Goal: Task Accomplishment & Management: Manage account settings

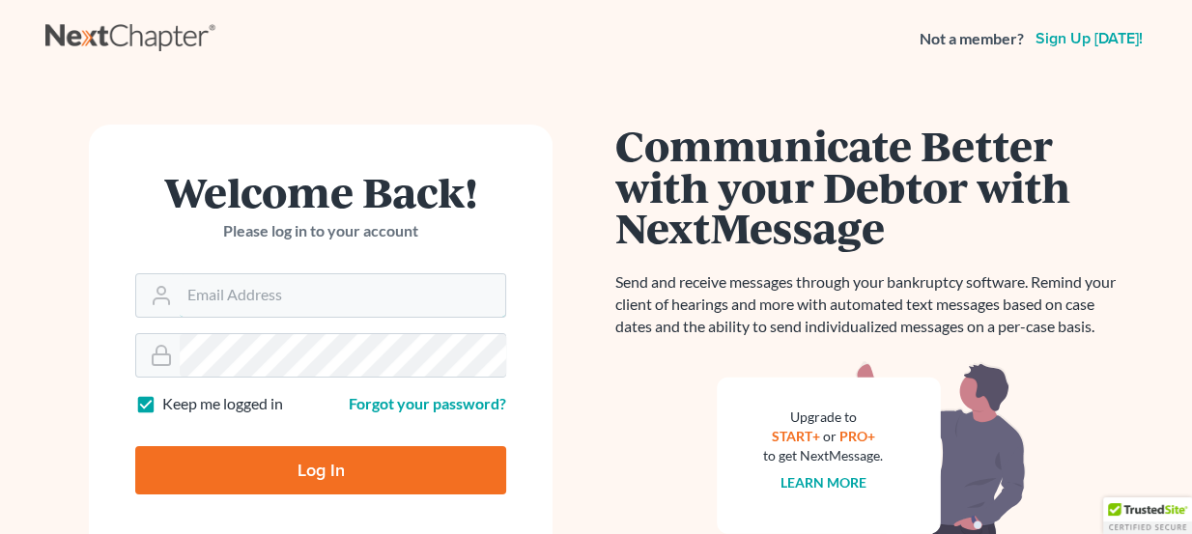
type input "[PERSON_NAME][EMAIL_ADDRESS][DOMAIN_NAME]"
click at [270, 472] on input "Log In" at bounding box center [320, 470] width 371 height 48
type input "Thinking..."
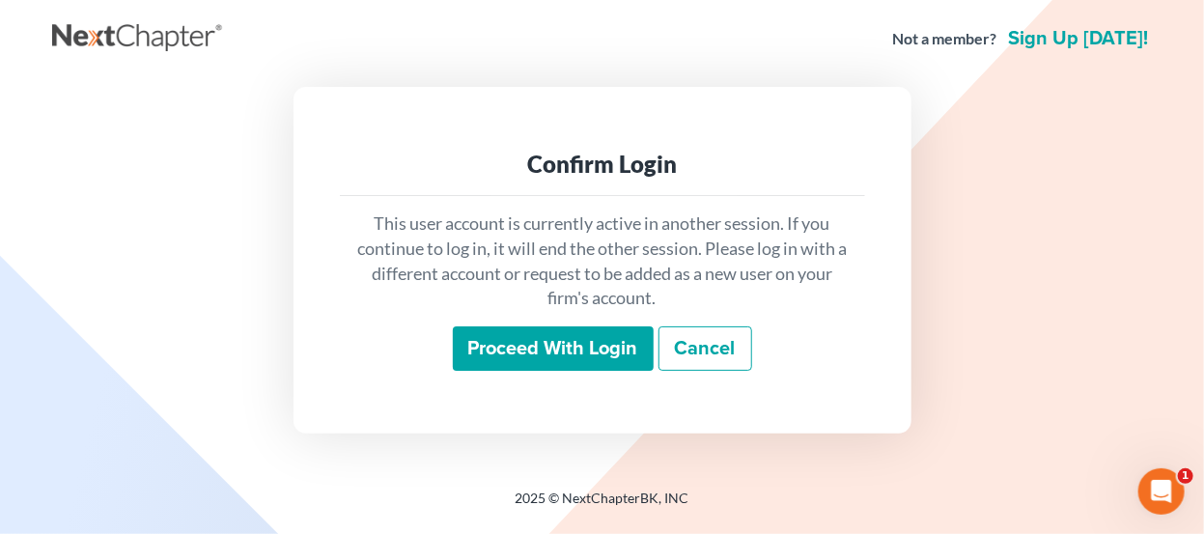
click at [511, 337] on input "Proceed with login" at bounding box center [553, 348] width 201 height 44
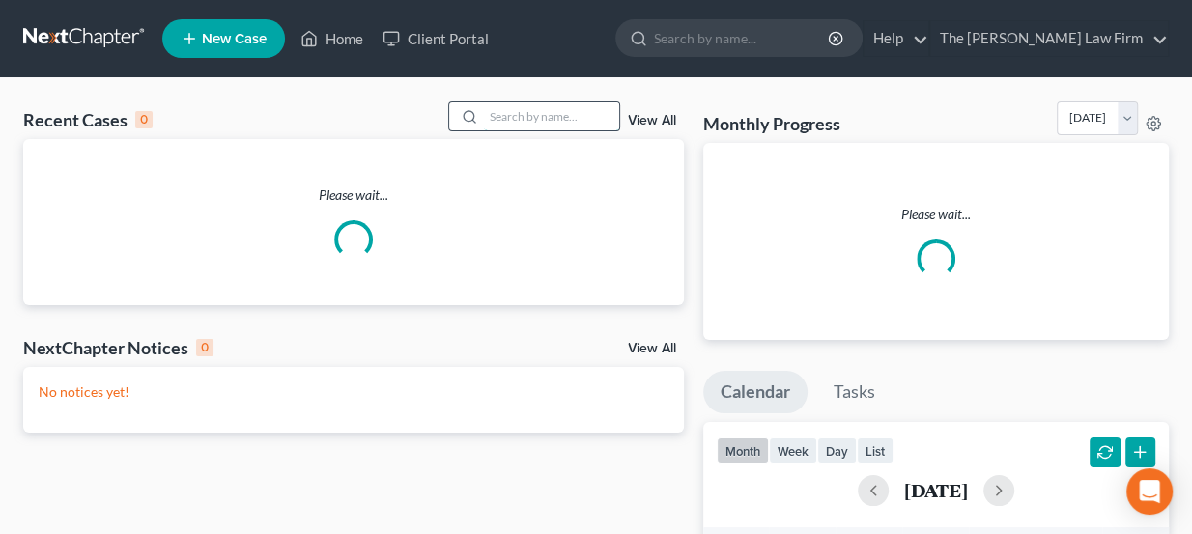
click at [520, 110] on input "search" at bounding box center [551, 116] width 135 height 28
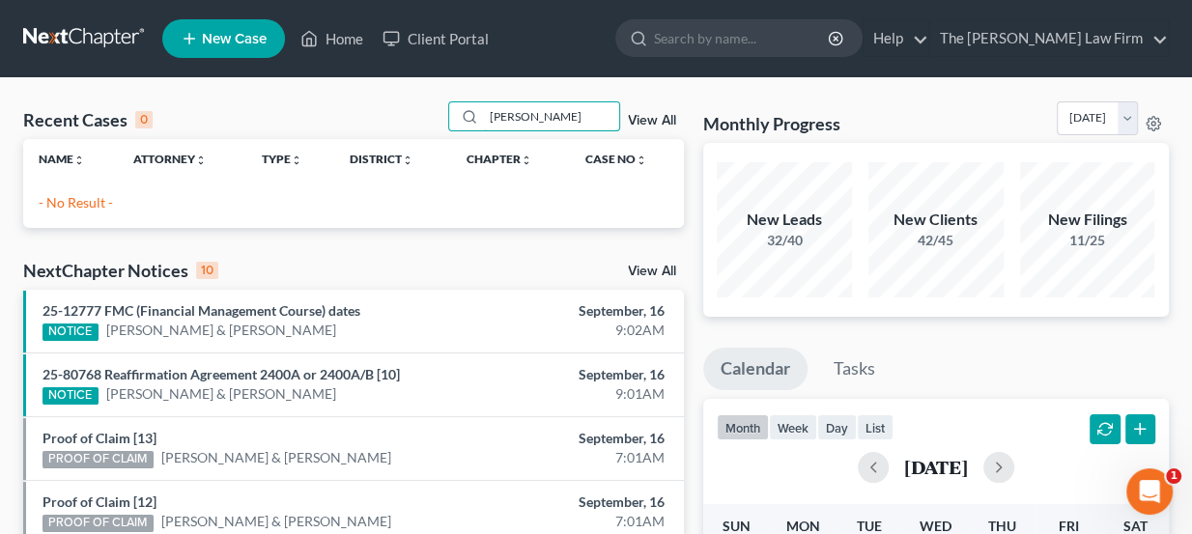
click at [473, 101] on div "Jim smith" at bounding box center [534, 116] width 172 height 30
type input "James smith"
click at [241, 32] on span "New Case" at bounding box center [234, 39] width 65 height 14
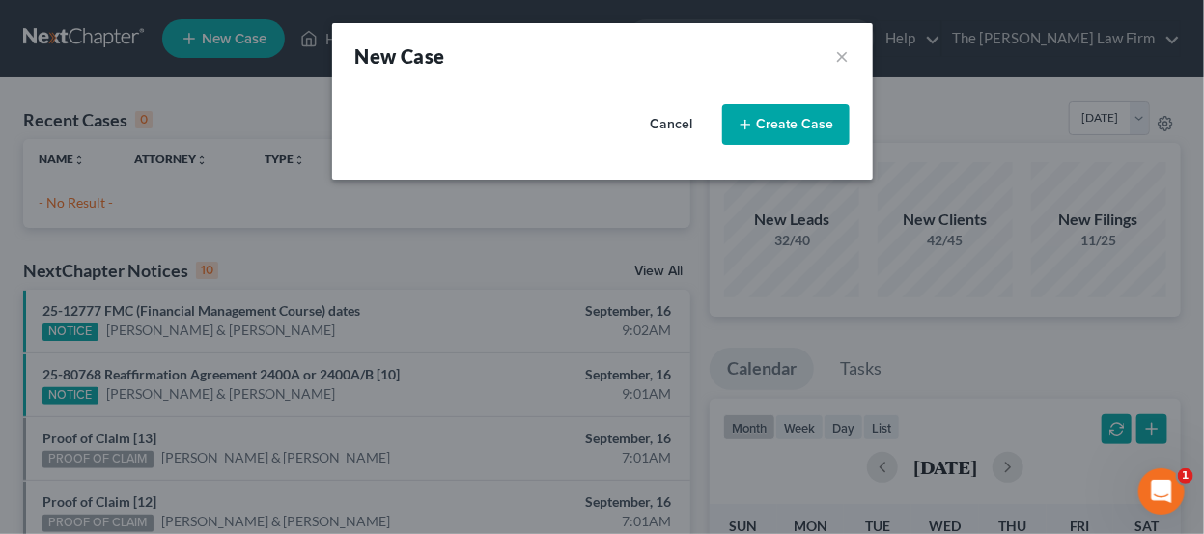
select select "65"
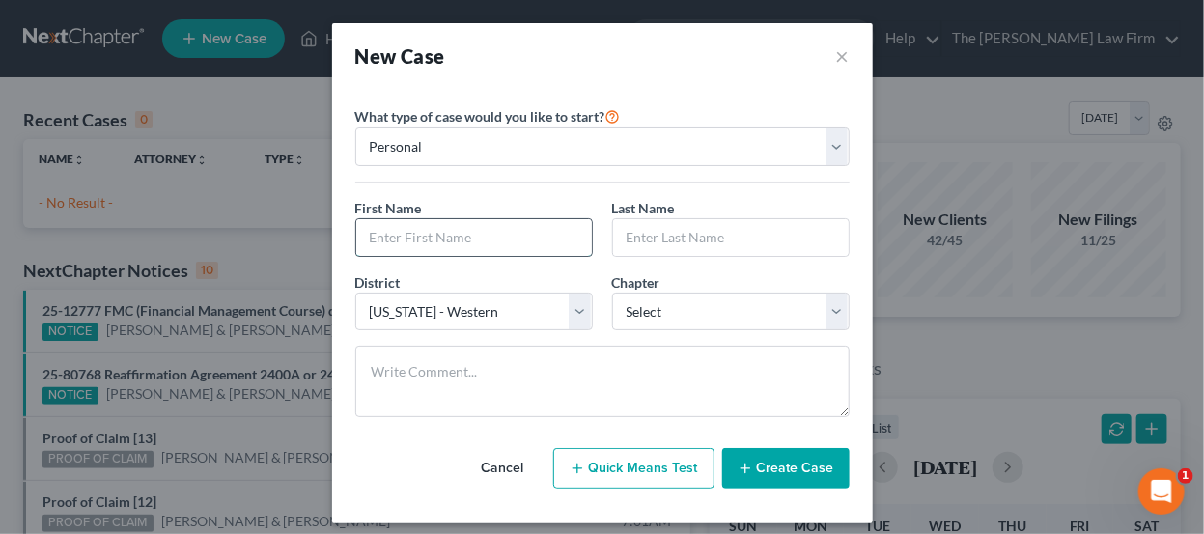
click at [523, 237] on input "text" at bounding box center [474, 237] width 236 height 37
type input "James"
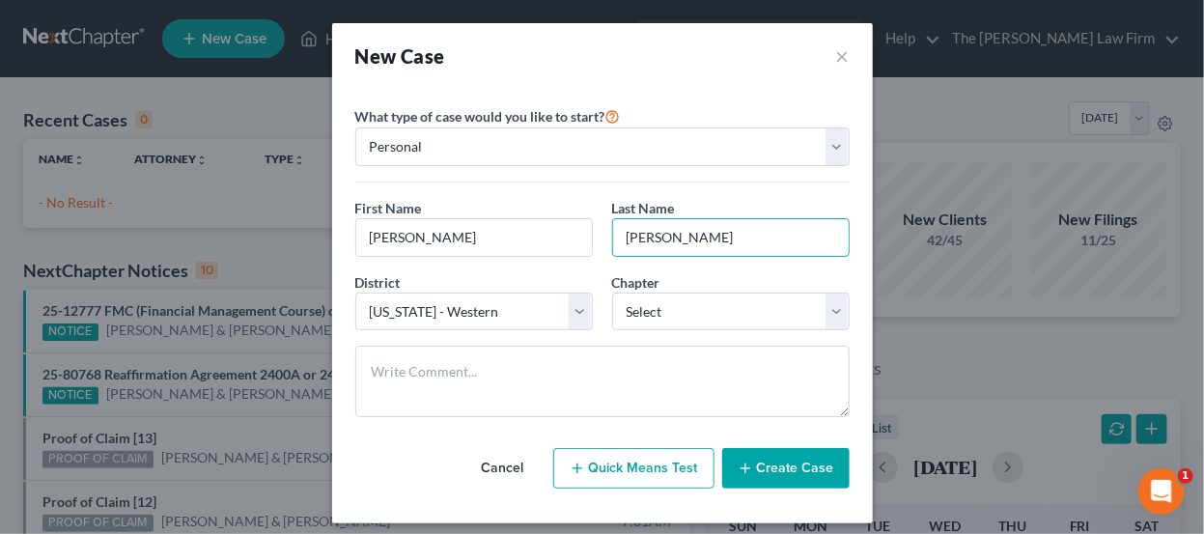
type input "Smith"
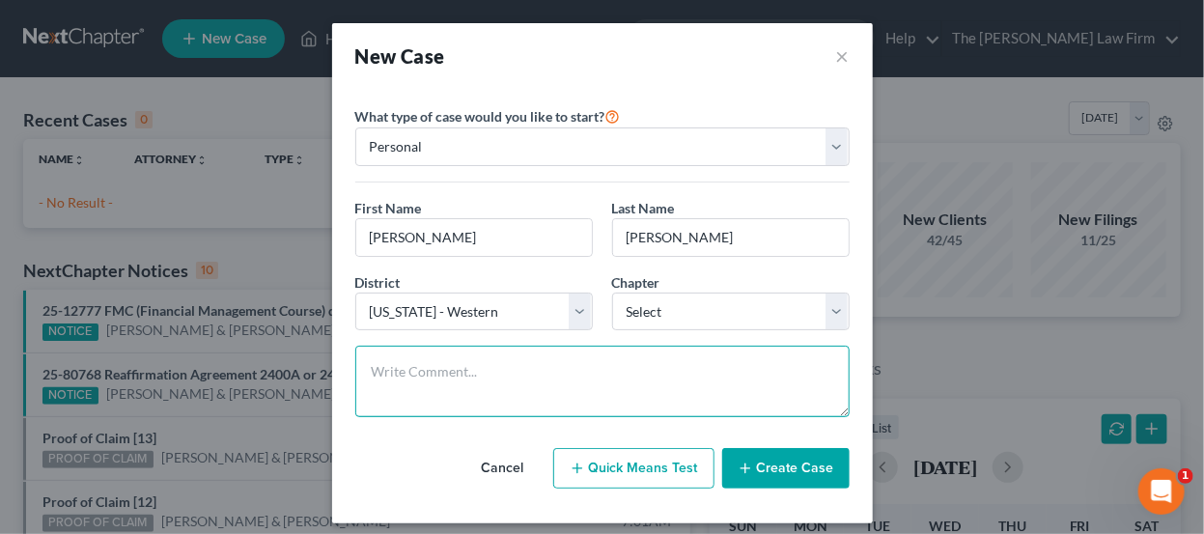
click at [509, 379] on textarea at bounding box center [602, 381] width 495 height 71
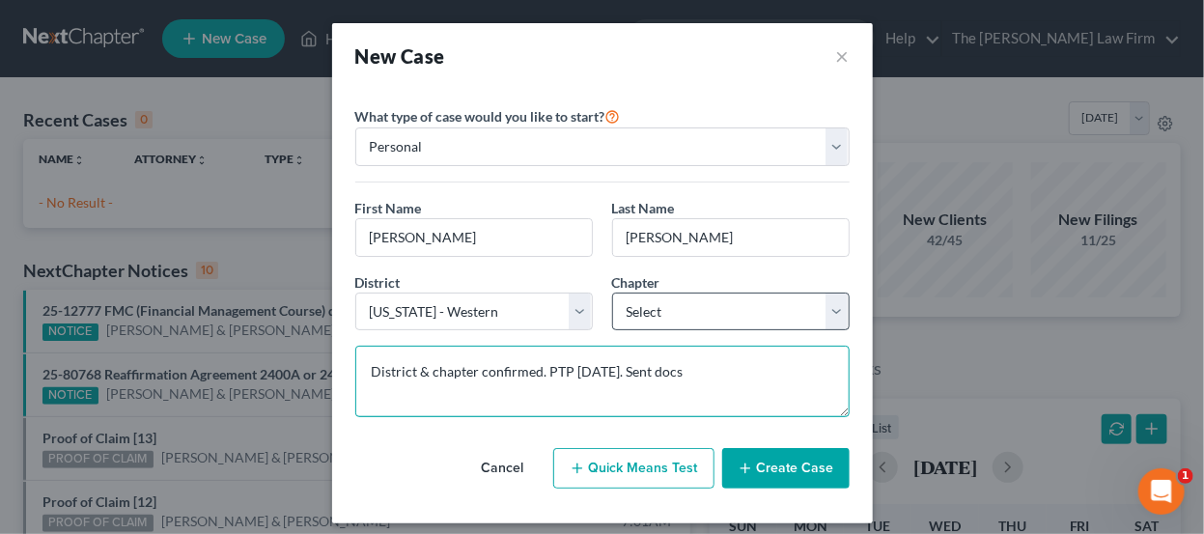
type textarea "District & chapter confirmed. PTP Friday. Sent docs"
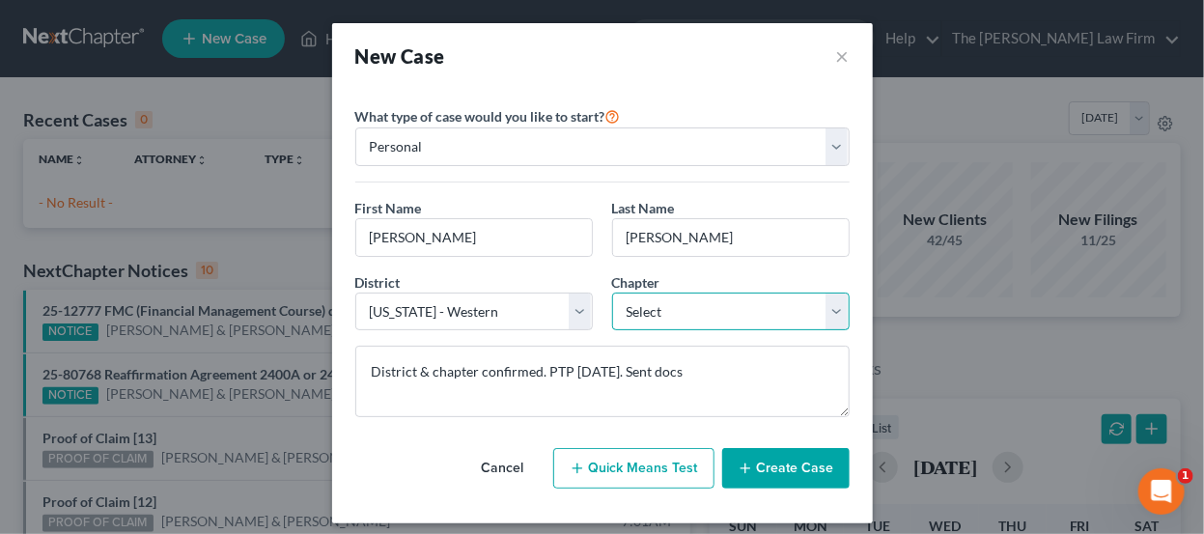
click at [748, 312] on select "Select 7 11 12 13" at bounding box center [731, 312] width 238 height 39
select select "0"
click at [612, 293] on select "Select 7 11 12 13" at bounding box center [731, 312] width 238 height 39
click at [769, 471] on button "Create Case" at bounding box center [785, 468] width 127 height 41
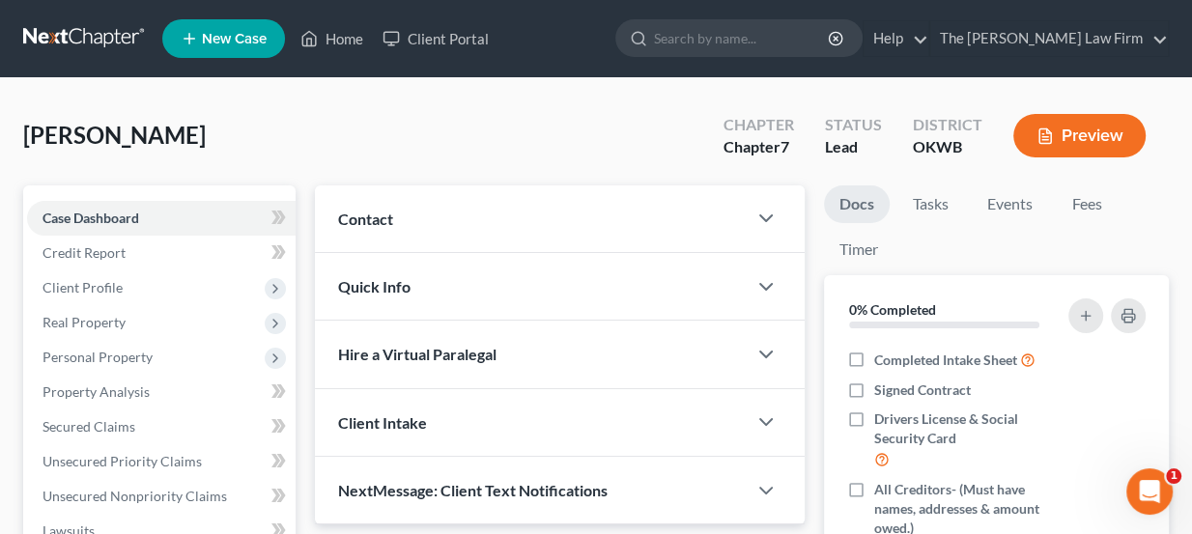
click at [468, 206] on div "Contact" at bounding box center [531, 218] width 433 height 67
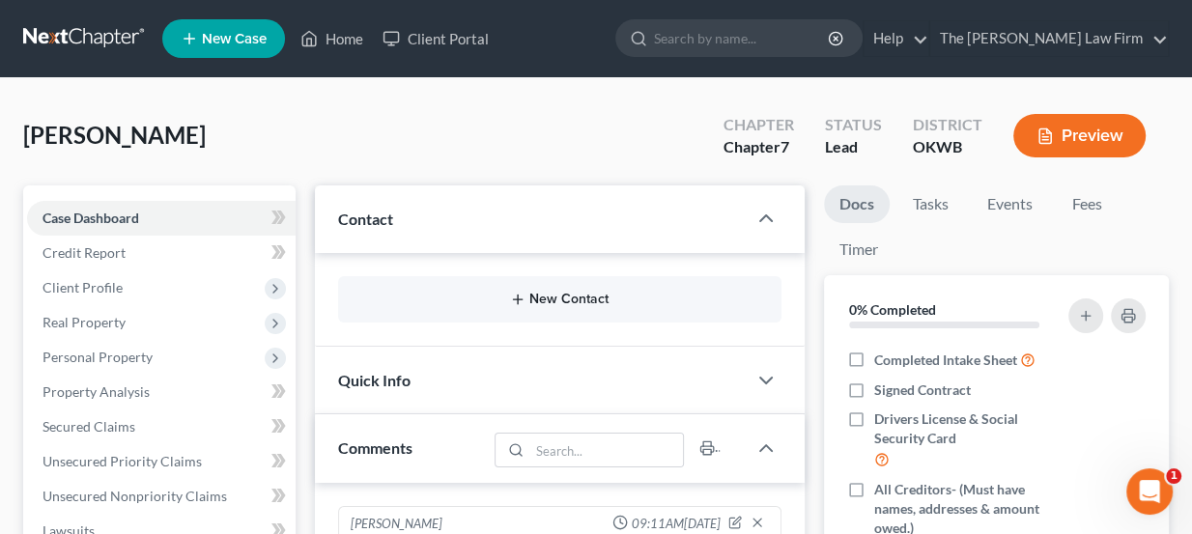
click at [565, 301] on button "New Contact" at bounding box center [560, 299] width 413 height 15
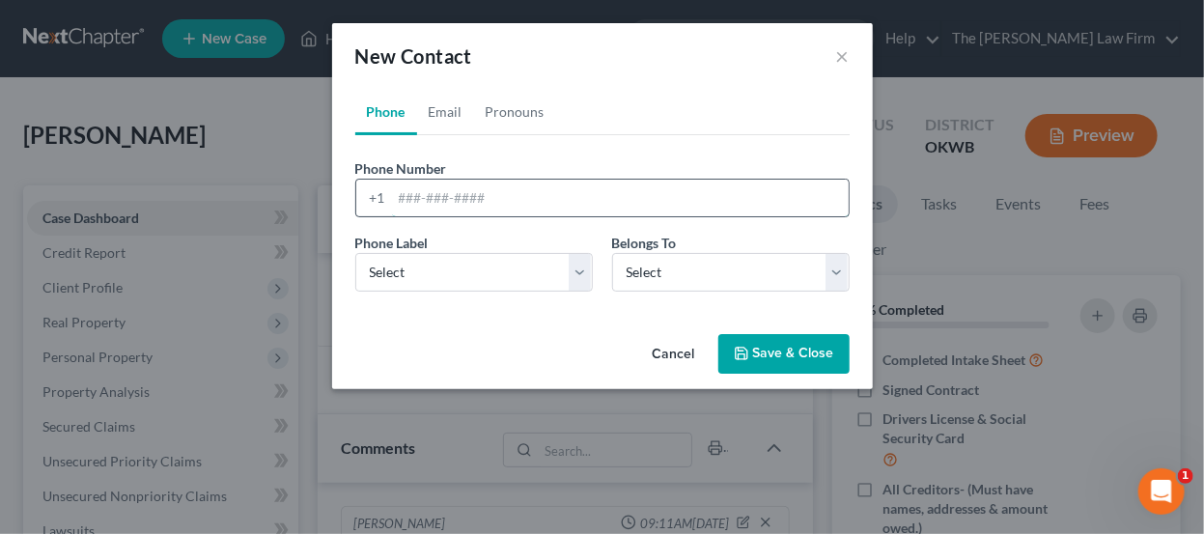
paste input "405-585-1431 amess65098765@gmail.com"
drag, startPoint x: 679, startPoint y: 205, endPoint x: 490, endPoint y: 192, distance: 189.7
click at [490, 192] on input "405-585-1431 amess65098765@gmail.com" at bounding box center [620, 198] width 457 height 37
type input "405-585-1431"
click at [514, 268] on select "Select Mobile Home Work Other" at bounding box center [474, 272] width 238 height 39
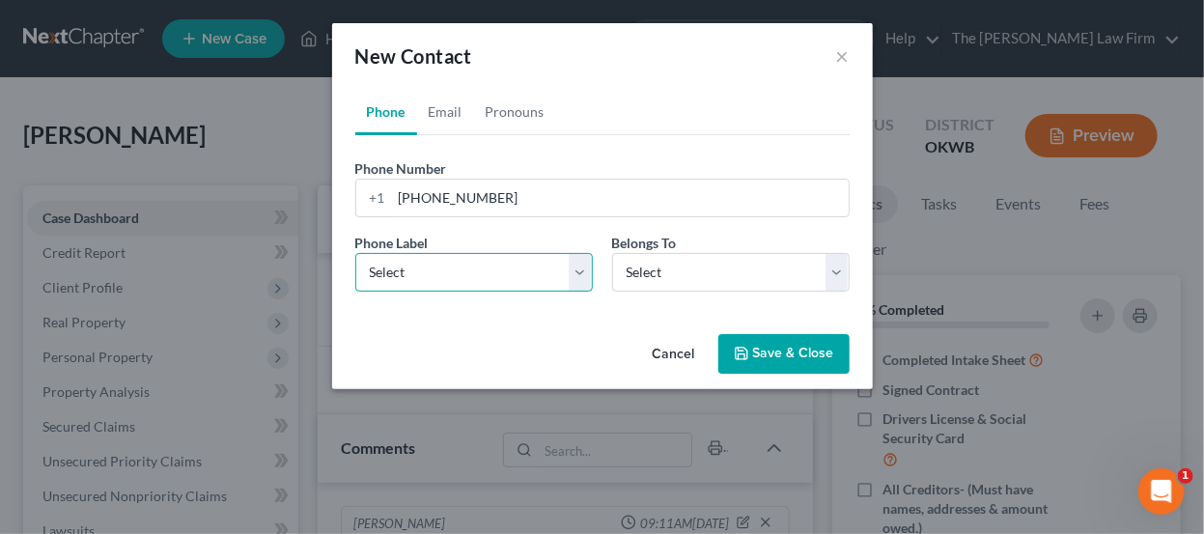
select select "0"
click at [355, 253] on select "Select Mobile Home Work Other" at bounding box center [474, 272] width 238 height 39
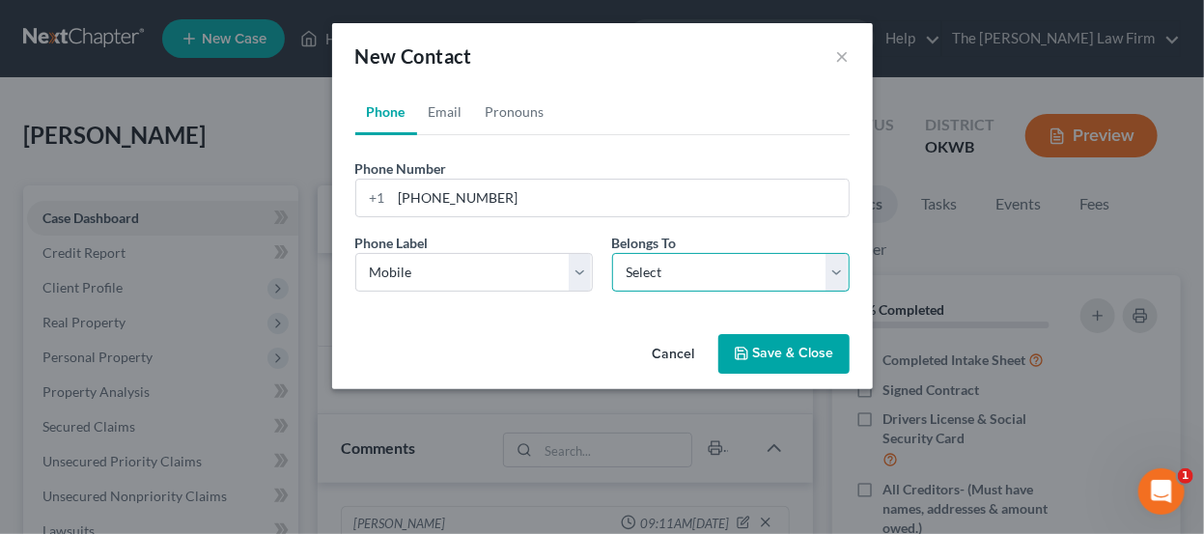
click at [756, 256] on select "Select Client Other" at bounding box center [731, 272] width 238 height 39
select select "0"
click at [612, 253] on select "Select Client Other" at bounding box center [731, 272] width 238 height 39
select select "0"
click at [434, 96] on link "Email" at bounding box center [445, 112] width 57 height 46
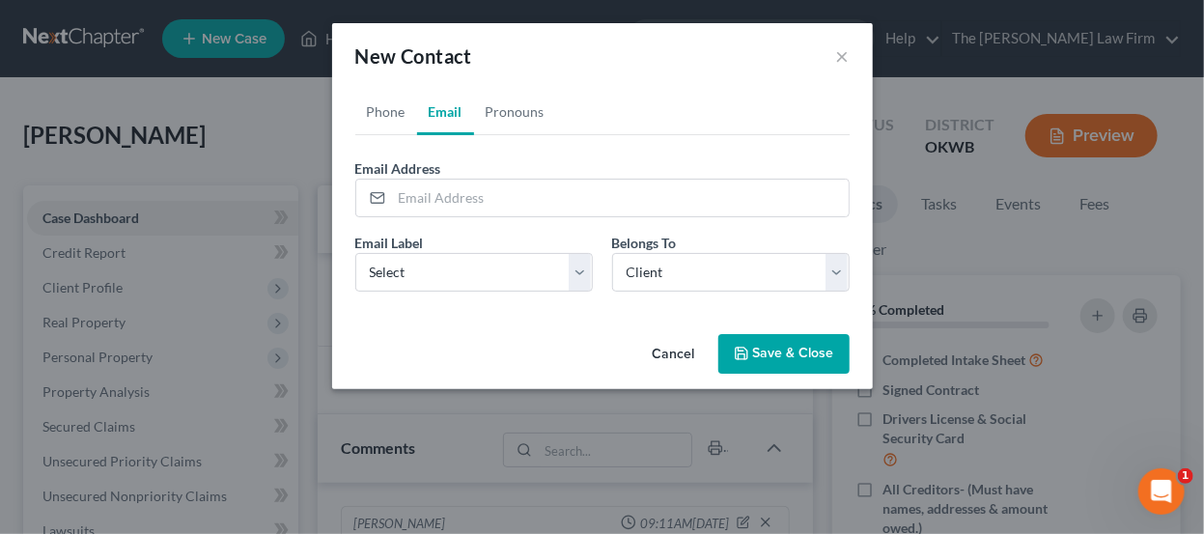
click at [446, 110] on link "Email" at bounding box center [445, 112] width 57 height 46
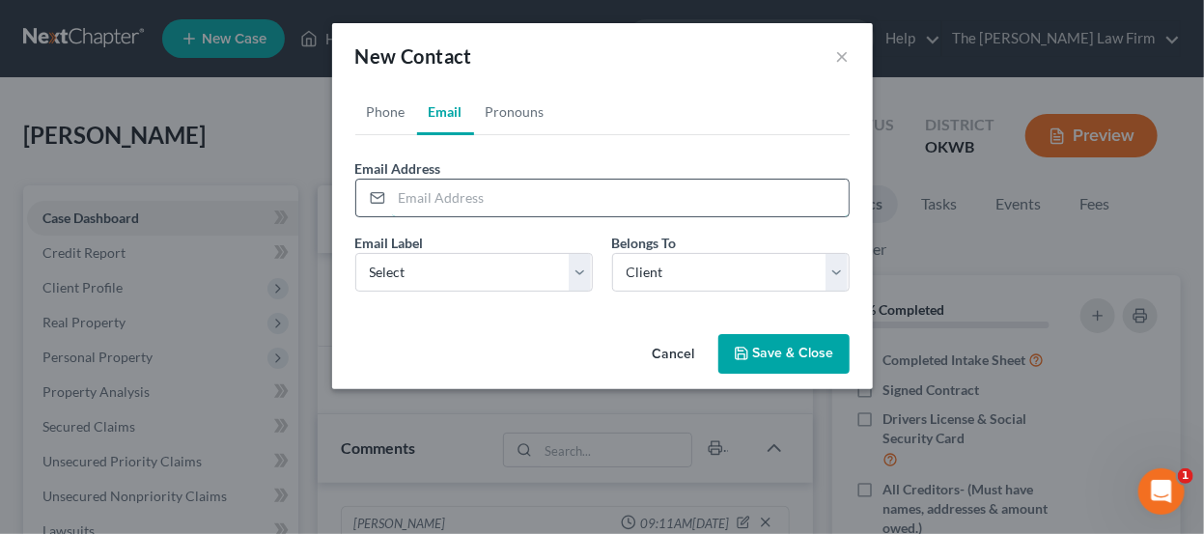
drag, startPoint x: 470, startPoint y: 176, endPoint x: 440, endPoint y: 201, distance: 39.1
click at [440, 201] on input "email" at bounding box center [620, 198] width 457 height 37
paste input "[EMAIL_ADDRESS][DOMAIN_NAME]"
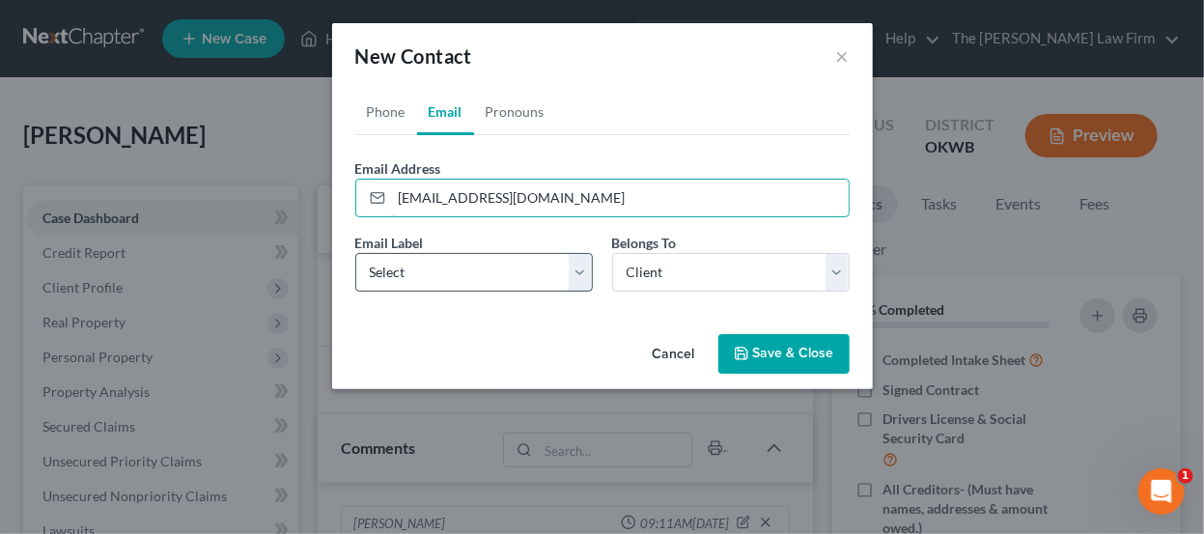
type input "[EMAIL_ADDRESS][DOMAIN_NAME]"
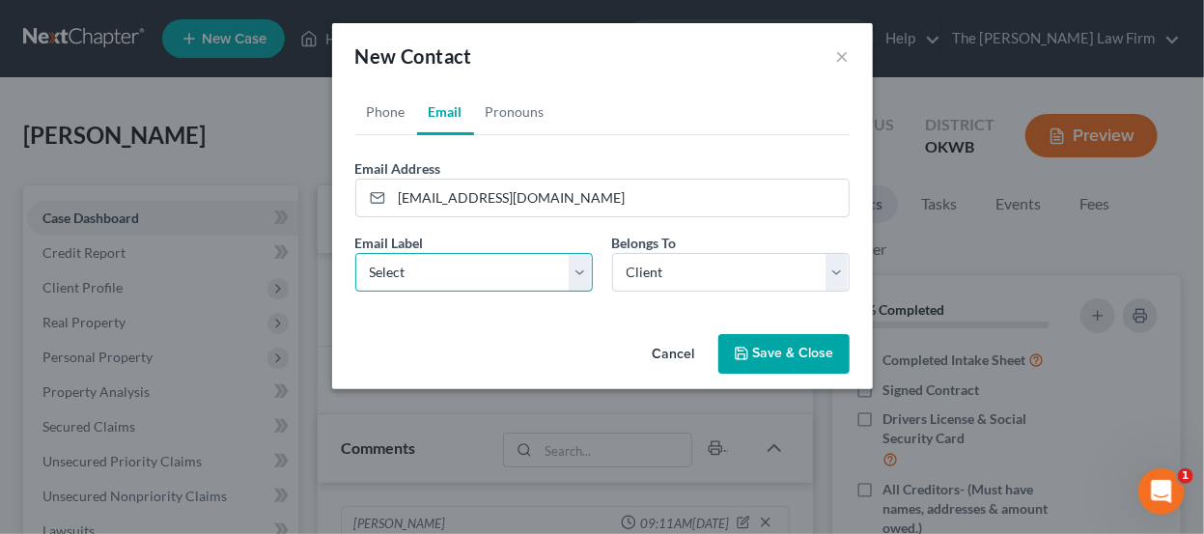
click at [469, 260] on select "Select Home Work Other" at bounding box center [474, 272] width 238 height 39
select select "0"
click at [355, 253] on select "Select Home Work Other" at bounding box center [474, 272] width 238 height 39
click at [776, 346] on button "Save & Close" at bounding box center [784, 354] width 131 height 41
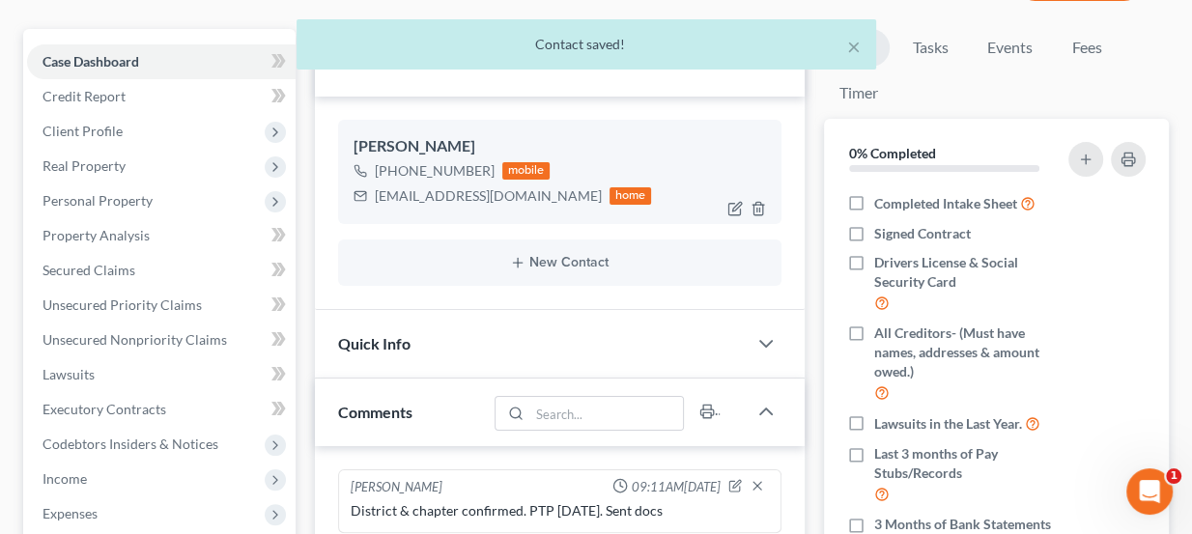
scroll to position [175, 0]
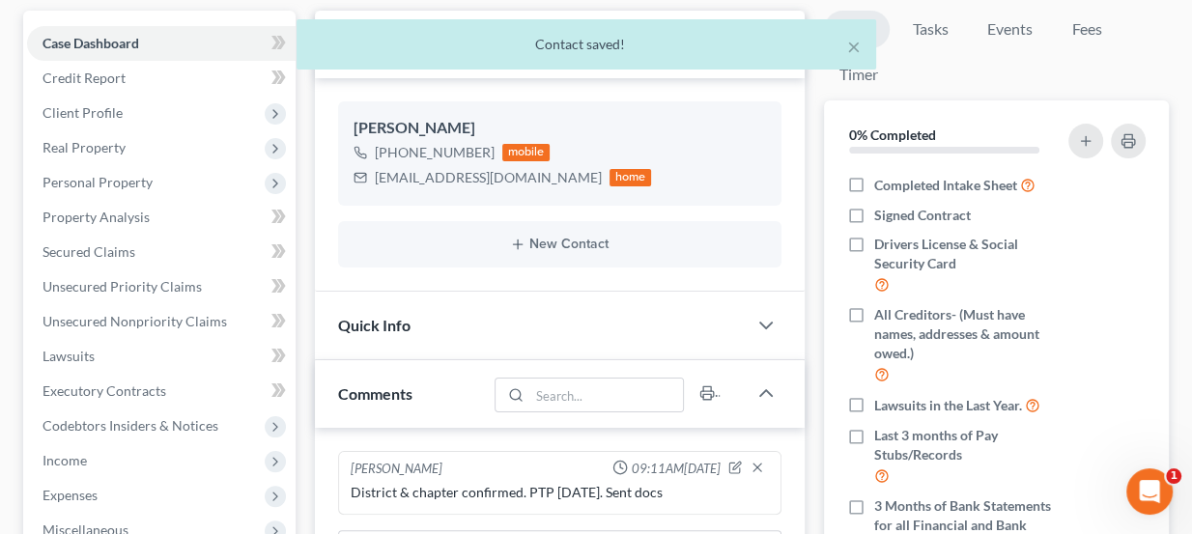
click at [548, 315] on div "Quick Info" at bounding box center [531, 325] width 433 height 67
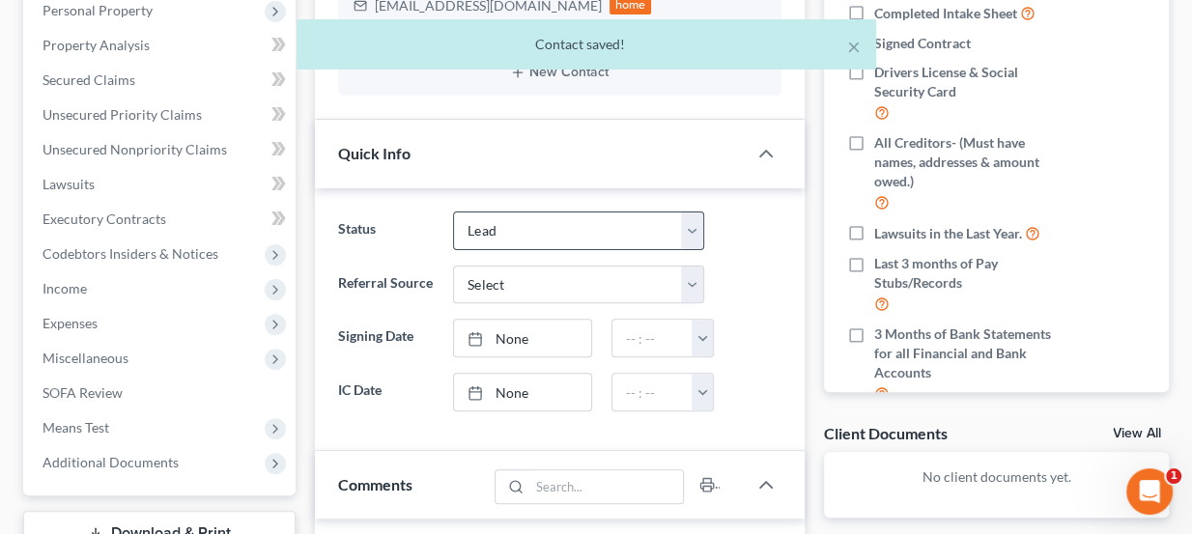
scroll to position [351, 0]
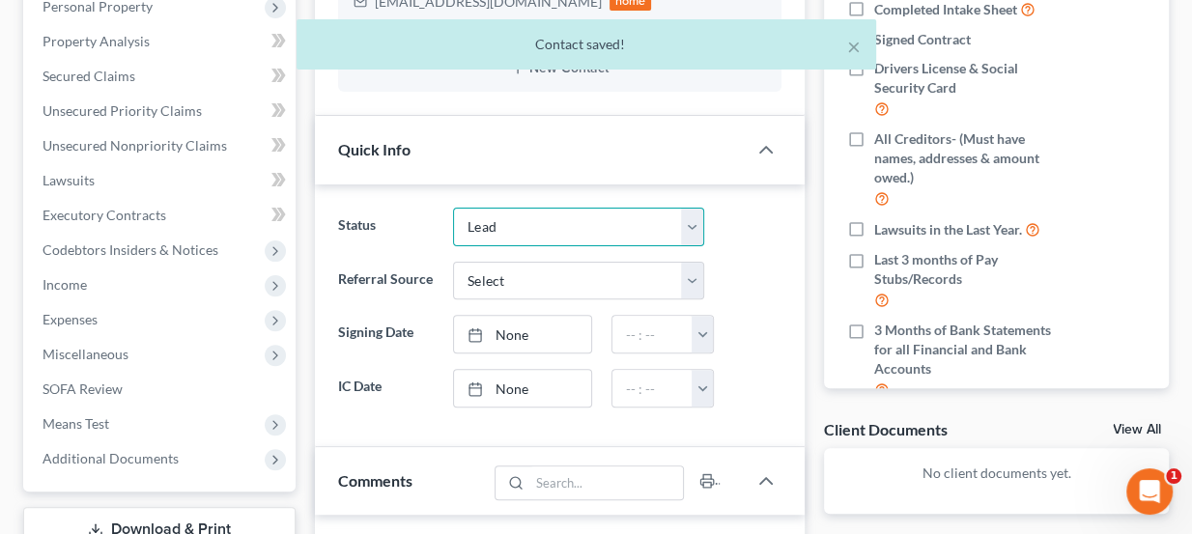
click at [574, 226] on select "Discharged Dismissed Filed Info Sent In Progress Lead Lost Lead Ready to File R…" at bounding box center [578, 227] width 251 height 39
click at [570, 237] on select "Discharged Dismissed Filed Info Sent In Progress Lead Lost Lead Ready to File R…" at bounding box center [578, 227] width 251 height 39
select select "3"
click at [453, 208] on select "Discharged Dismissed Filed Info Sent In Progress Lead Lost Lead Ready to File R…" at bounding box center [578, 227] width 251 height 39
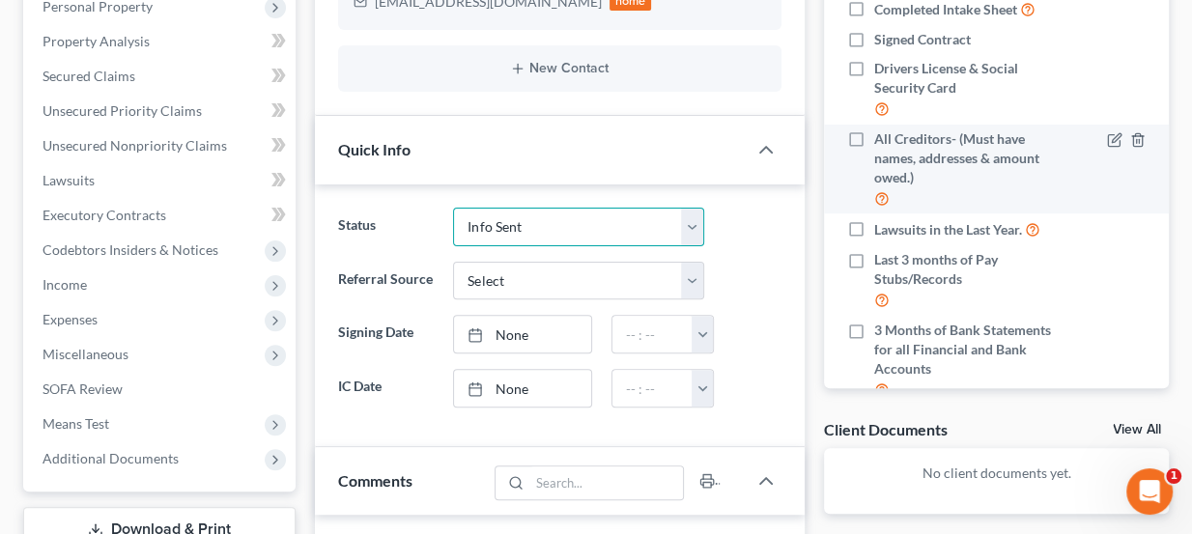
scroll to position [0, 0]
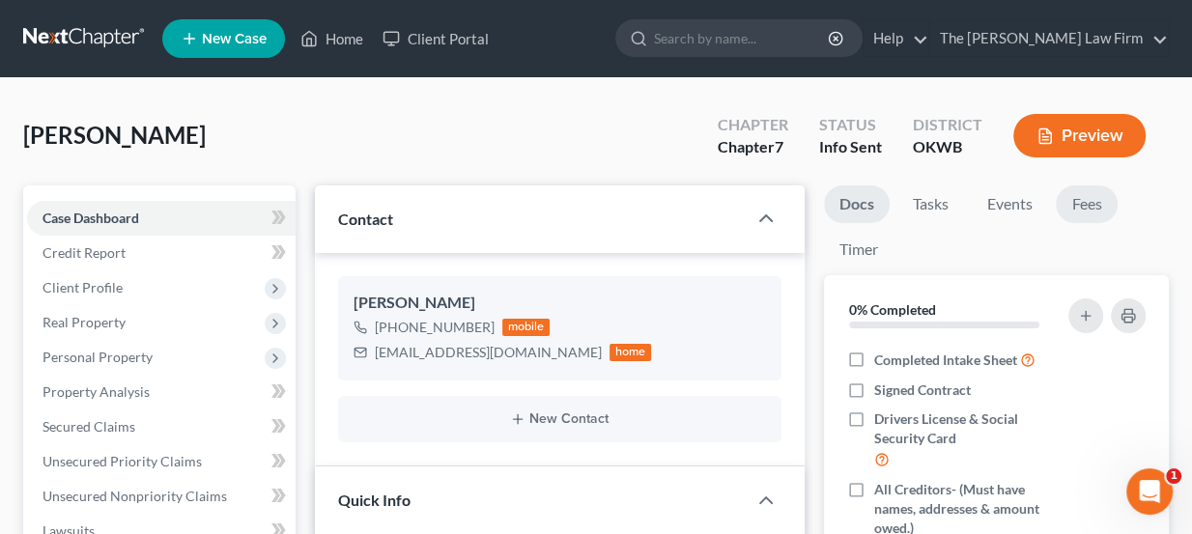
click at [1085, 194] on link "Fees" at bounding box center [1087, 204] width 62 height 38
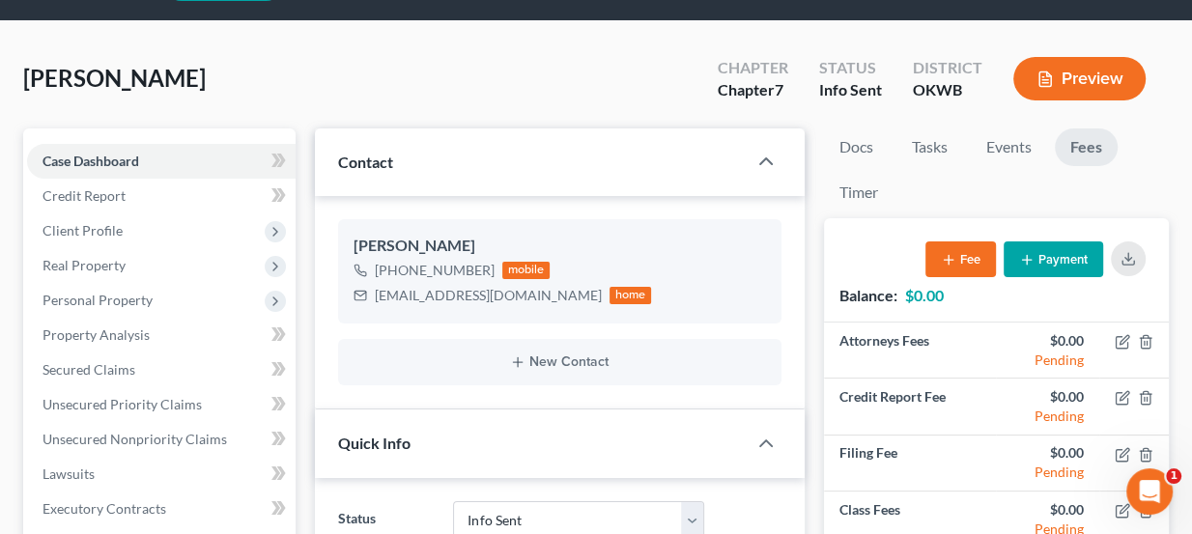
scroll to position [175, 0]
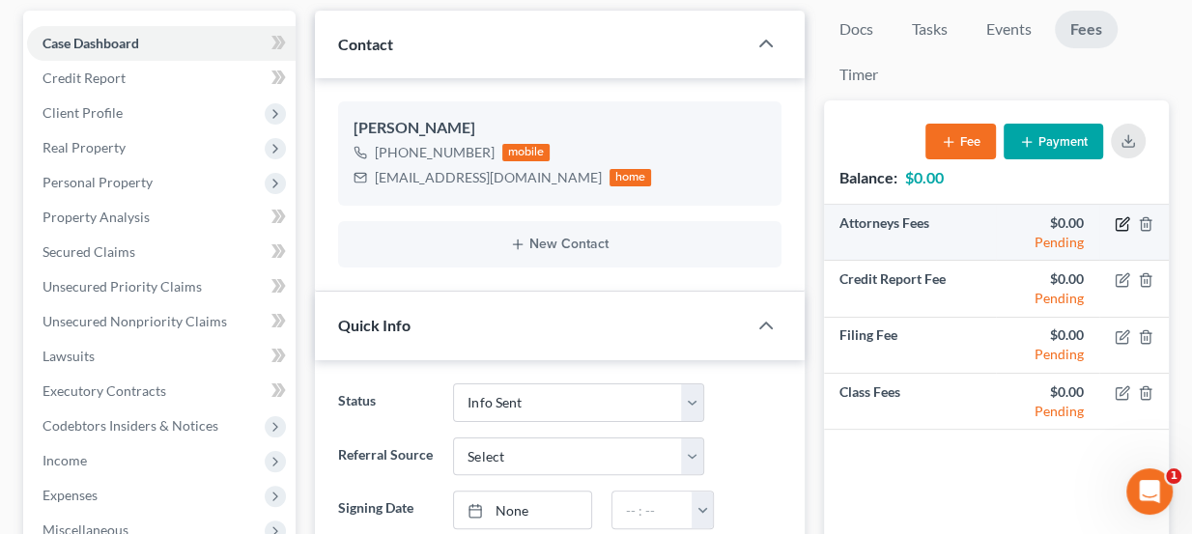
click at [1115, 218] on icon "button" at bounding box center [1122, 223] width 15 height 15
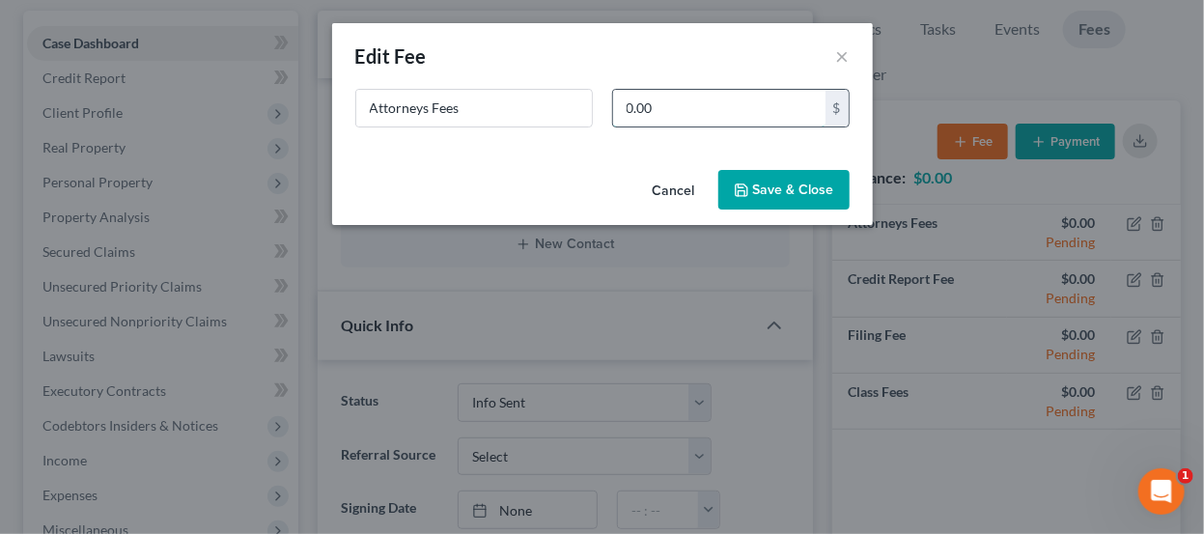
click at [646, 110] on input "0.00" at bounding box center [719, 108] width 212 height 37
type input "1,562"
click at [838, 178] on button "Save & Close" at bounding box center [784, 190] width 131 height 41
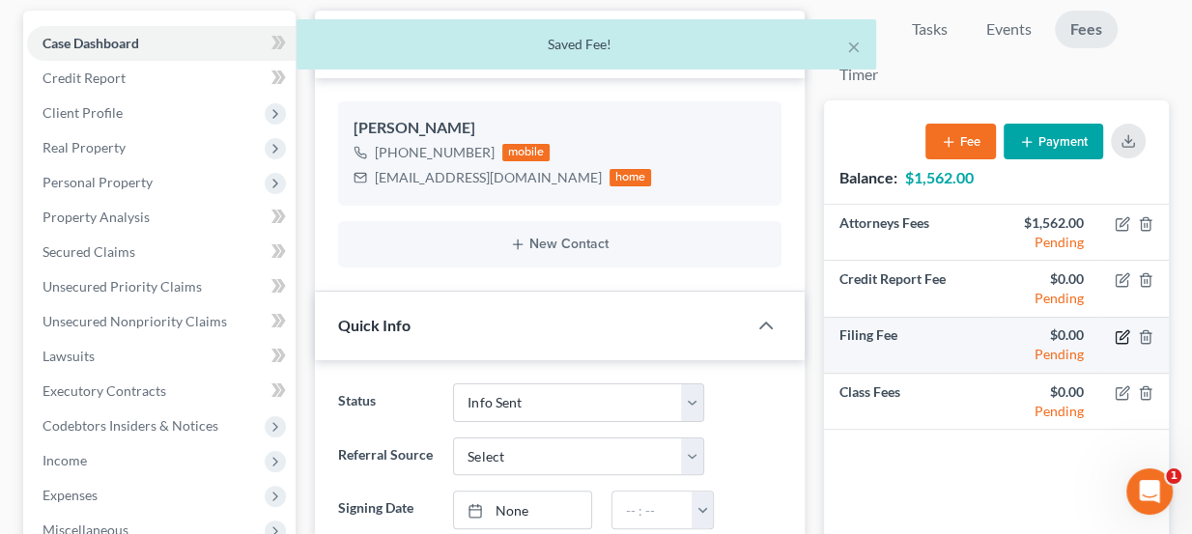
click at [1122, 334] on icon "button" at bounding box center [1123, 334] width 9 height 9
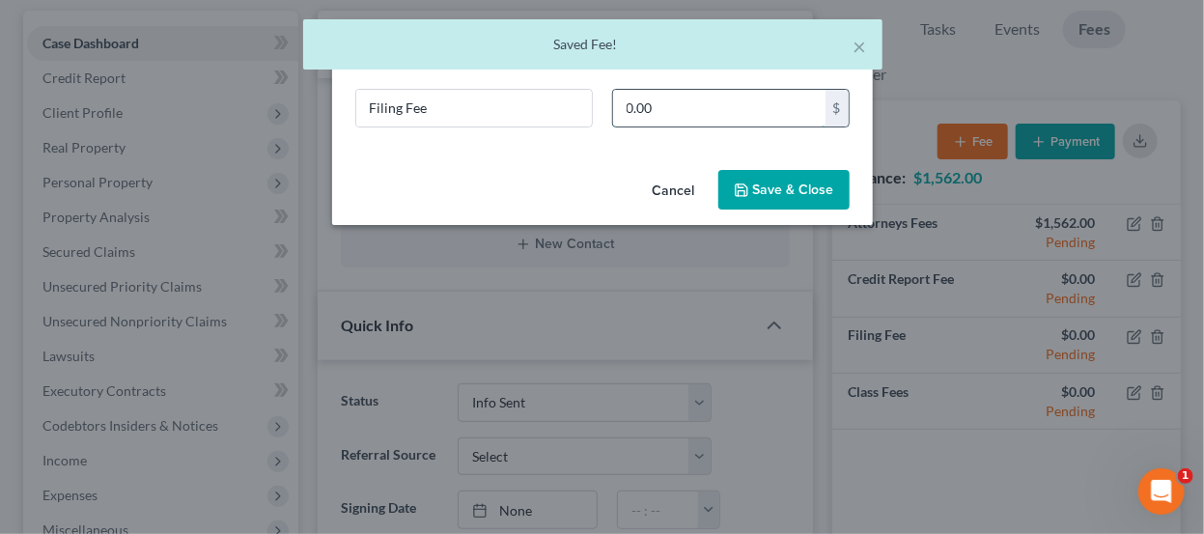
click at [670, 101] on input "0.00" at bounding box center [719, 108] width 212 height 37
type input "338"
click at [765, 205] on button "Save & Close" at bounding box center [784, 190] width 131 height 41
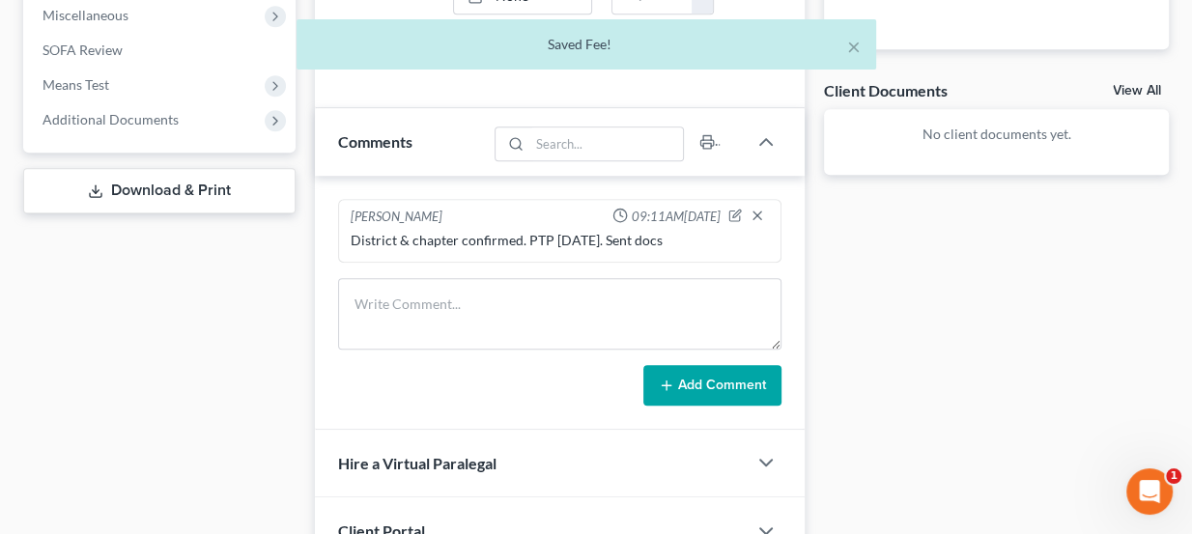
scroll to position [677, 0]
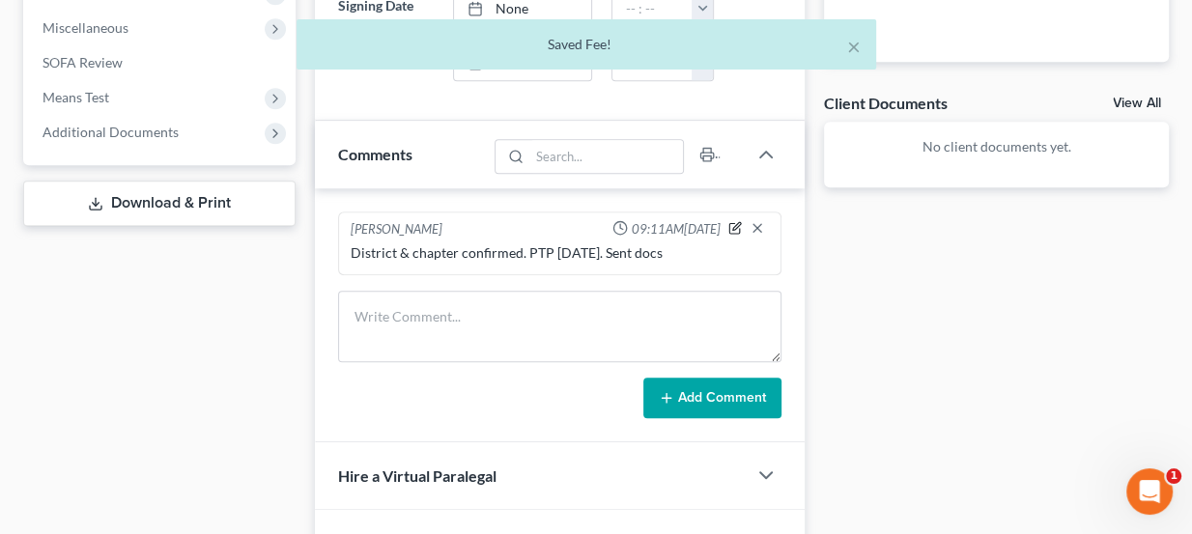
click at [734, 221] on icon "button" at bounding box center [735, 228] width 14 height 14
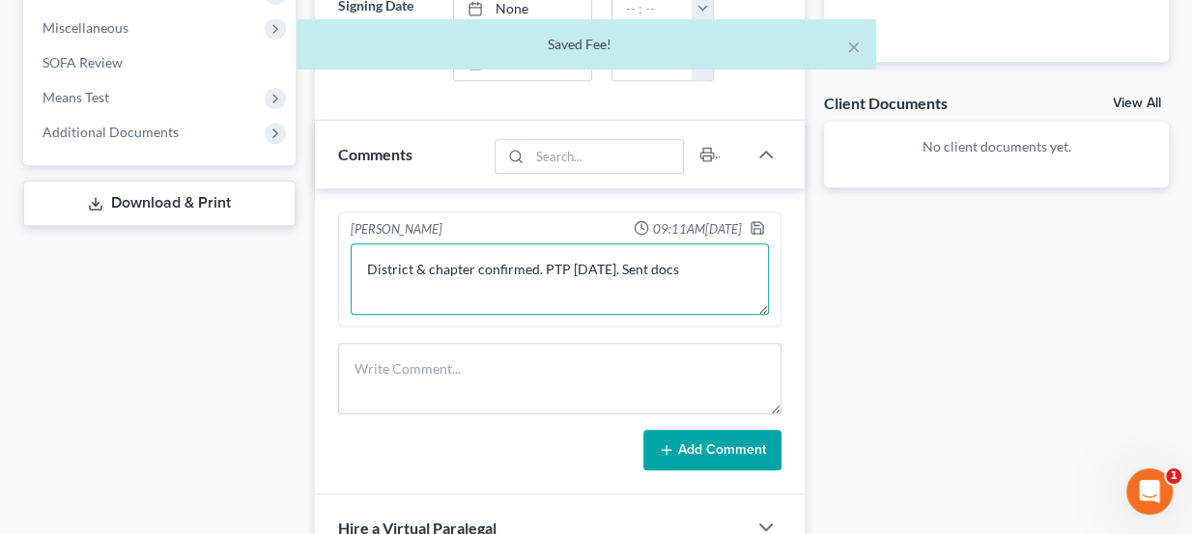
click at [608, 257] on textarea "District & chapter confirmed. PTP Friday. Sent docs" at bounding box center [560, 278] width 419 height 71
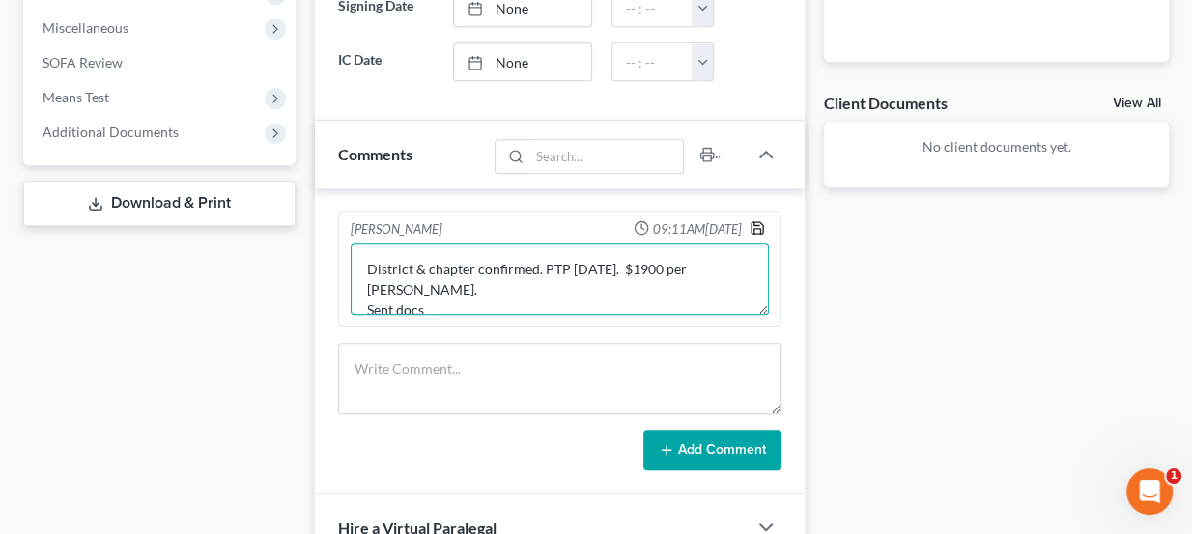
type textarea "District & chapter confirmed. PTP Friday. $1900 per Paul. Sent docs"
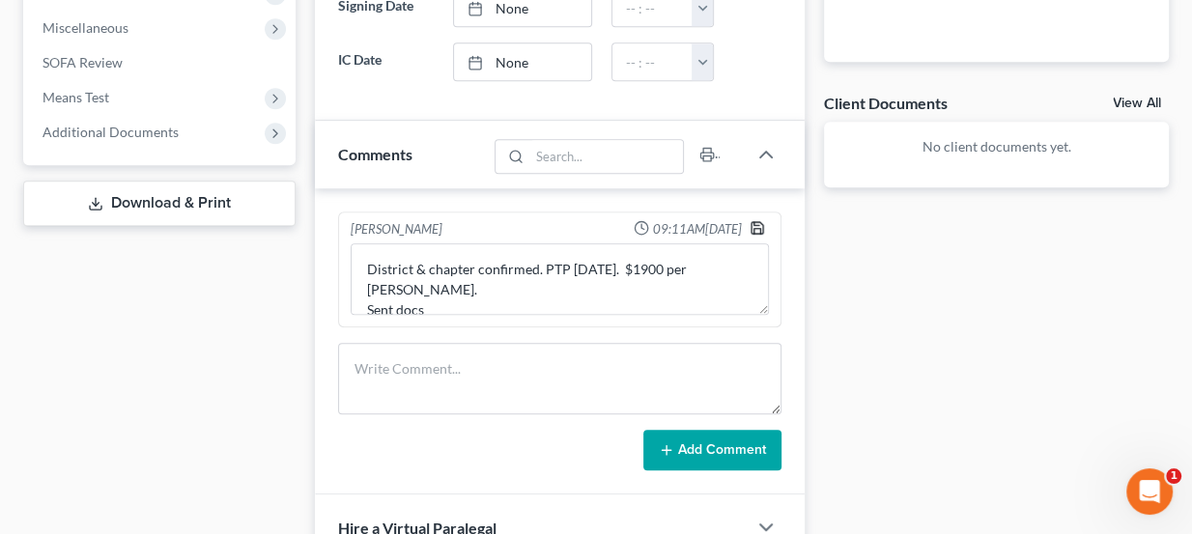
click at [763, 222] on icon "button" at bounding box center [757, 228] width 12 height 12
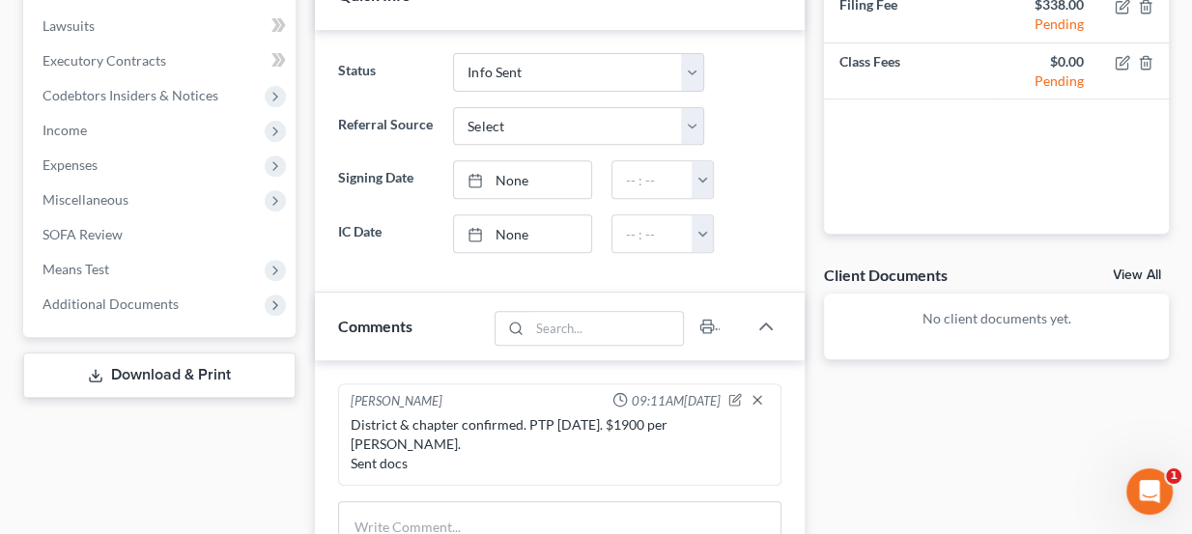
scroll to position [239, 0]
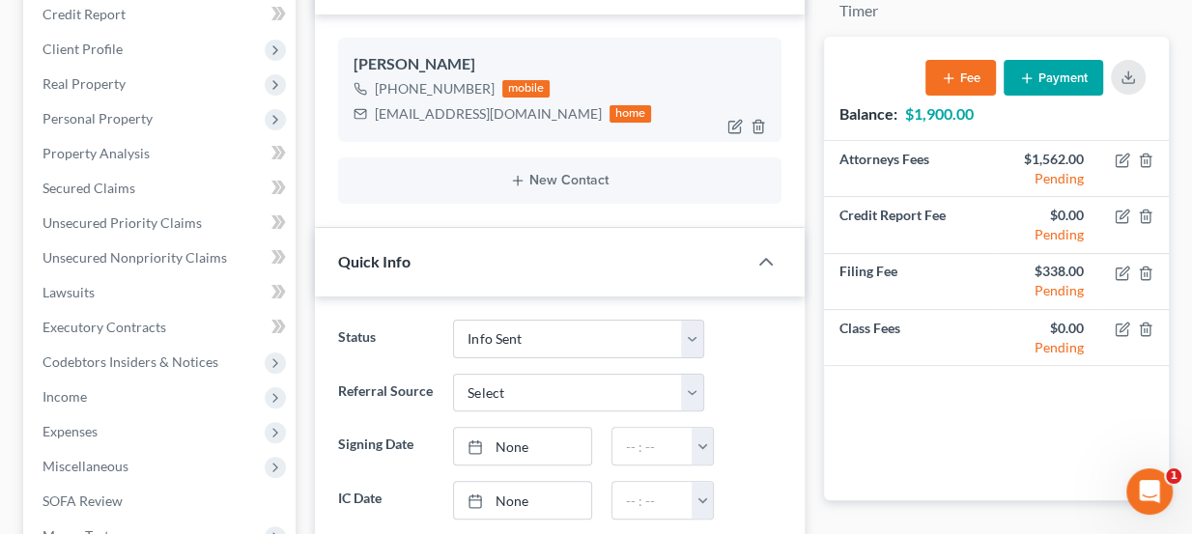
click at [448, 112] on div "amess65098765@gmail.com" at bounding box center [488, 113] width 227 height 19
click at [441, 114] on div "amess65098765@gmail.com" at bounding box center [488, 113] width 227 height 19
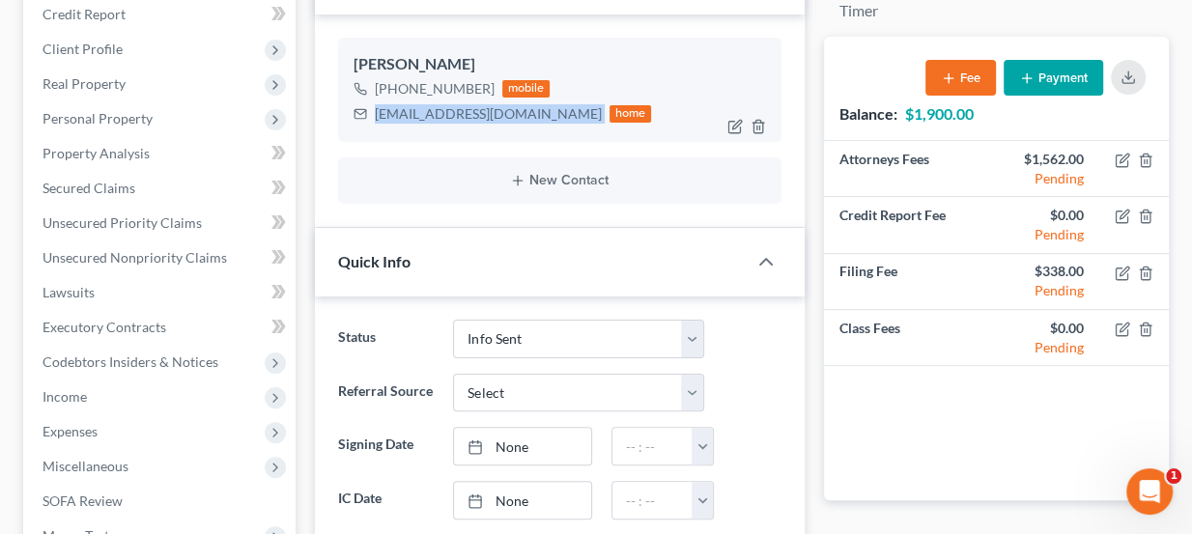
copy div "amess65098765@gmail.com"
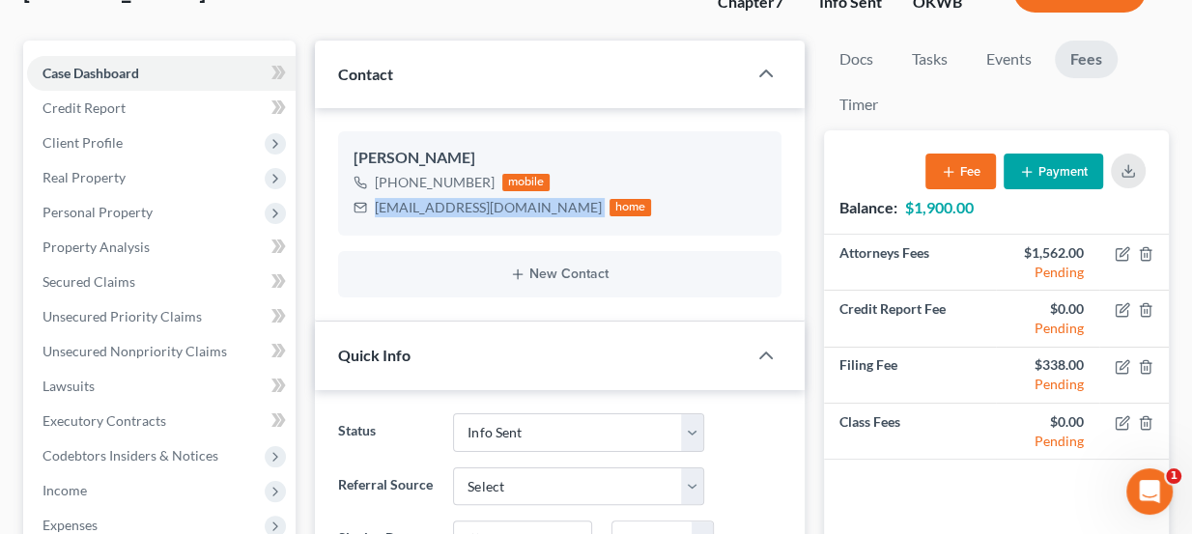
scroll to position [0, 0]
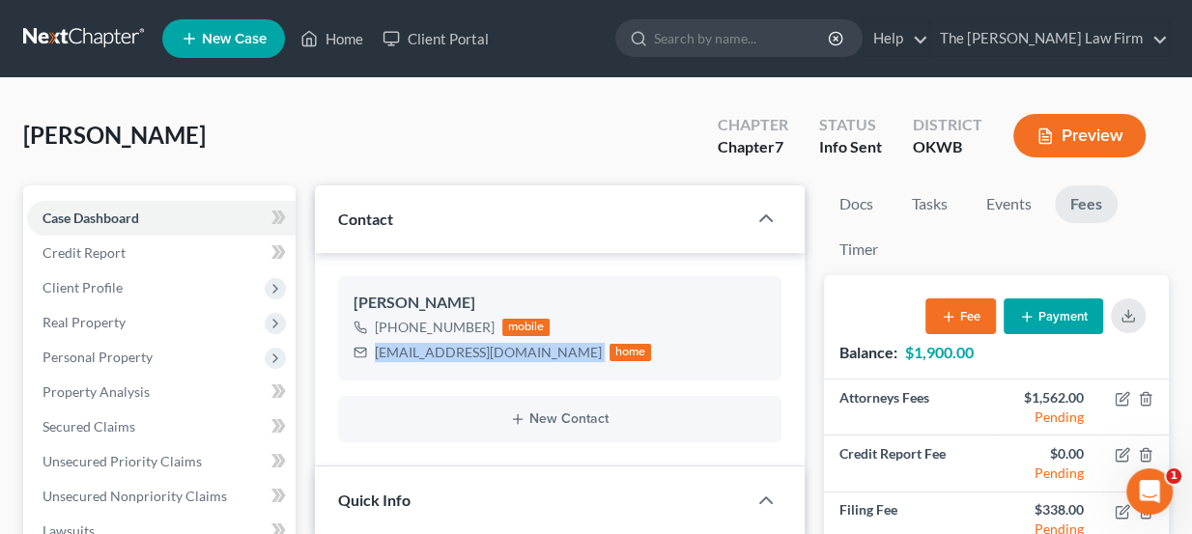
click at [117, 42] on link at bounding box center [85, 38] width 124 height 35
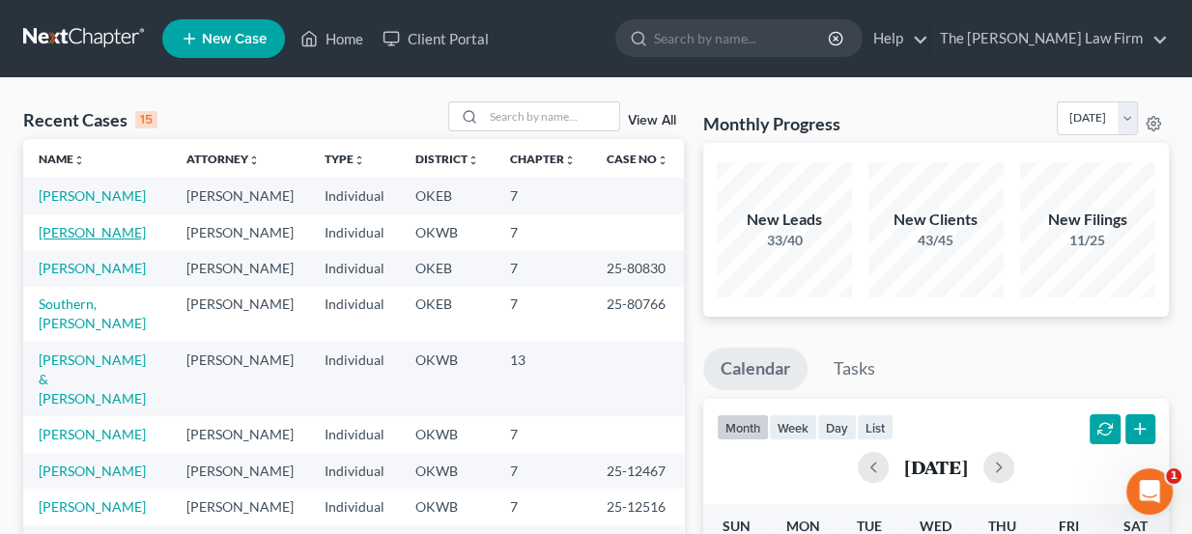
click at [98, 227] on link "Smith, James" at bounding box center [92, 232] width 107 height 16
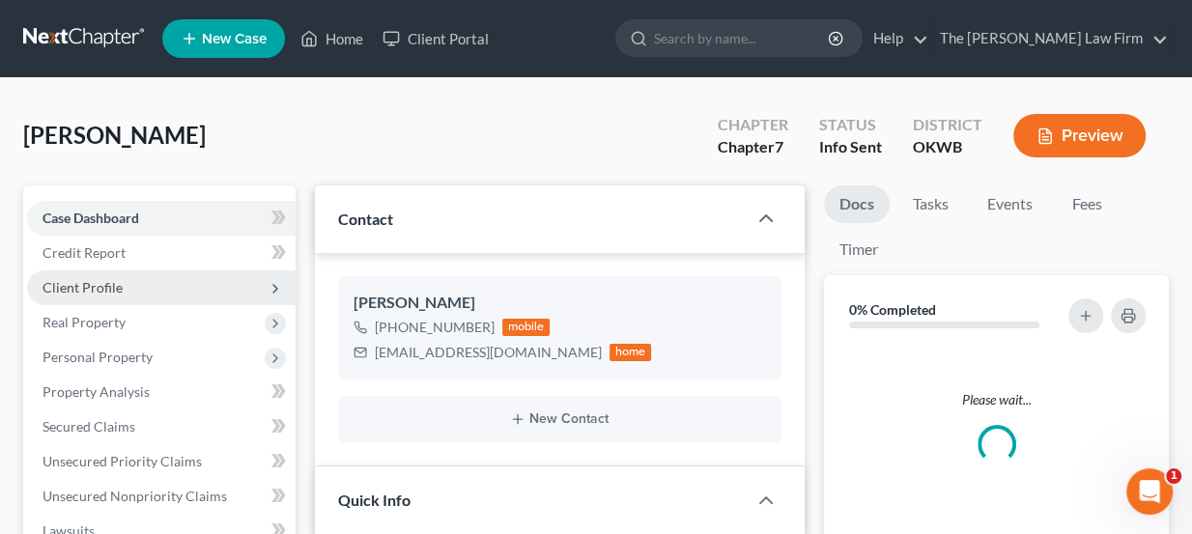
click at [116, 279] on span "Client Profile" at bounding box center [82, 287] width 80 height 16
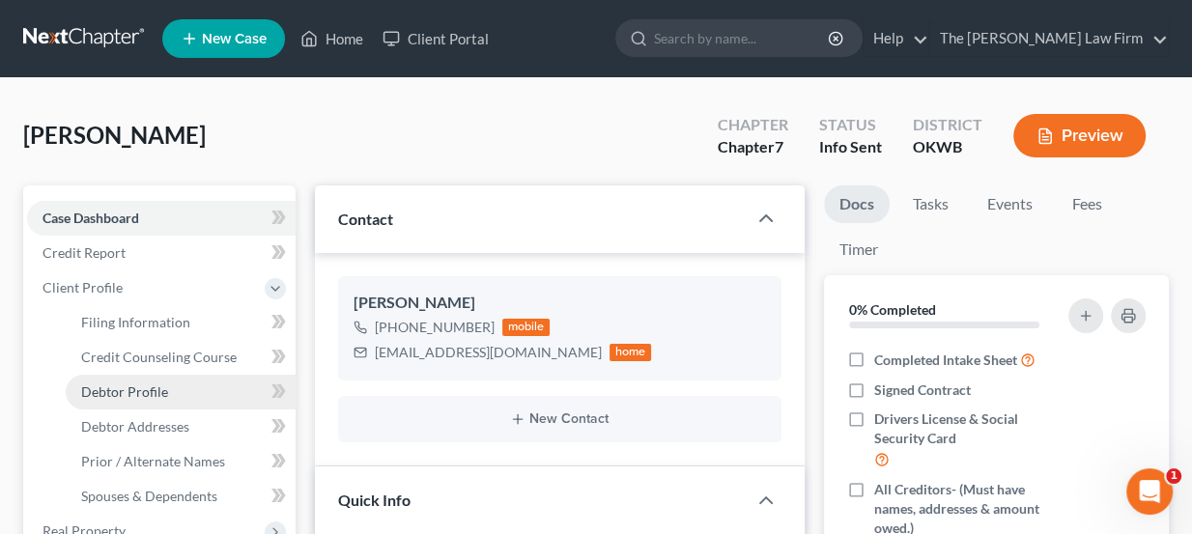
click at [147, 385] on span "Debtor Profile" at bounding box center [124, 391] width 87 height 16
select select "0"
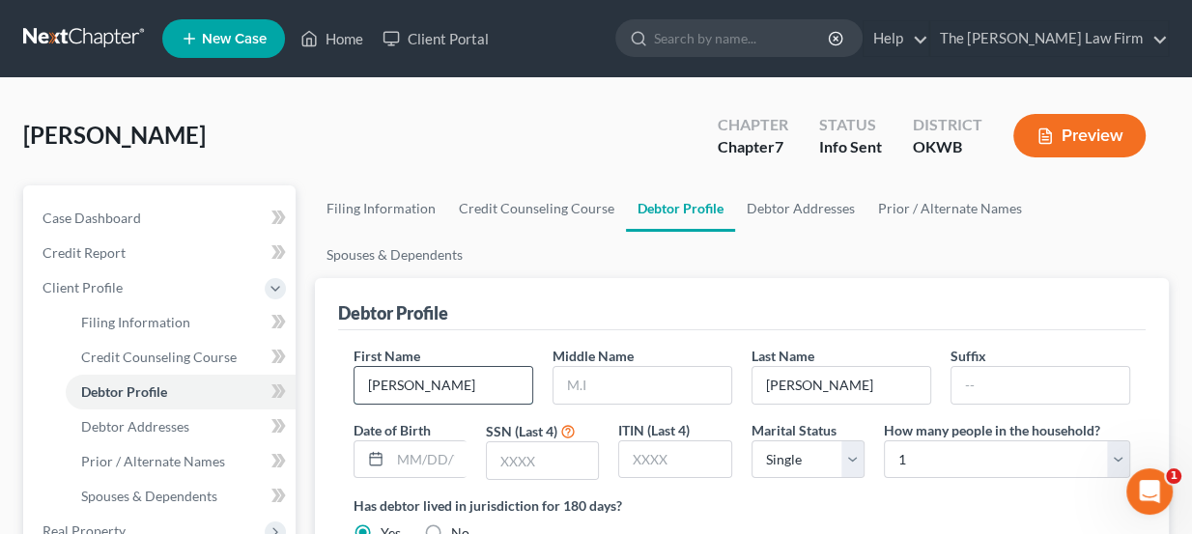
drag, startPoint x: 433, startPoint y: 392, endPoint x: 448, endPoint y: 383, distance: 17.7
click at [436, 388] on input "James" at bounding box center [443, 385] width 178 height 37
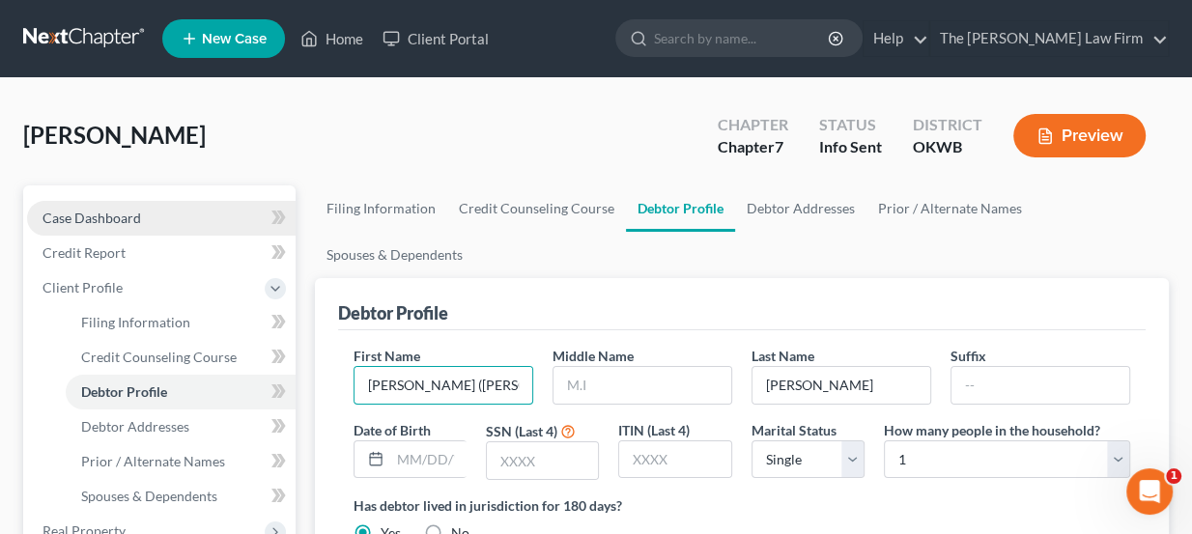
type input "James (Jim)"
click at [108, 217] on span "Case Dashboard" at bounding box center [91, 218] width 99 height 16
select select "3"
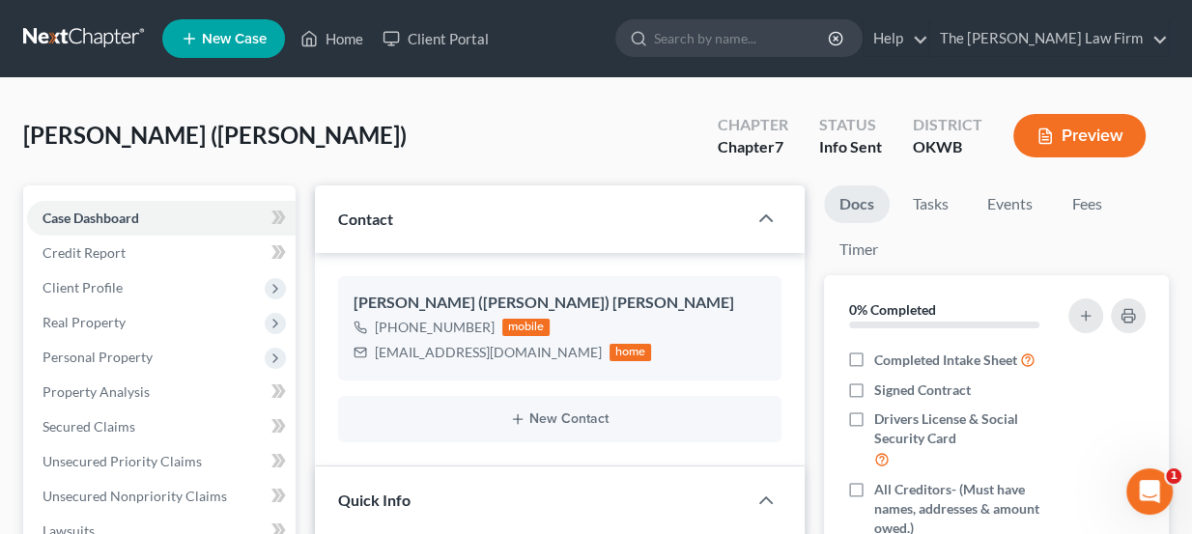
click at [115, 28] on link at bounding box center [85, 38] width 124 height 35
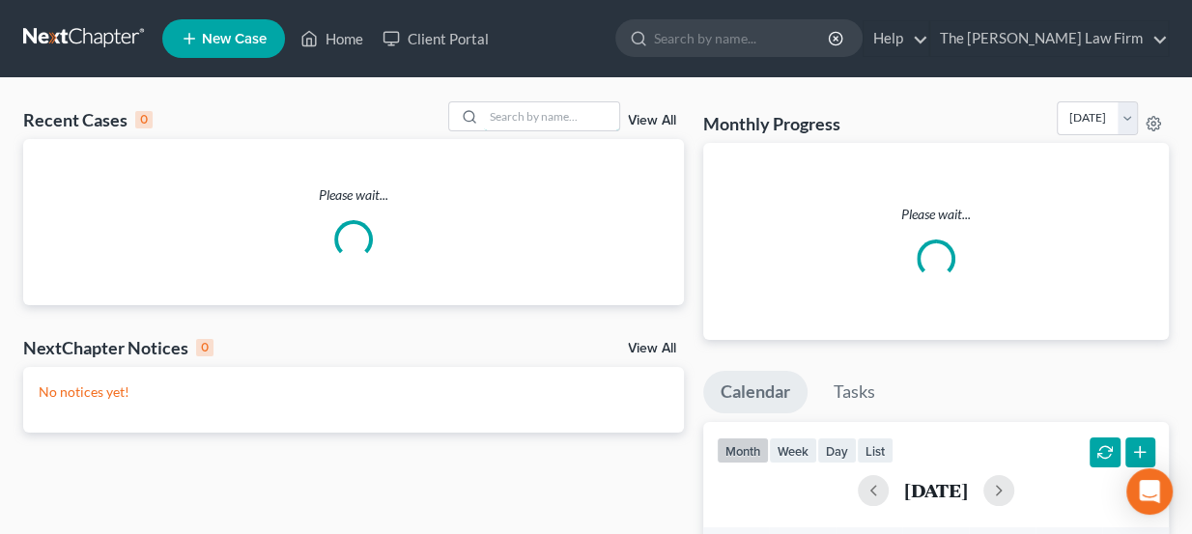
click at [511, 115] on input "search" at bounding box center [551, 116] width 135 height 28
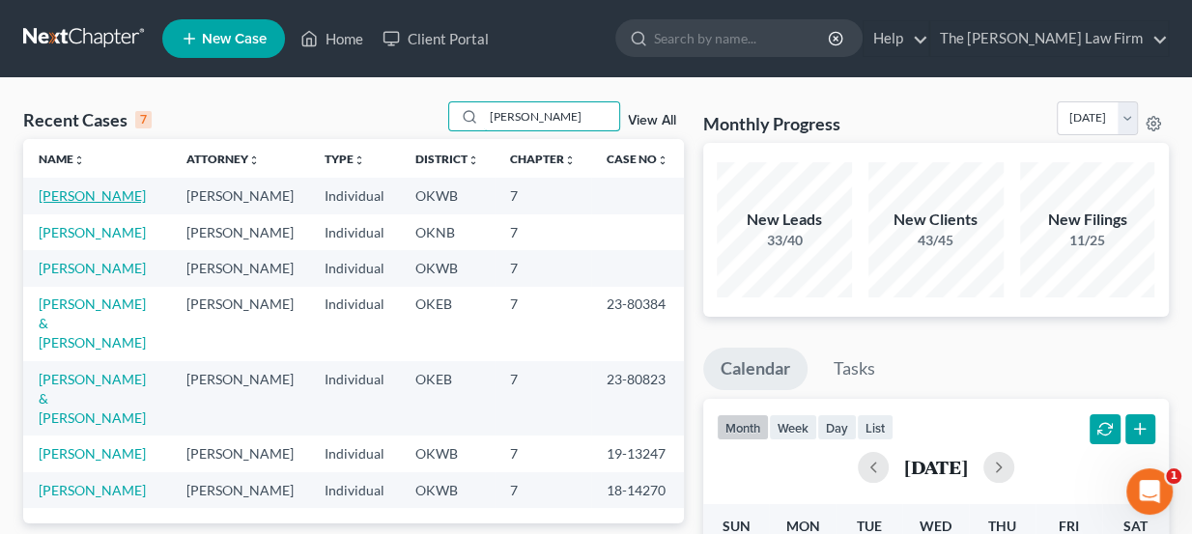
type input "[PERSON_NAME]"
click at [99, 194] on link "[PERSON_NAME]" at bounding box center [92, 195] width 107 height 16
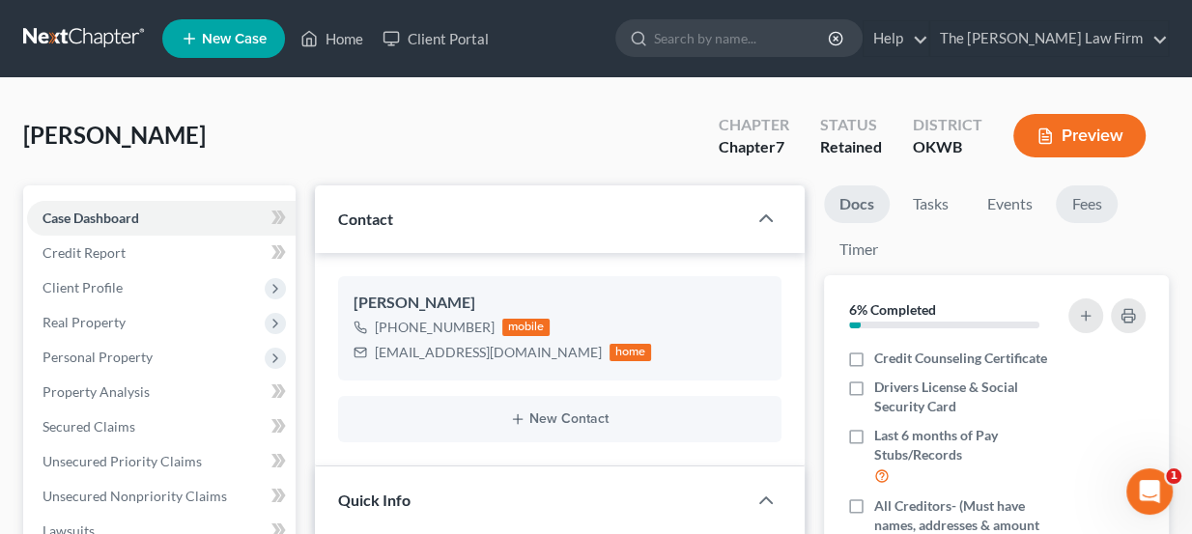
click at [1111, 201] on link "Fees" at bounding box center [1087, 204] width 62 height 38
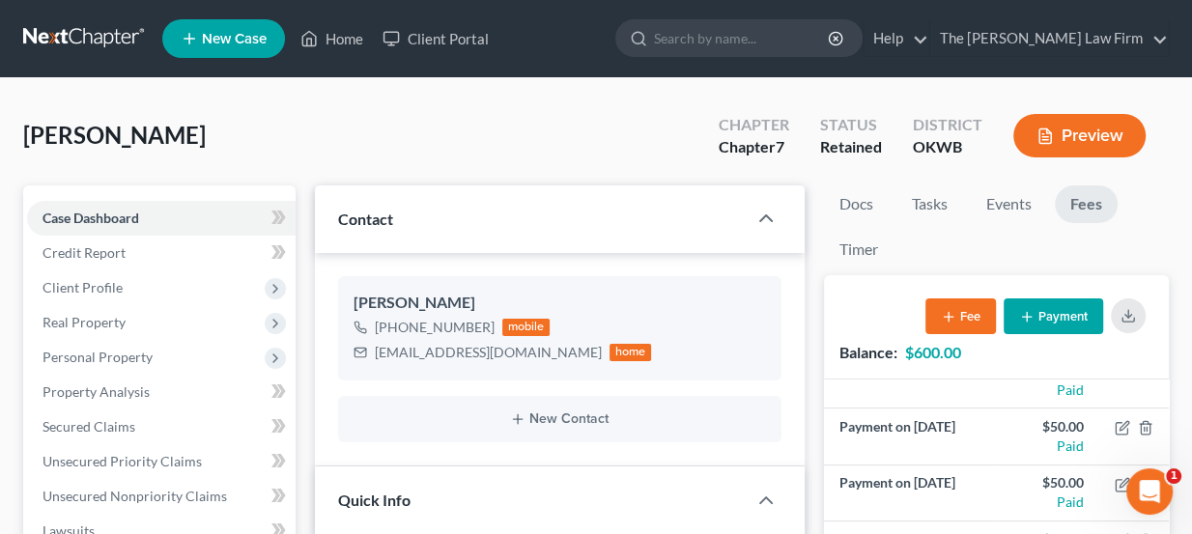
click at [1033, 298] on button "Payment" at bounding box center [1053, 316] width 99 height 36
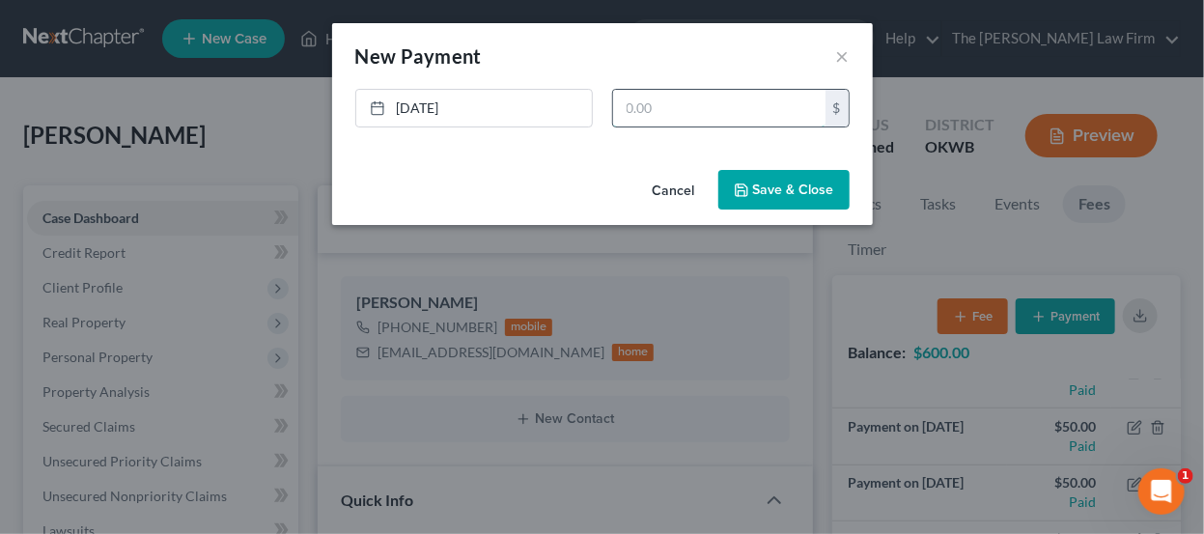
click at [697, 104] on input "text" at bounding box center [719, 108] width 212 height 37
type input "70"
click at [797, 176] on button "Save & Close" at bounding box center [784, 190] width 131 height 41
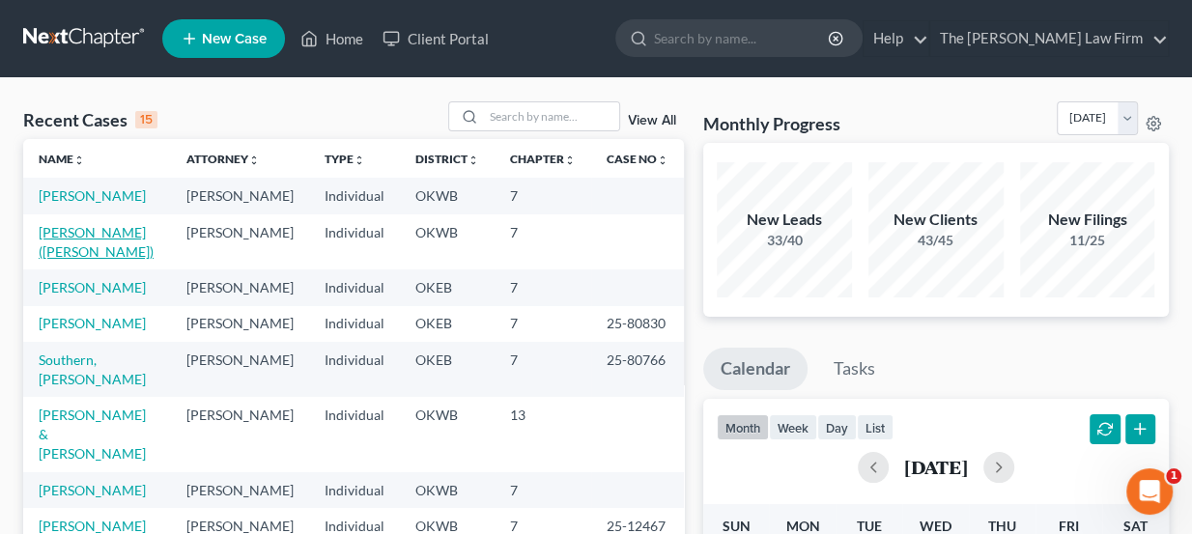
click at [101, 227] on link "[PERSON_NAME] ([PERSON_NAME])" at bounding box center [96, 242] width 115 height 36
select select "3"
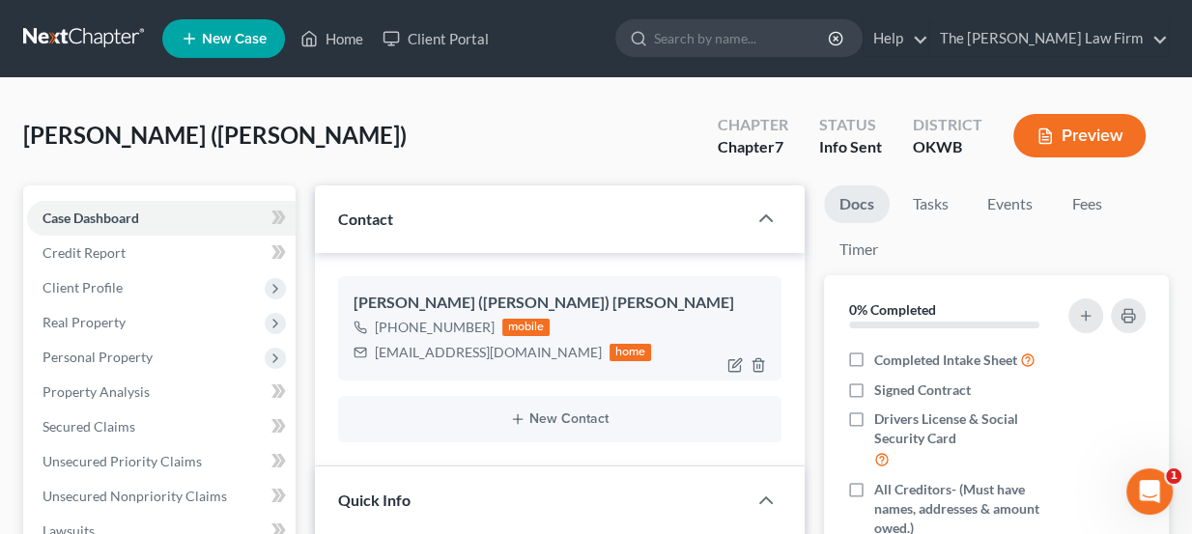
scroll to position [87, 0]
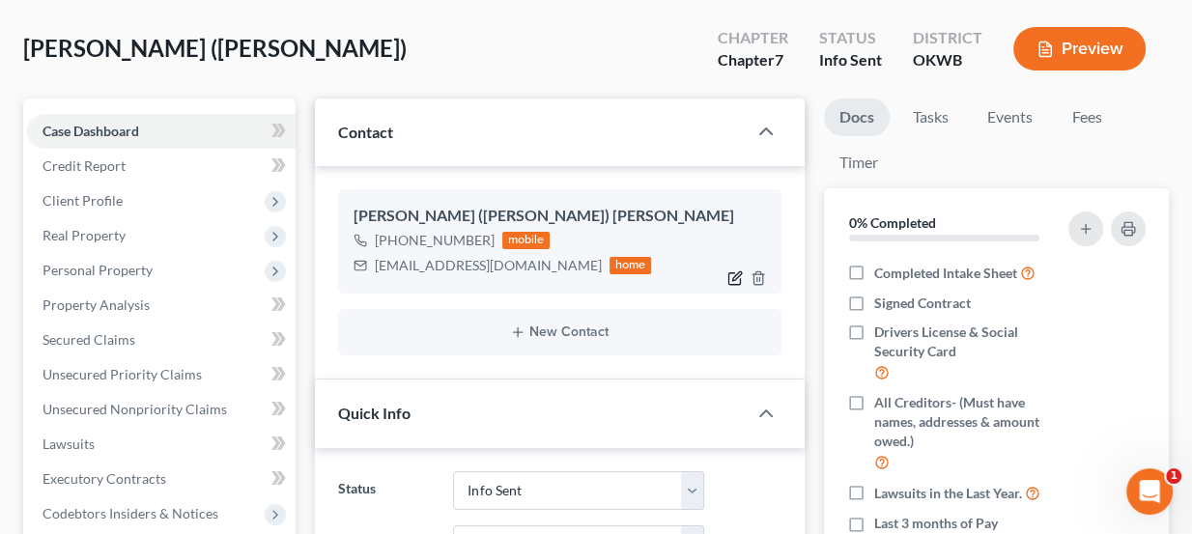
click at [740, 281] on icon "button" at bounding box center [734, 279] width 12 height 12
select select "0"
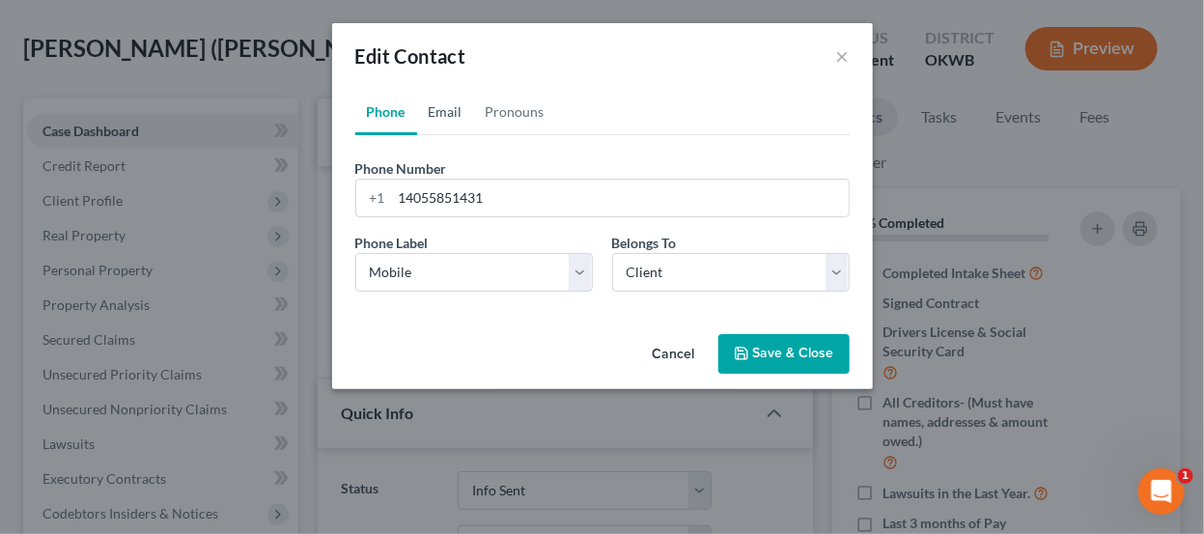
click at [439, 106] on link "Email" at bounding box center [445, 112] width 57 height 46
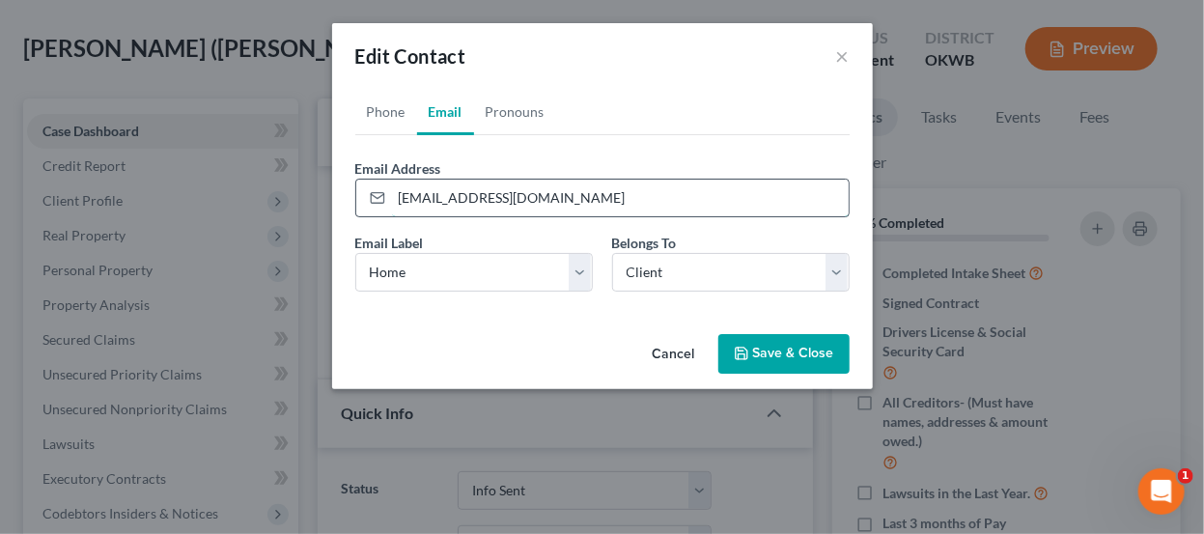
click at [395, 199] on input "amess65098765@gmail.com" at bounding box center [620, 198] width 457 height 37
type input "jamess65098765@gmail.com"
click at [772, 348] on button "Save & Close" at bounding box center [784, 354] width 131 height 41
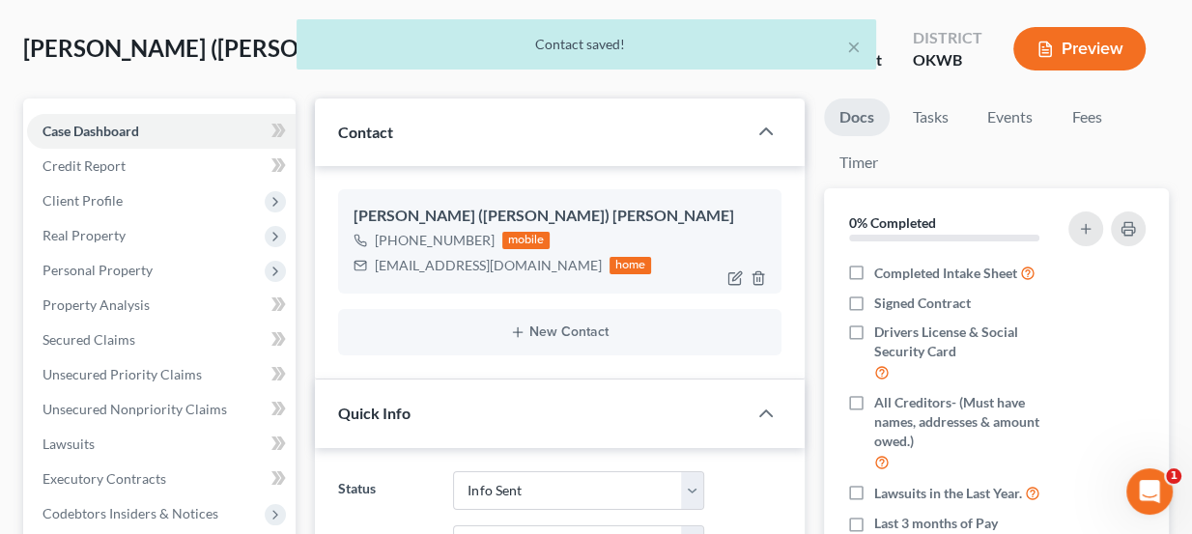
click at [441, 258] on div "jamess65098765@gmail.com" at bounding box center [488, 265] width 227 height 19
copy div "jamess65098765@gmail.com"
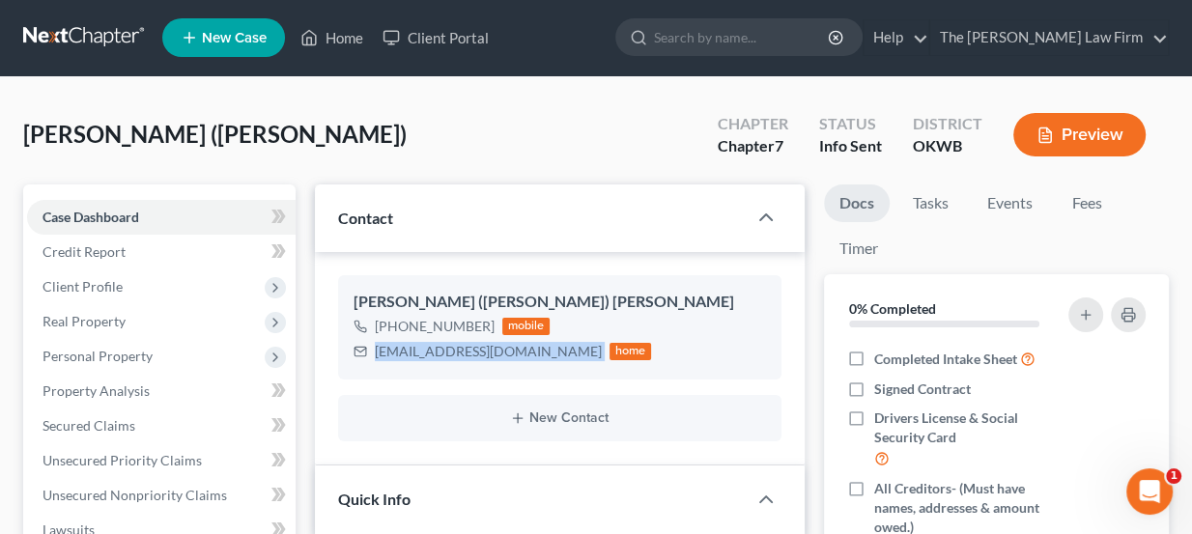
scroll to position [0, 0]
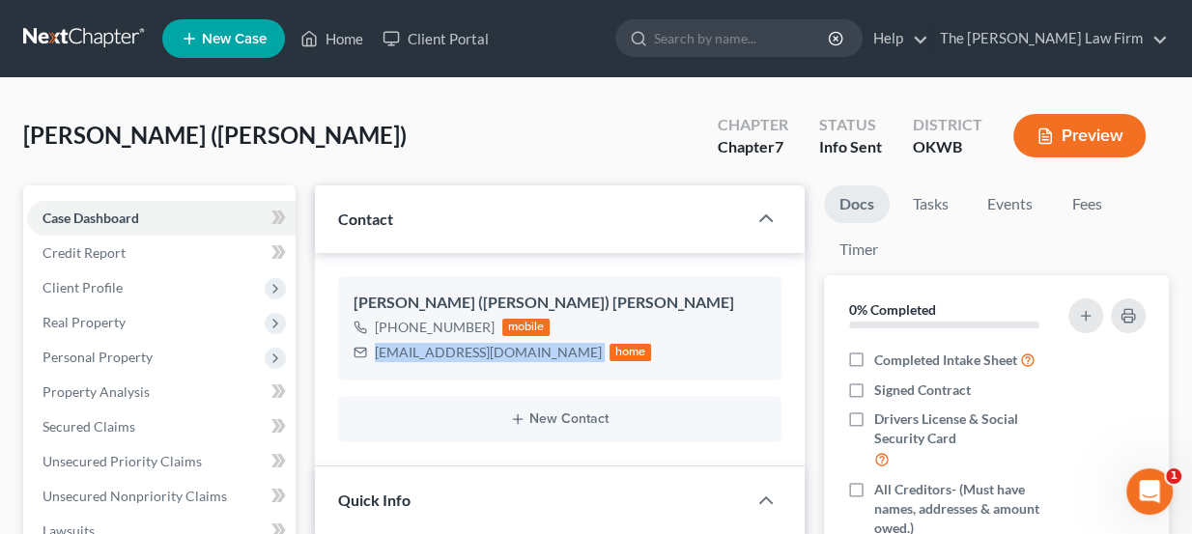
click at [50, 33] on link at bounding box center [85, 38] width 124 height 35
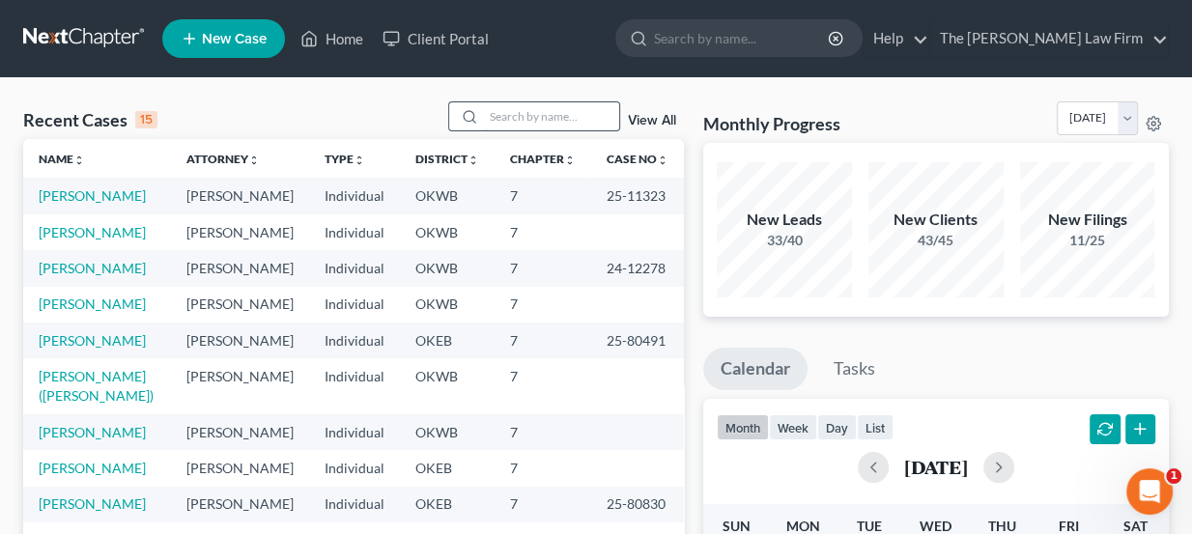
click at [516, 117] on input "search" at bounding box center [551, 116] width 135 height 28
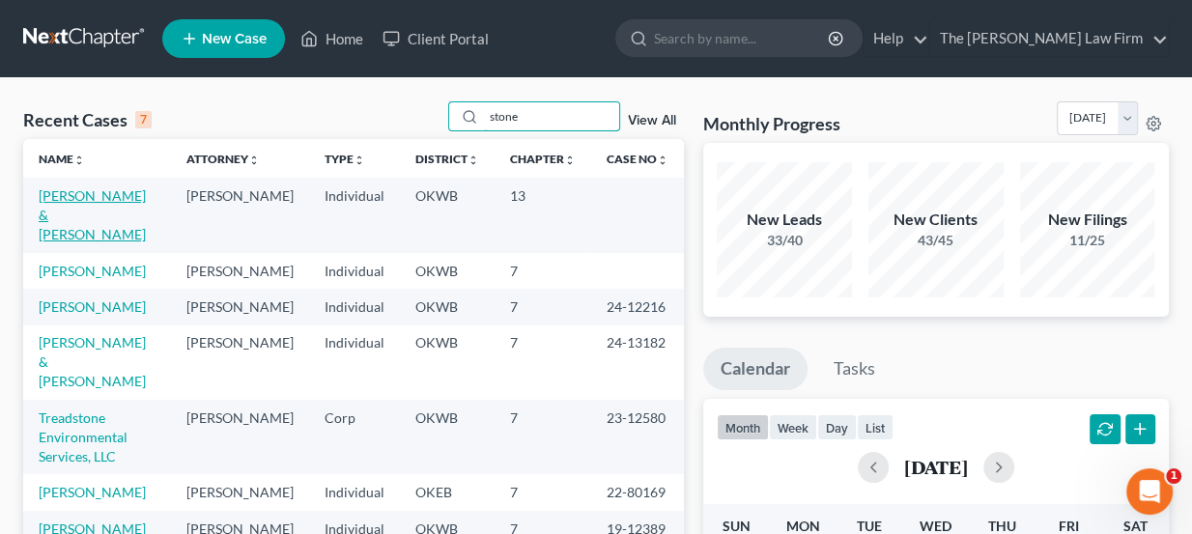
type input "stone"
click at [93, 195] on link "[PERSON_NAME] & [PERSON_NAME]" at bounding box center [92, 214] width 107 height 55
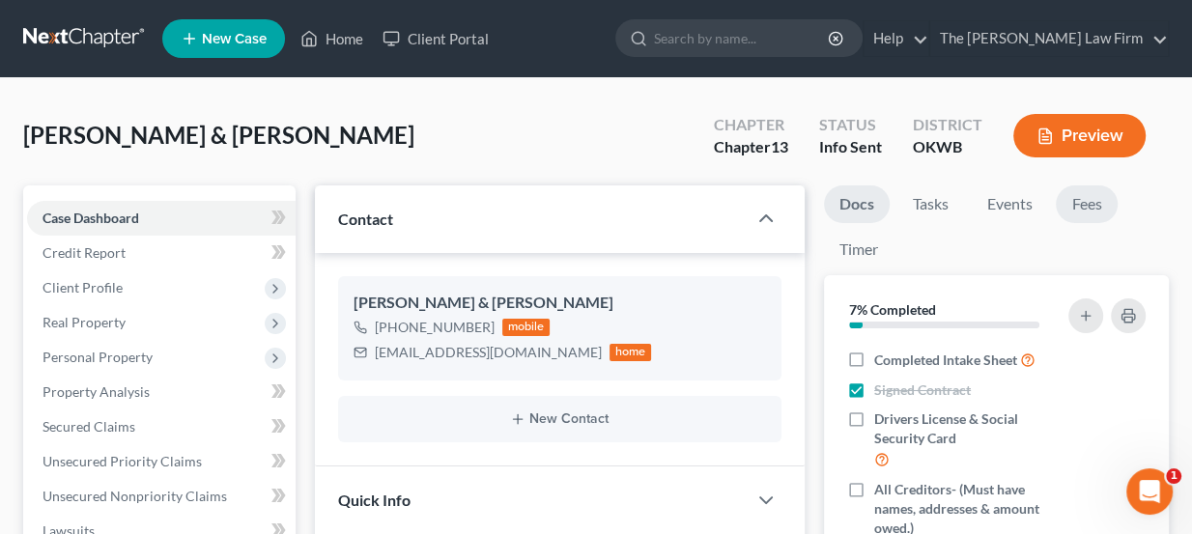
click at [1102, 208] on link "Fees" at bounding box center [1087, 204] width 62 height 38
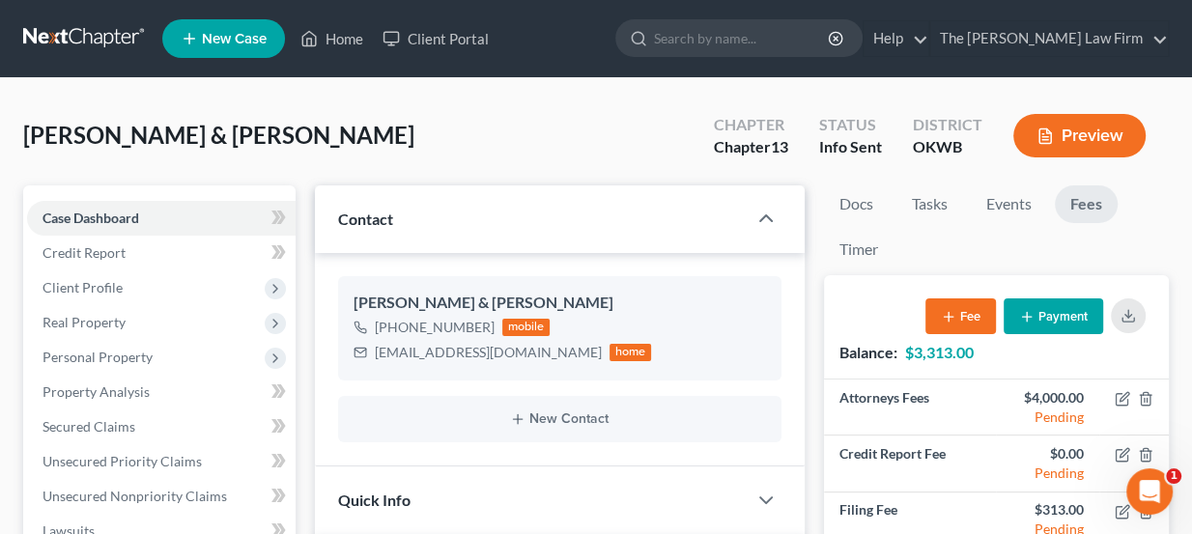
click at [153, 135] on span "[PERSON_NAME] & [PERSON_NAME]" at bounding box center [218, 135] width 391 height 28
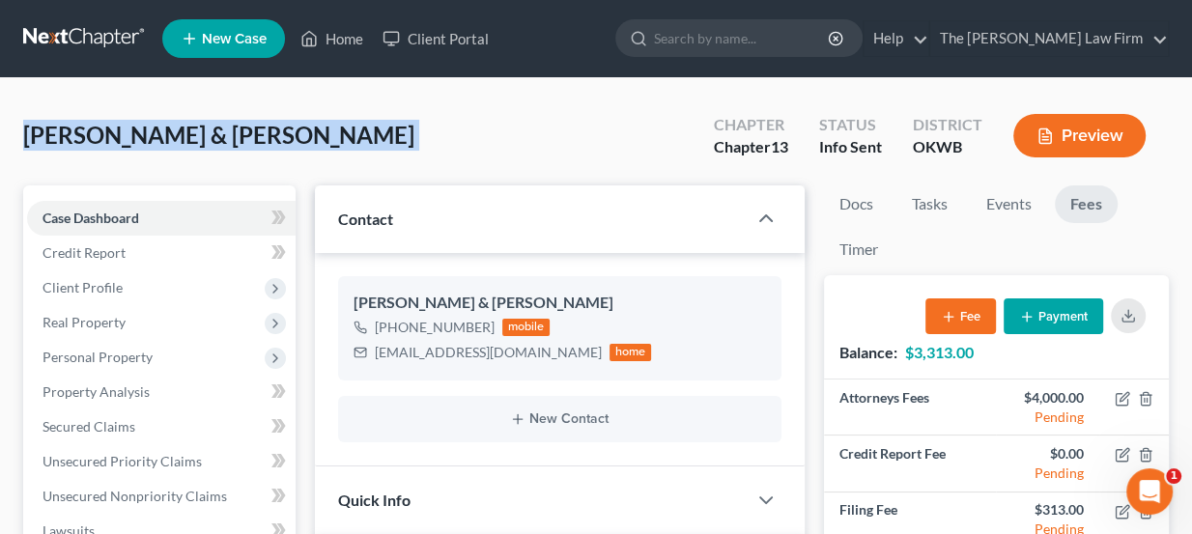
click at [153, 135] on span "[PERSON_NAME] & [PERSON_NAME]" at bounding box center [218, 135] width 391 height 28
copy div "Stone, Krystal & Donald Upgraded"
click at [75, 31] on link at bounding box center [85, 38] width 124 height 35
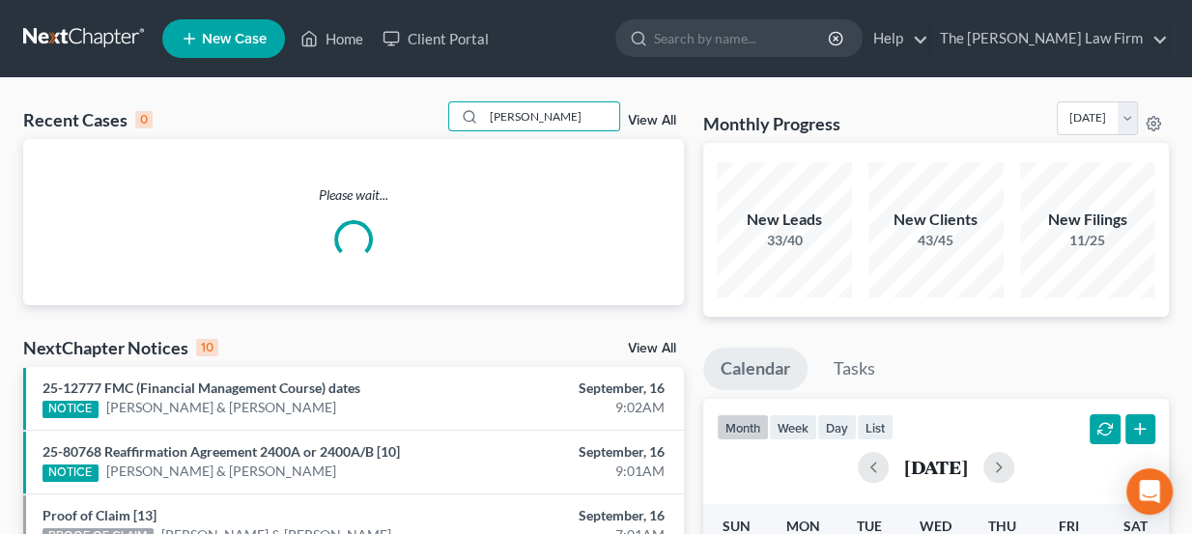
type input "[PERSON_NAME]"
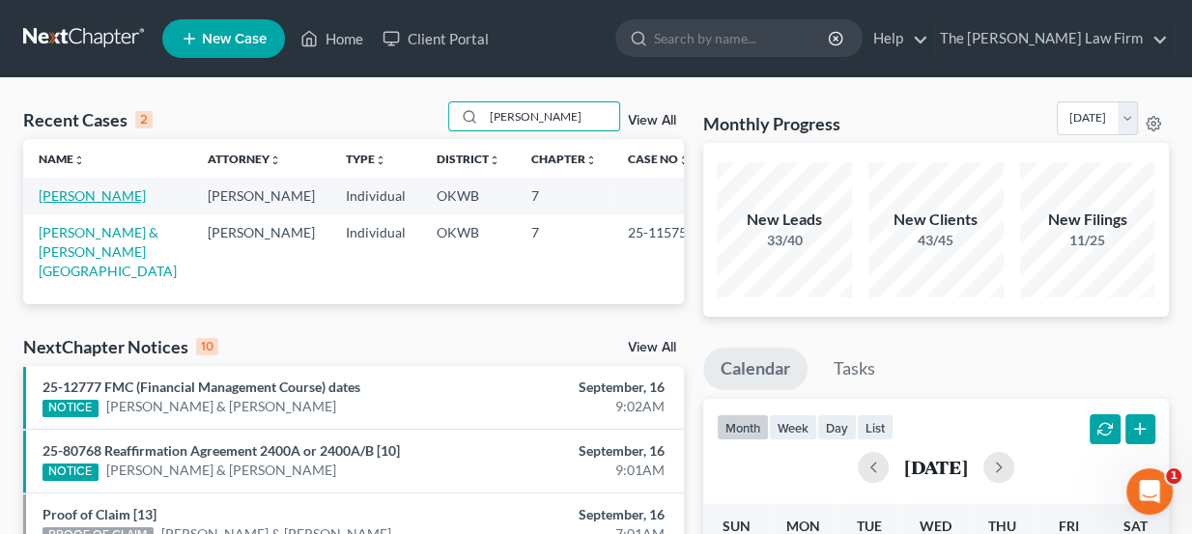
click at [93, 194] on link "[PERSON_NAME]" at bounding box center [92, 195] width 107 height 16
select select "8"
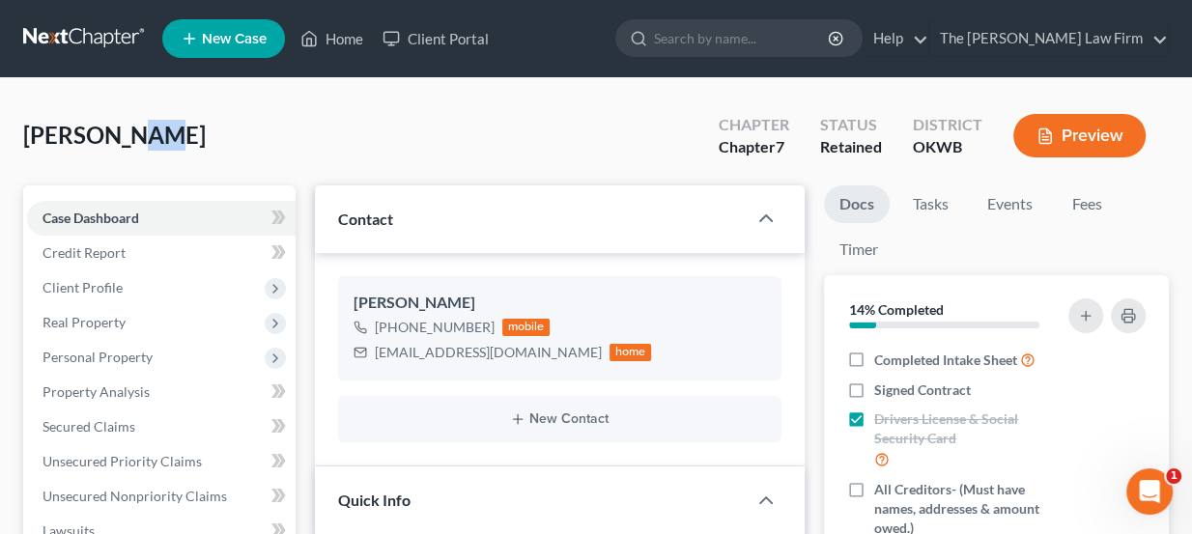
scroll to position [265, 0]
drag, startPoint x: 119, startPoint y: 134, endPoint x: 188, endPoint y: 141, distance: 69.9
click at [188, 141] on span "[PERSON_NAME]" at bounding box center [114, 135] width 183 height 28
drag, startPoint x: 188, startPoint y: 140, endPoint x: 32, endPoint y: 123, distance: 157.4
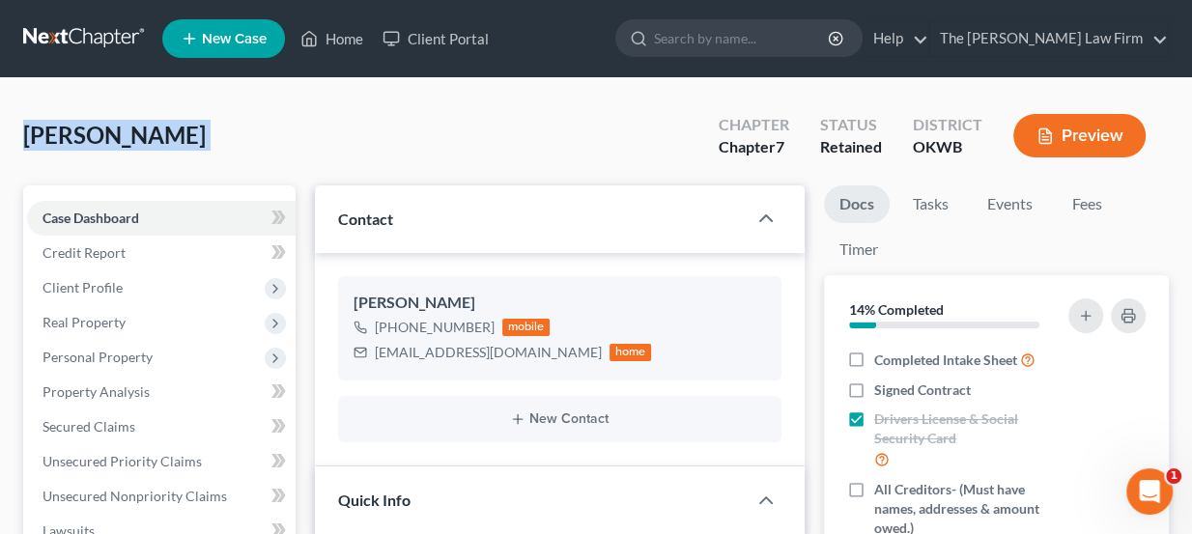
click at [32, 123] on span "[PERSON_NAME]" at bounding box center [114, 135] width 183 height 28
drag, startPoint x: 35, startPoint y: 123, endPoint x: 156, endPoint y: 138, distance: 121.7
click at [156, 138] on span "[PERSON_NAME]" at bounding box center [114, 135] width 183 height 28
click at [156, 138] on span "Baldwin, Angela" at bounding box center [114, 135] width 183 height 28
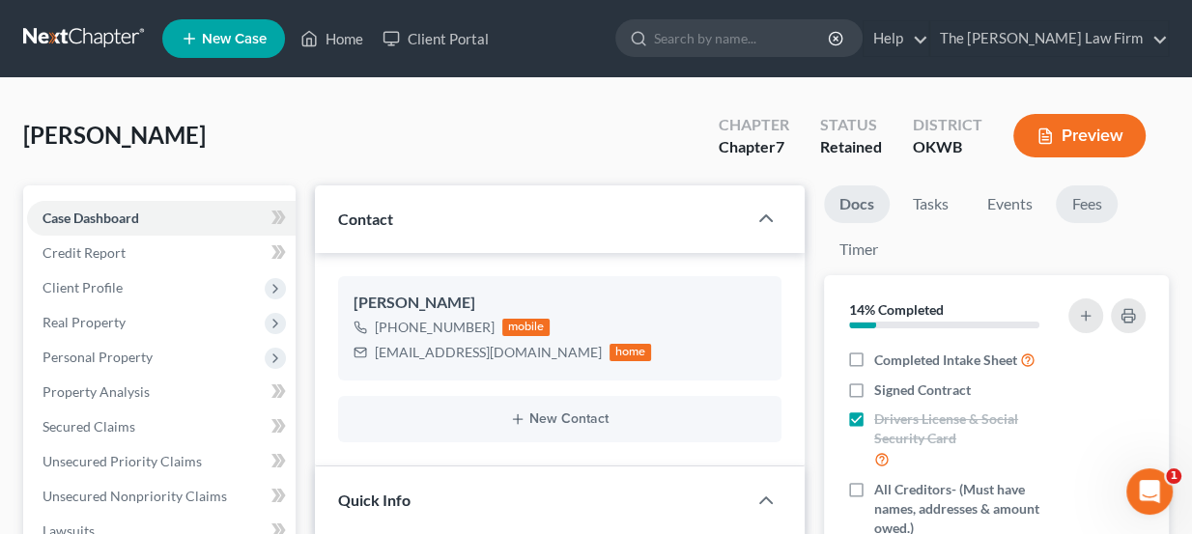
click at [1101, 215] on link "Fees" at bounding box center [1087, 204] width 62 height 38
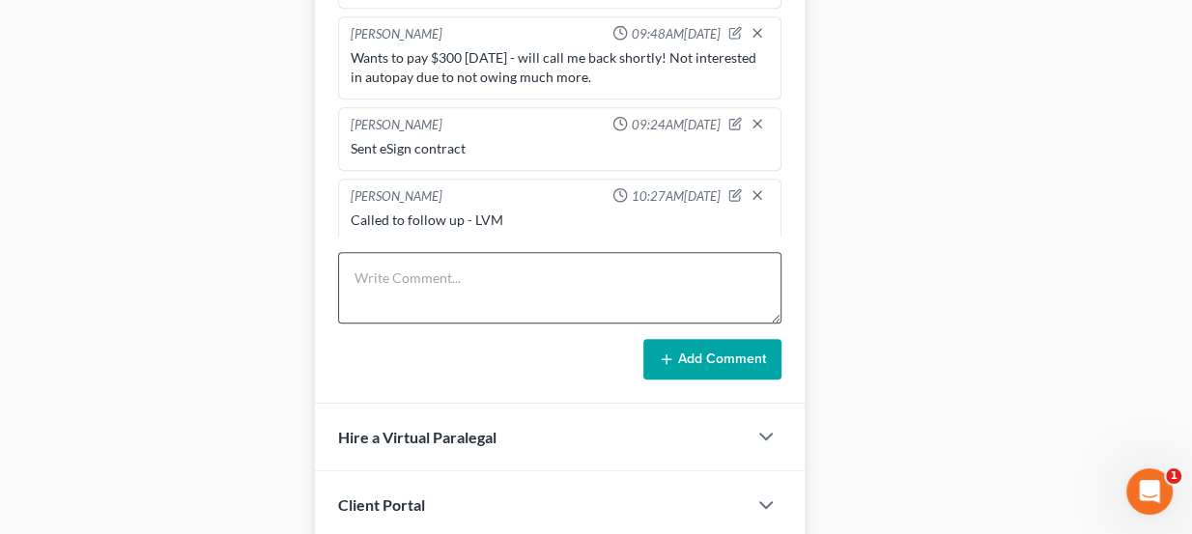
scroll to position [984, 0]
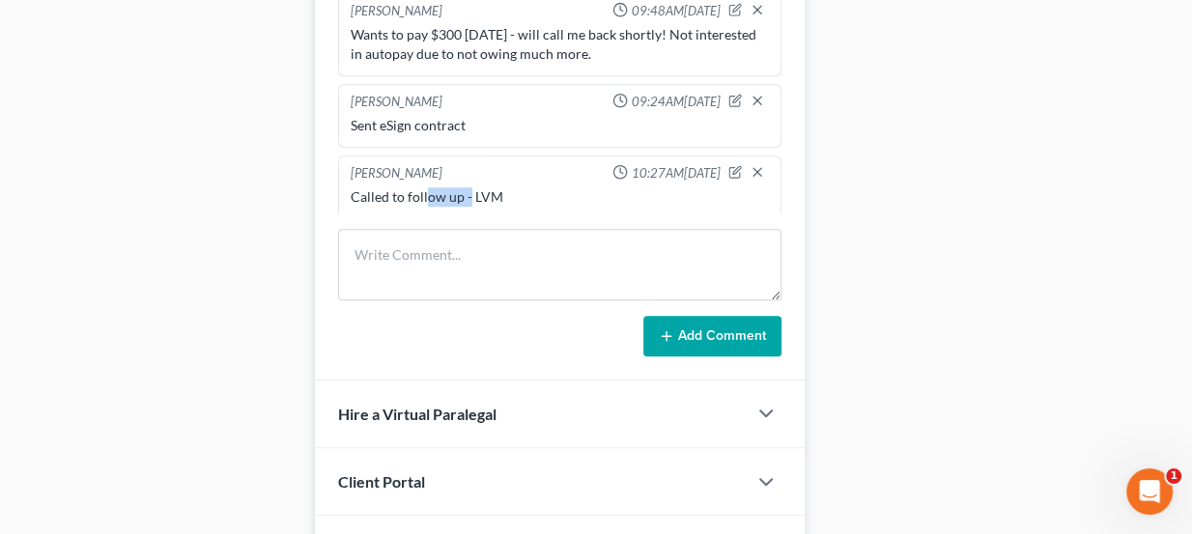
drag, startPoint x: 423, startPoint y: 181, endPoint x: 476, endPoint y: 185, distance: 53.3
click at [472, 187] on div "Called to follow up - LVM" at bounding box center [560, 196] width 419 height 19
click at [476, 187] on div "Called to follow up - LVM" at bounding box center [560, 196] width 419 height 19
drag, startPoint x: 495, startPoint y: 184, endPoint x: 466, endPoint y: 186, distance: 30.1
click at [466, 187] on div "Called to follow up - LVM" at bounding box center [560, 196] width 419 height 19
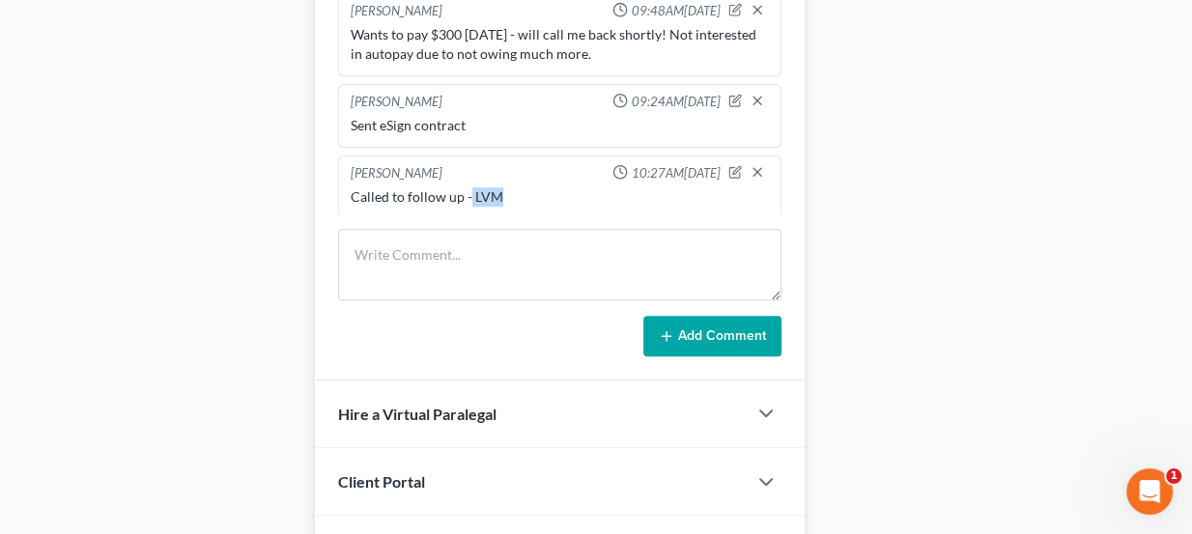
click at [466, 187] on div "Called to follow up - LVM" at bounding box center [560, 196] width 419 height 19
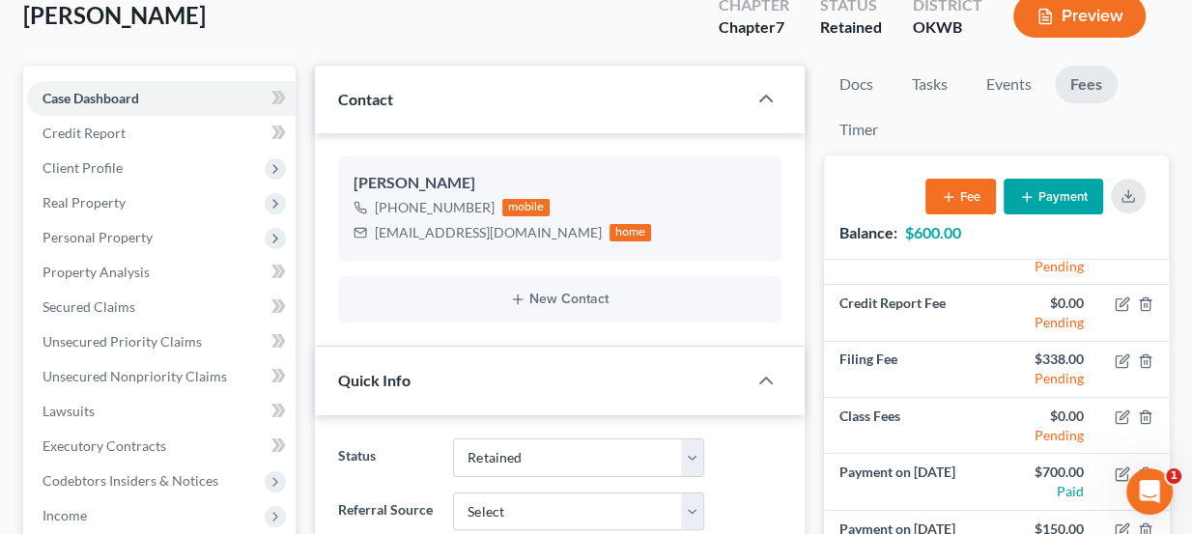
scroll to position [106, 0]
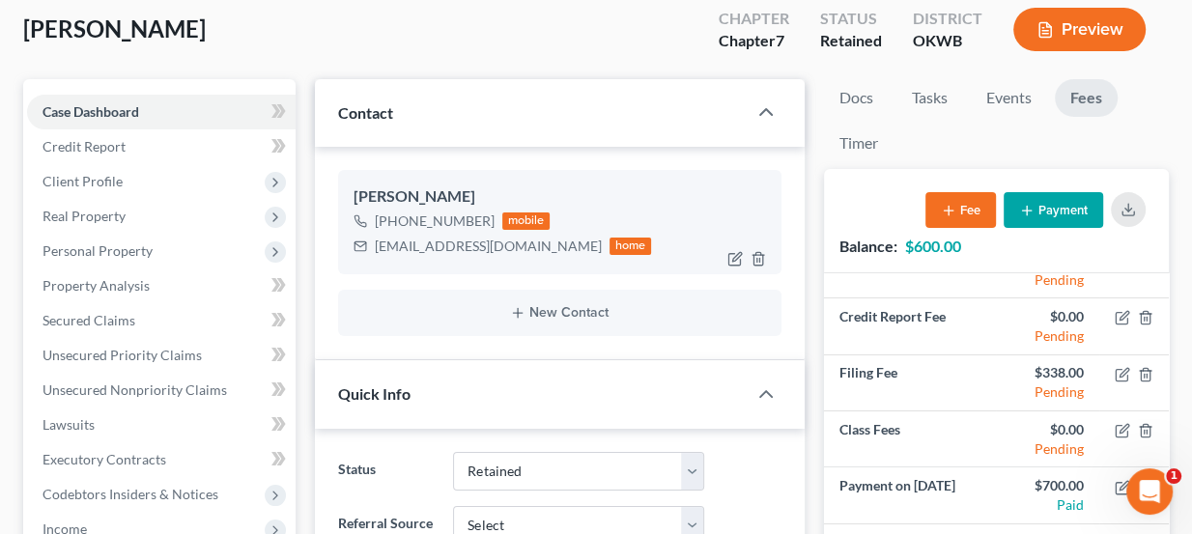
click at [423, 249] on div "n2bliving@gmail.com" at bounding box center [488, 246] width 227 height 19
copy div "n2bliving@gmail.com"
click at [1069, 212] on button "Payment" at bounding box center [1053, 210] width 99 height 36
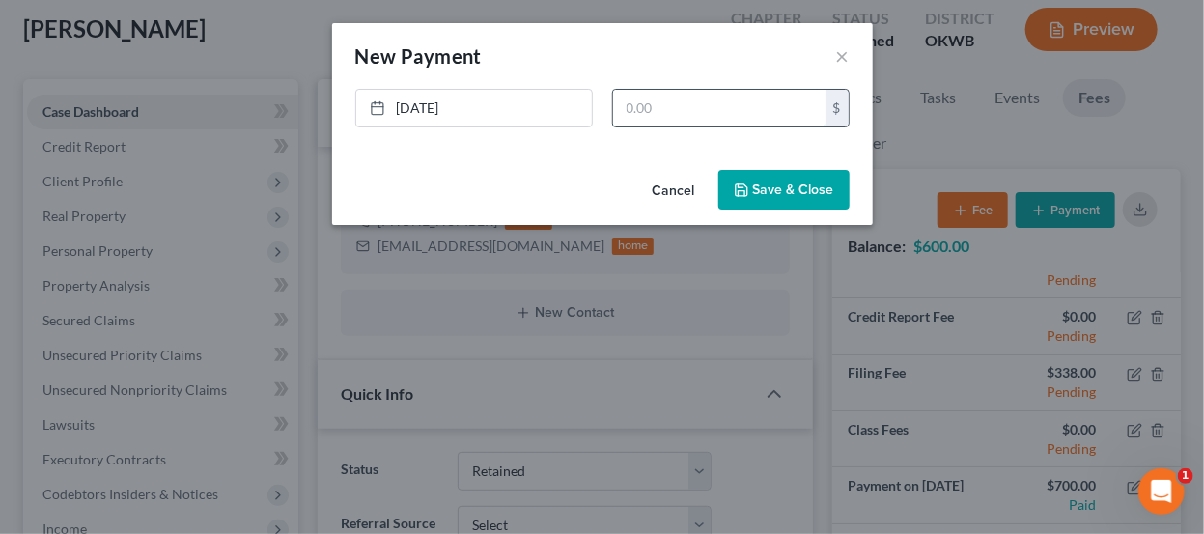
click at [658, 122] on input "text" at bounding box center [719, 108] width 212 height 37
type input "300"
click at [800, 190] on button "Save & Close" at bounding box center [784, 190] width 131 height 41
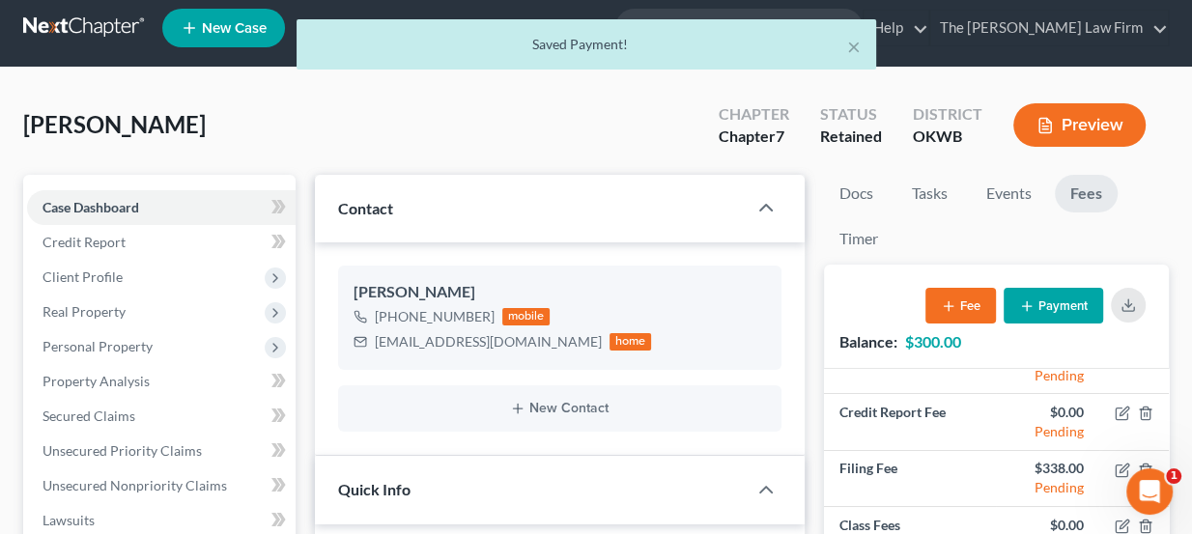
scroll to position [127, 0]
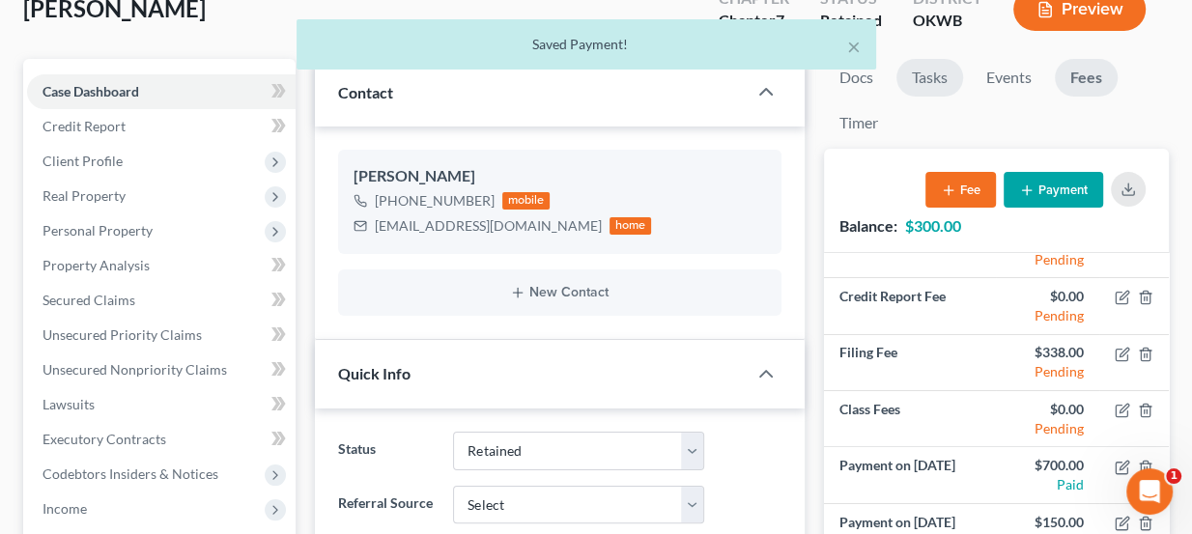
click at [948, 81] on link "Tasks" at bounding box center [929, 78] width 67 height 38
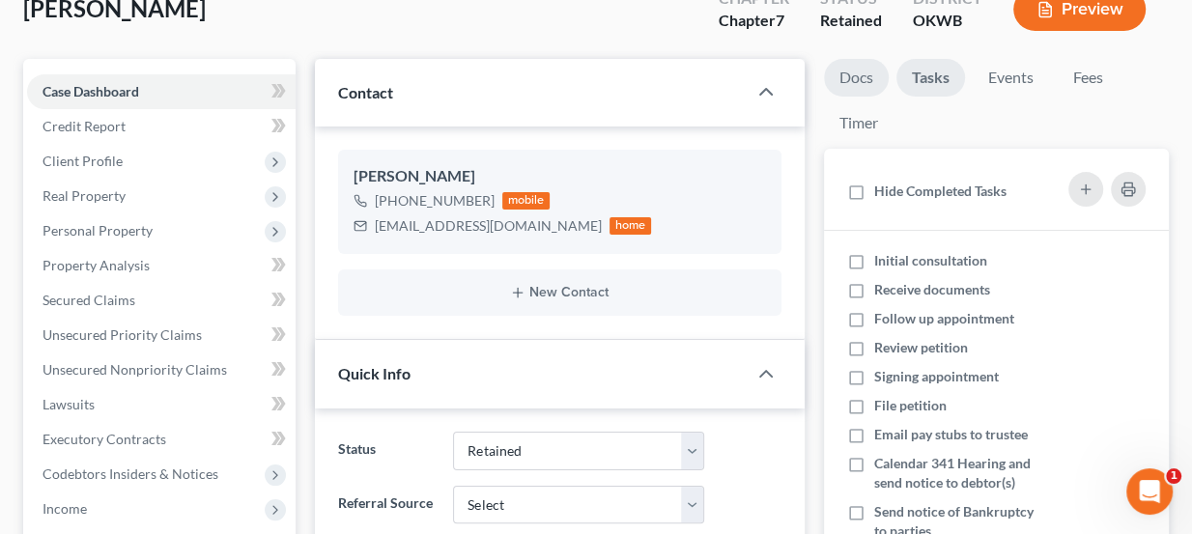
click at [867, 83] on link "Docs" at bounding box center [856, 78] width 65 height 38
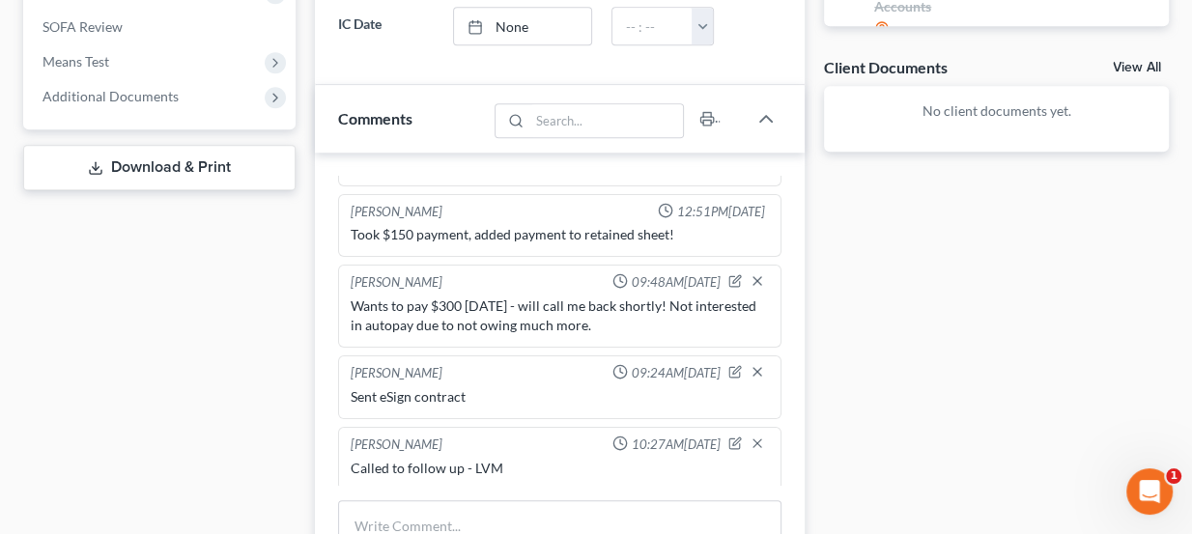
scroll to position [742, 0]
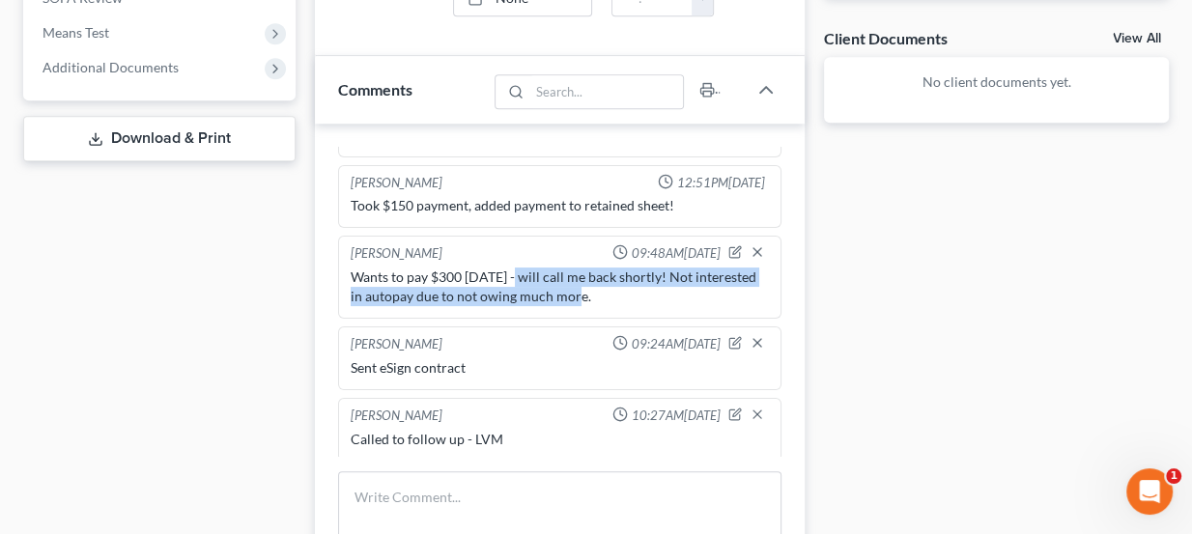
drag, startPoint x: 506, startPoint y: 269, endPoint x: 566, endPoint y: 281, distance: 61.2
click at [566, 281] on div "Wants to pay $300 today - will call me back shortly! Not interested in autopay …" at bounding box center [560, 287] width 419 height 39
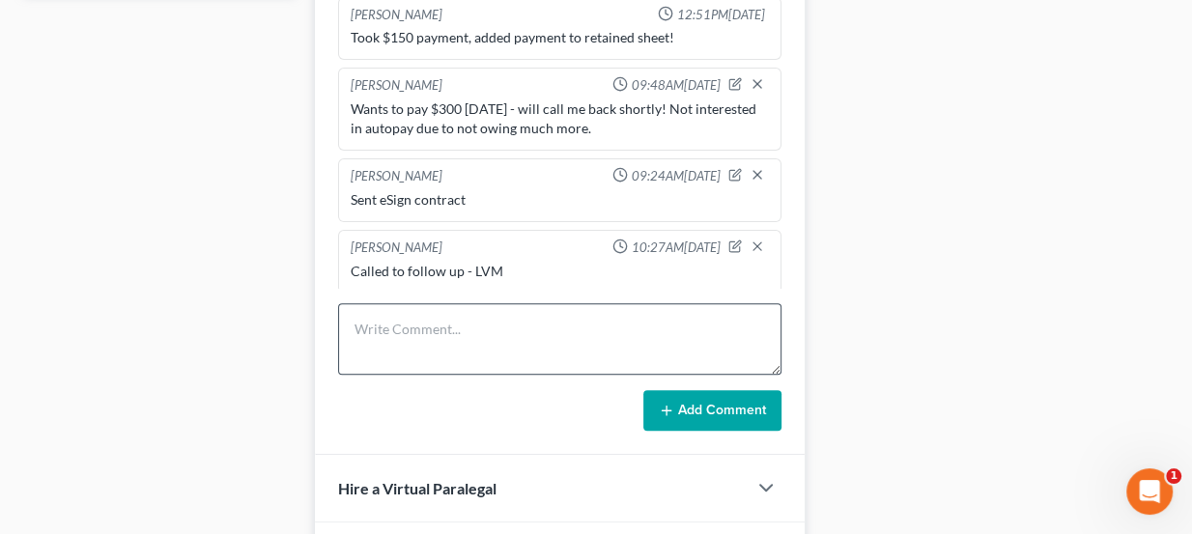
scroll to position [918, 0]
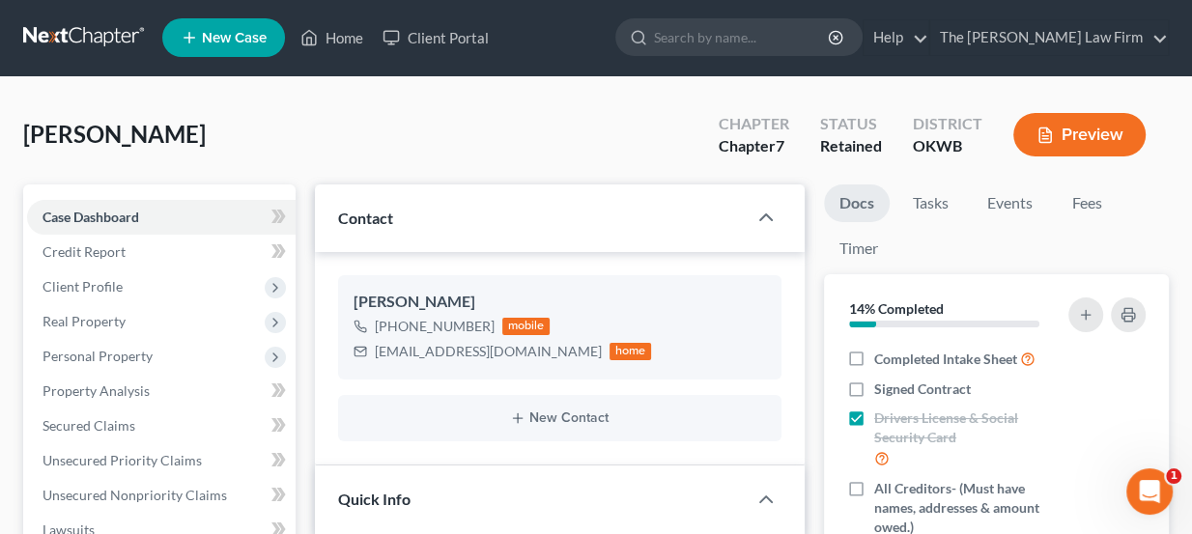
scroll to position [0, 0]
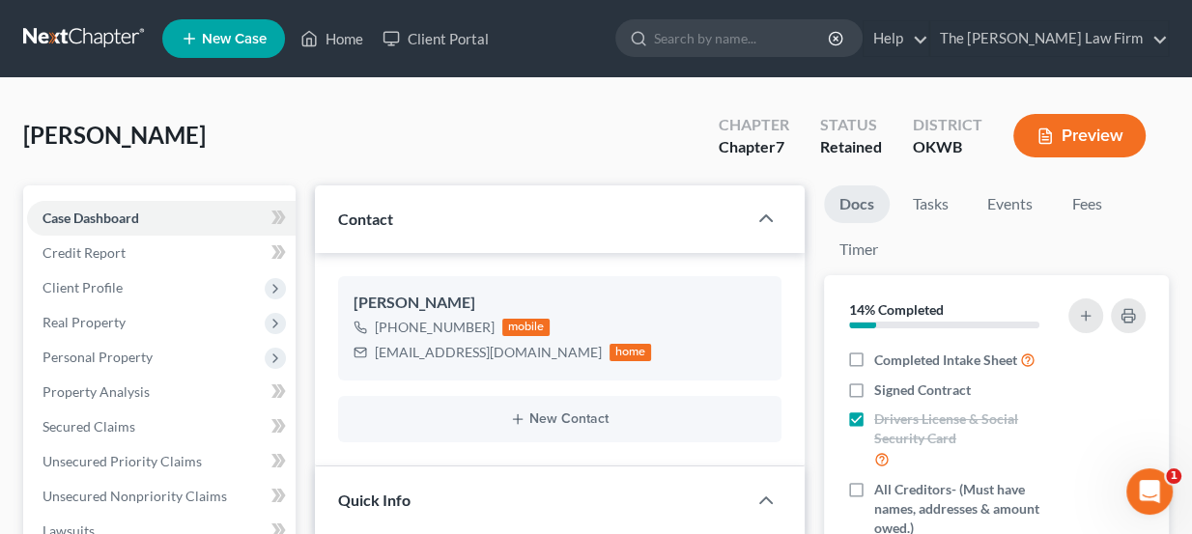
drag, startPoint x: 55, startPoint y: 121, endPoint x: 10, endPoint y: 125, distance: 45.6
drag, startPoint x: 18, startPoint y: 127, endPoint x: 200, endPoint y: 147, distance: 182.6
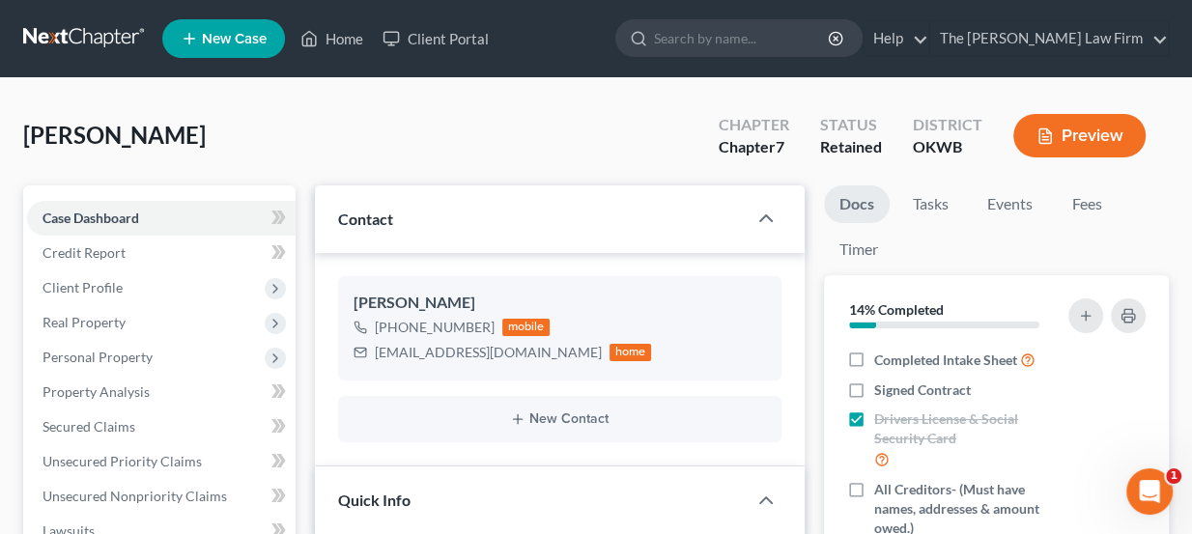
click at [200, 147] on div "Baldwin, Angela Upgraded Chapter Chapter 7 Status Retained District OKWB Preview" at bounding box center [596, 143] width 1146 height 84
click at [96, 30] on link at bounding box center [85, 38] width 124 height 35
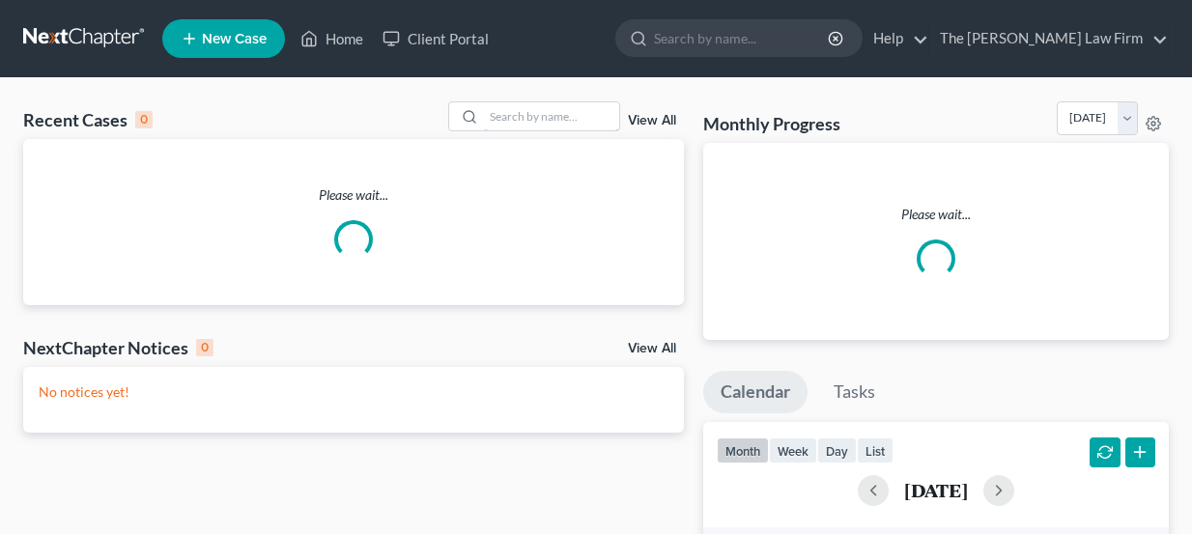
click at [560, 102] on input "search" at bounding box center [551, 116] width 135 height 28
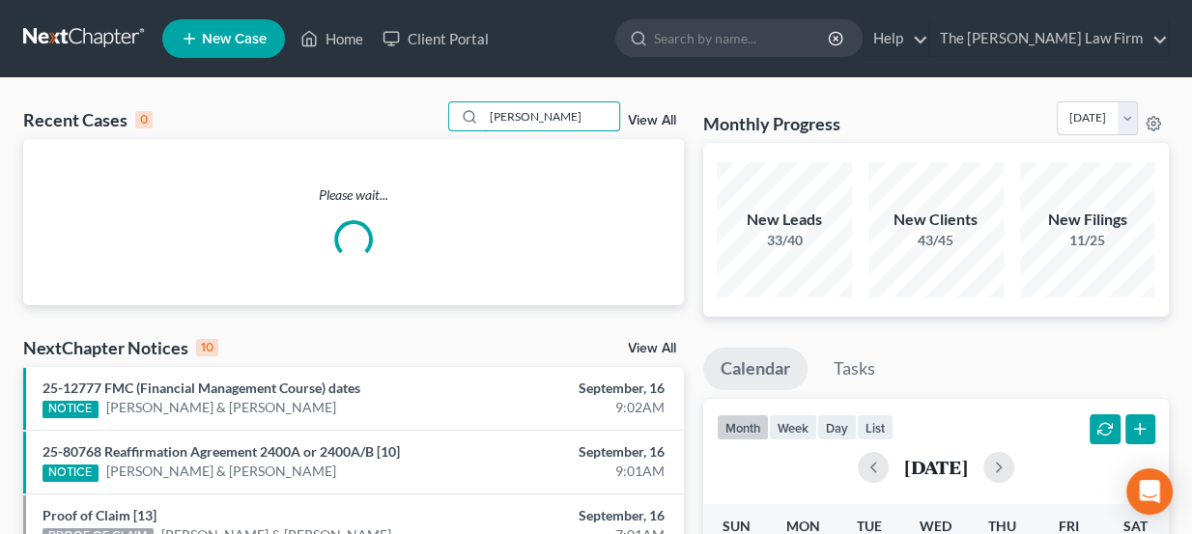
type input "[PERSON_NAME]"
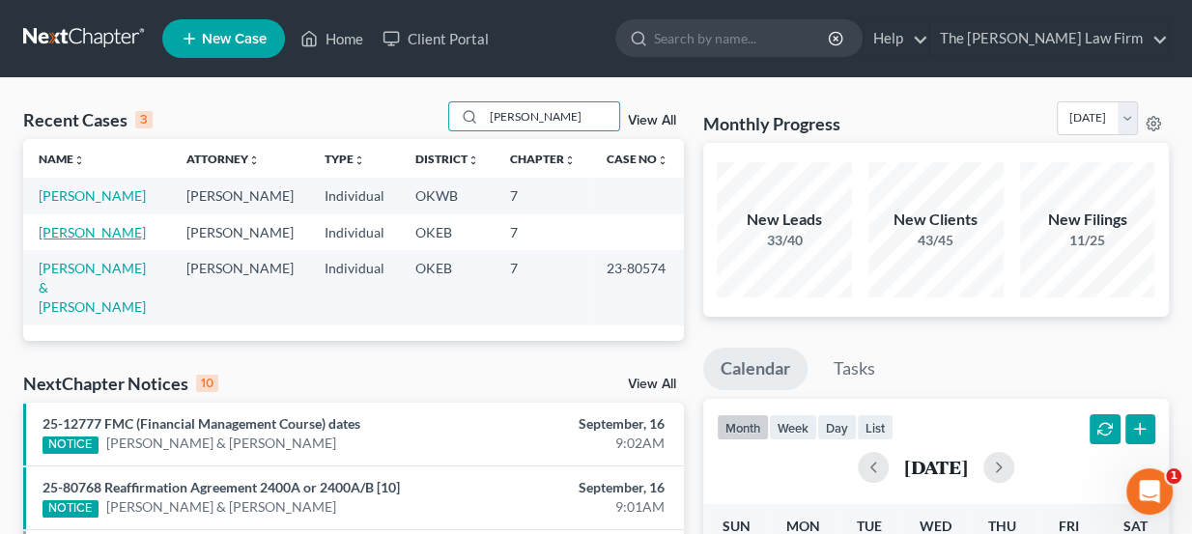
click at [93, 233] on link "Osborn, Matt" at bounding box center [92, 232] width 107 height 16
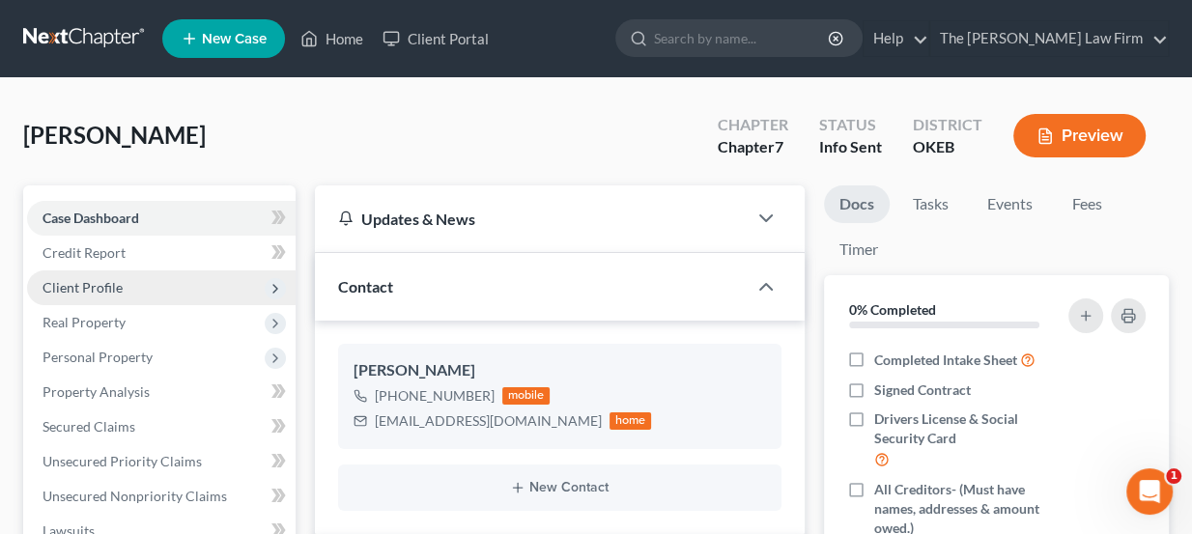
click at [119, 289] on span "Client Profile" at bounding box center [82, 287] width 80 height 16
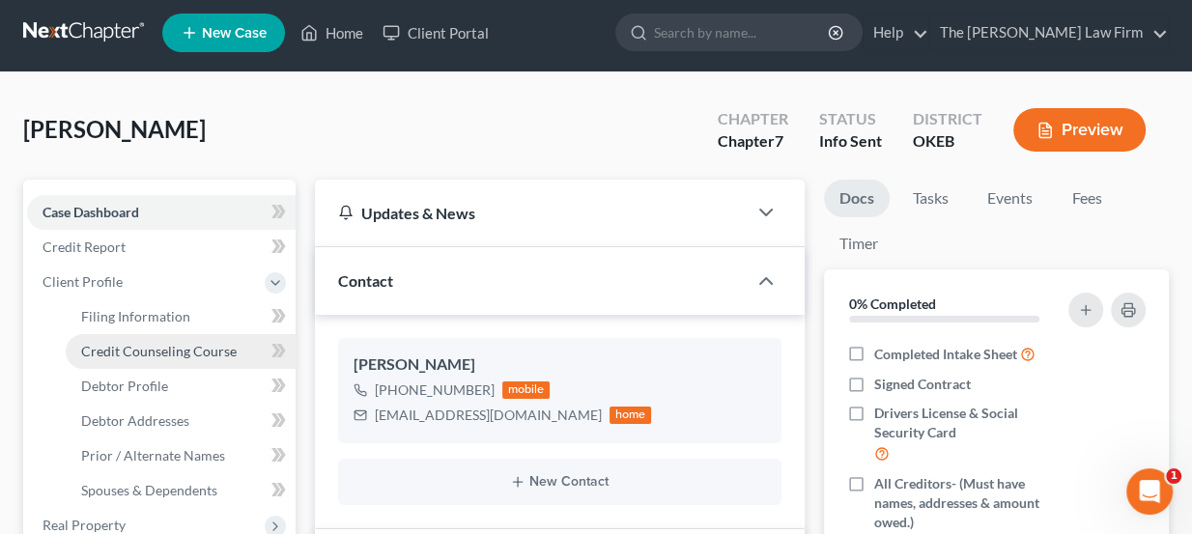
scroll to position [87, 0]
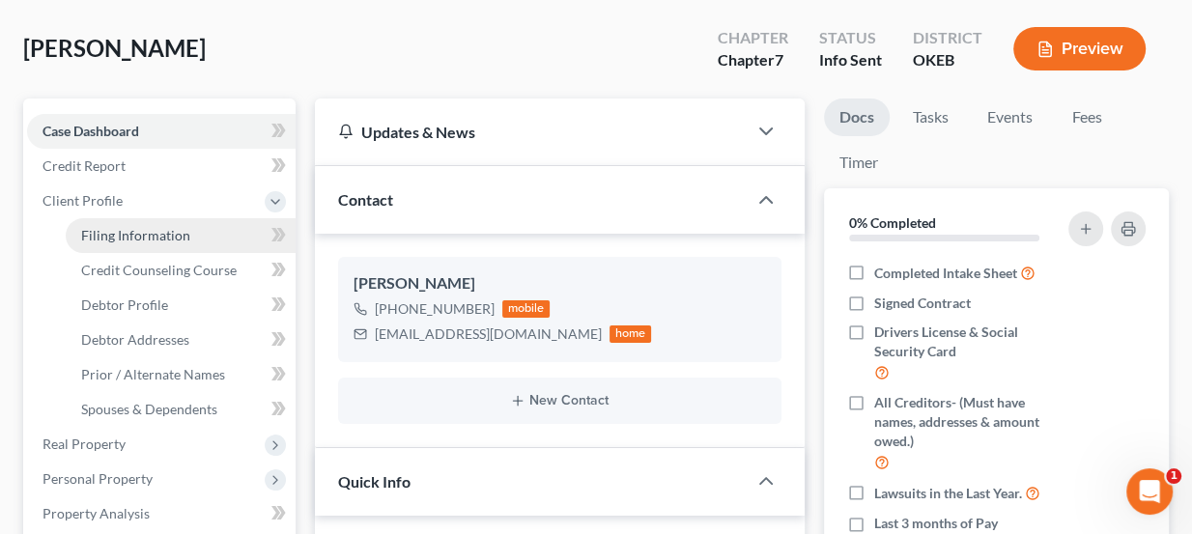
click at [146, 233] on span "Filing Information" at bounding box center [135, 235] width 109 height 16
select select "1"
select select "0"
select select "37"
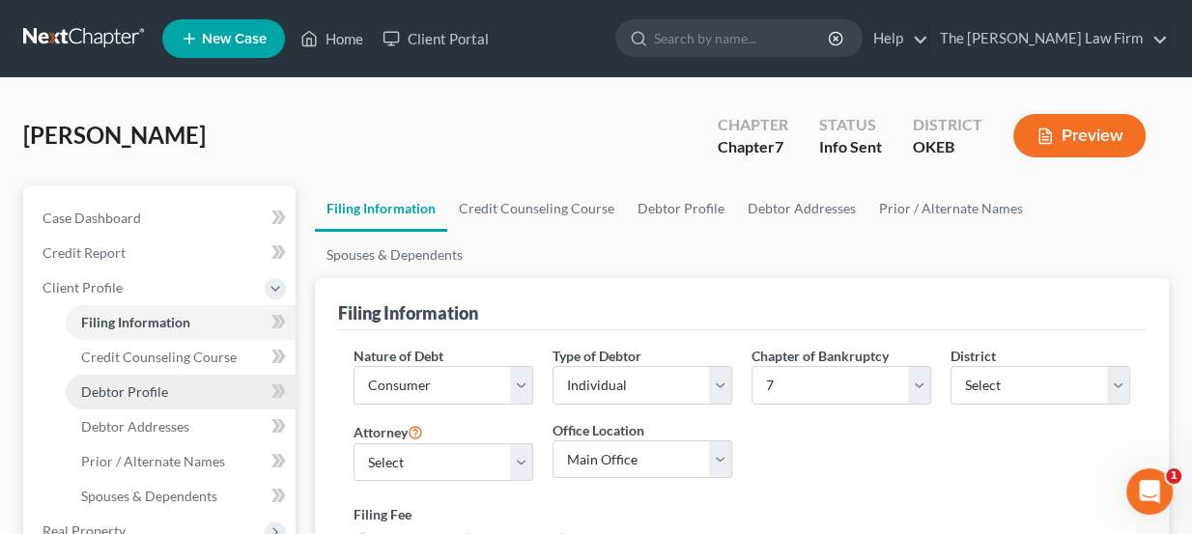
click at [139, 392] on span "Debtor Profile" at bounding box center [124, 391] width 87 height 16
select select "0"
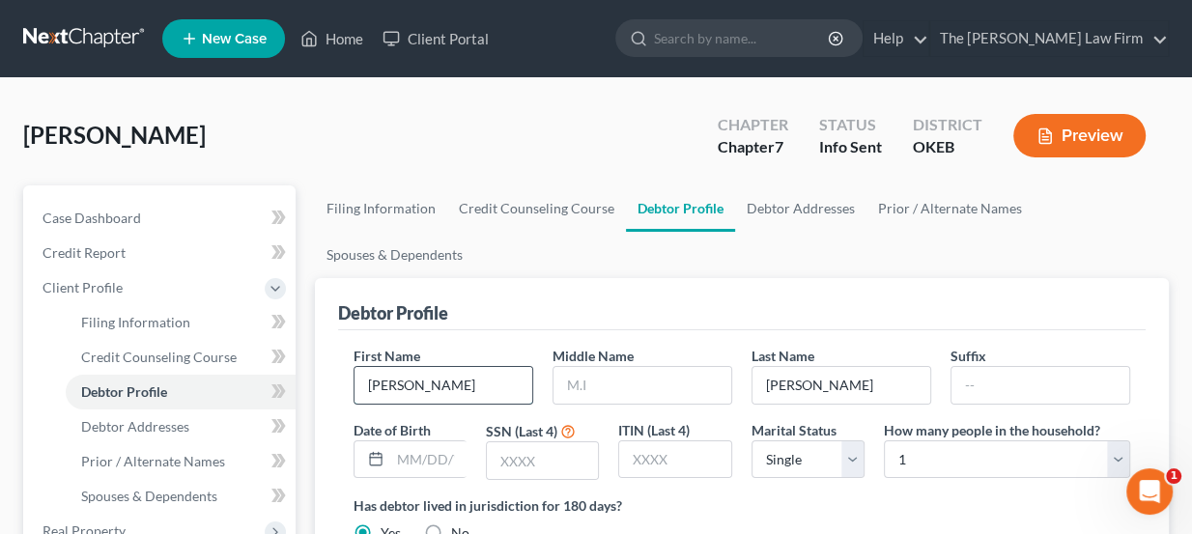
click at [454, 373] on input "Matt" at bounding box center [443, 385] width 178 height 37
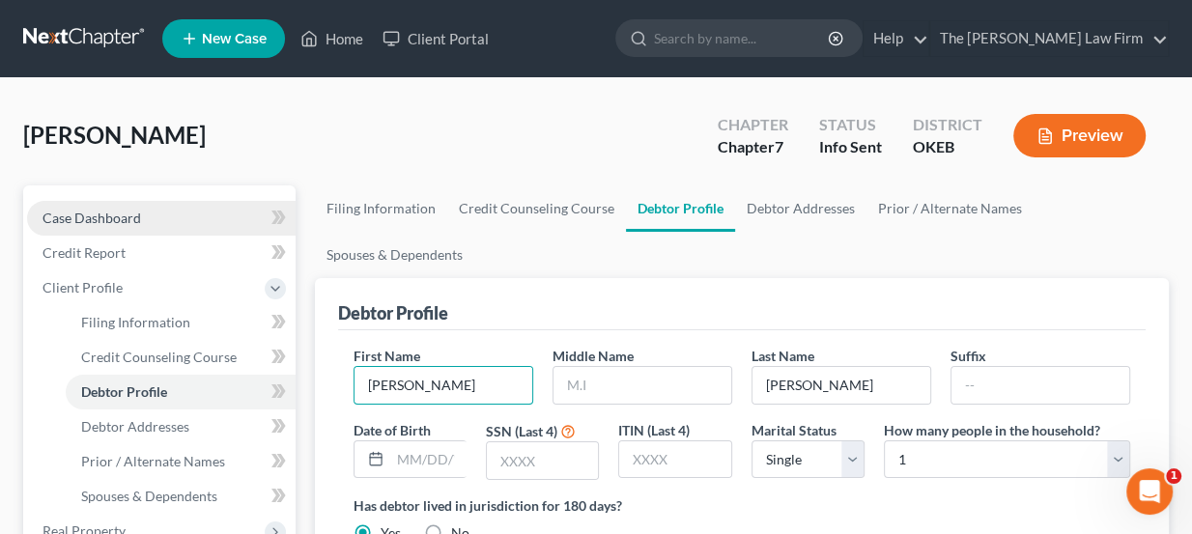
type input "Mathew"
click at [69, 217] on span "Case Dashboard" at bounding box center [91, 218] width 99 height 16
select select "3"
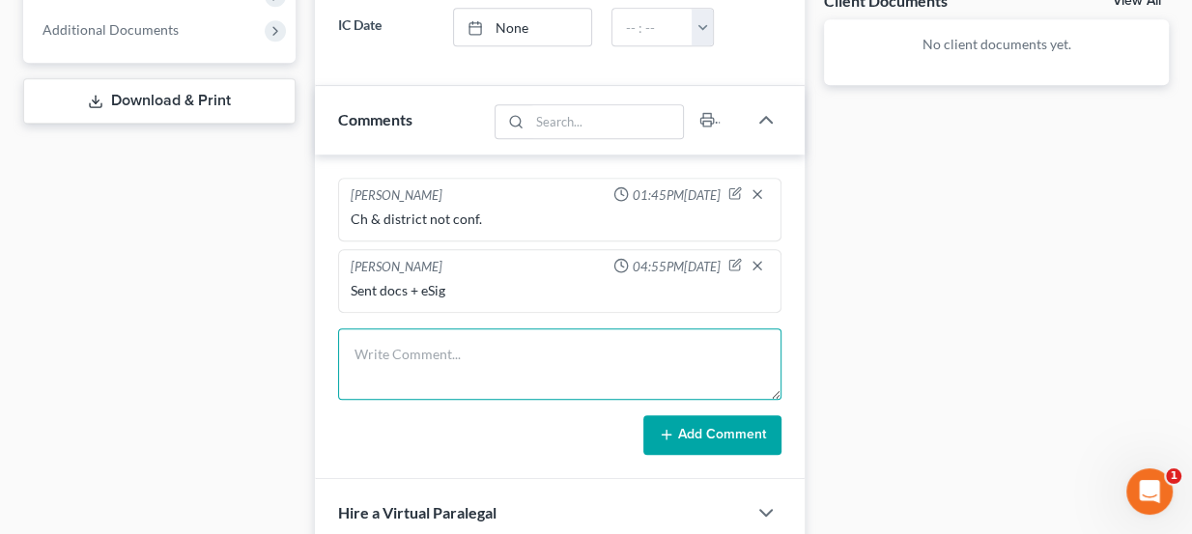
scroll to position [790, 0]
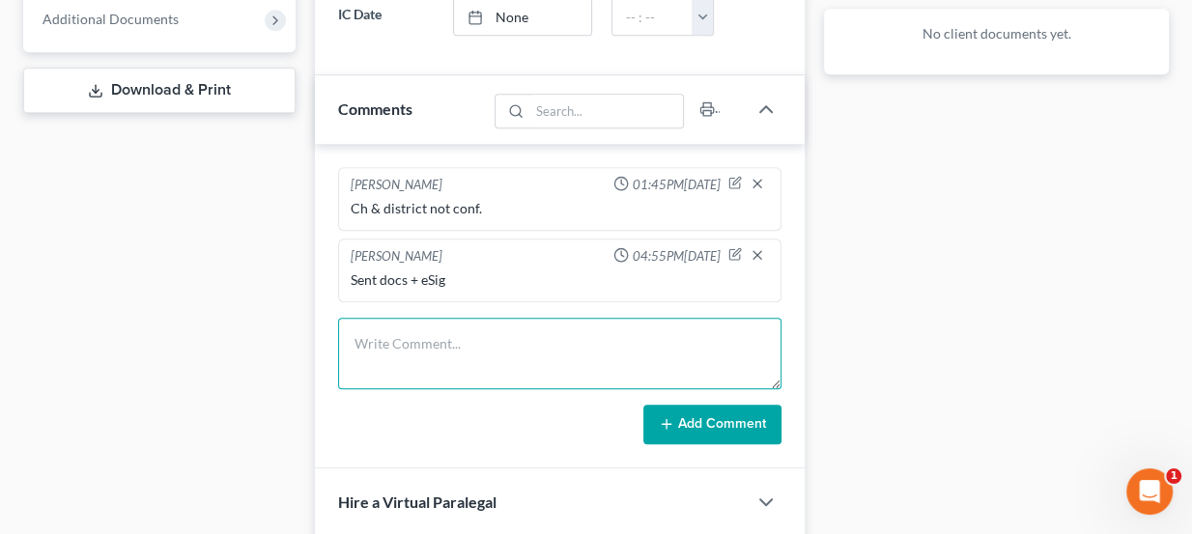
click at [452, 358] on textarea at bounding box center [560, 353] width 444 height 71
type textarea "H"
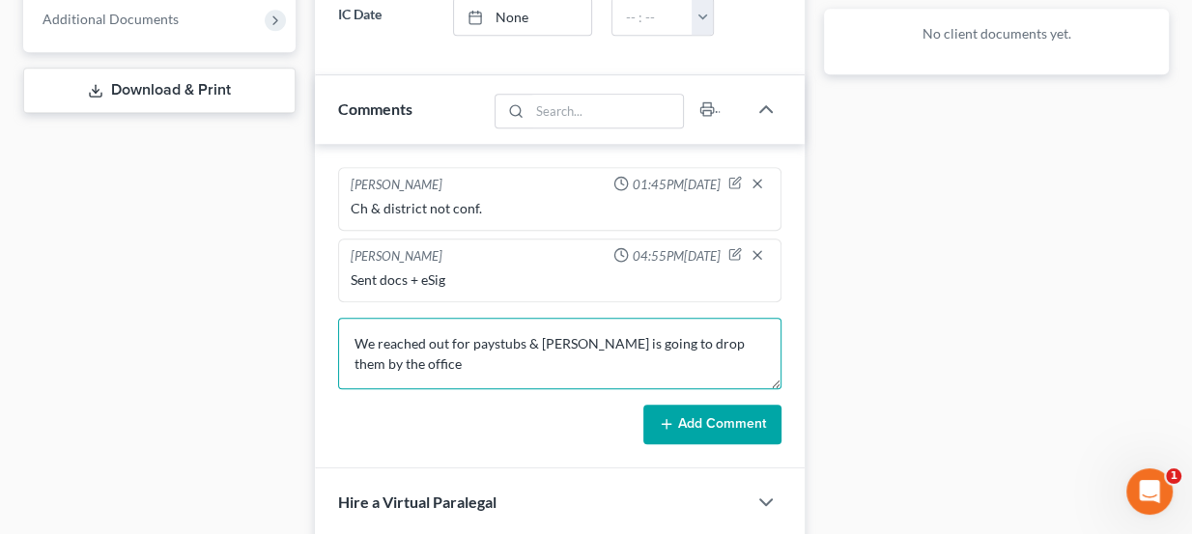
click at [510, 347] on textarea "We reached out for paystubs & Mathew is going to drop them by the office" at bounding box center [560, 353] width 444 height 71
type textarea "We reached out for paystubs & Mathew is going to drop them by the office today."
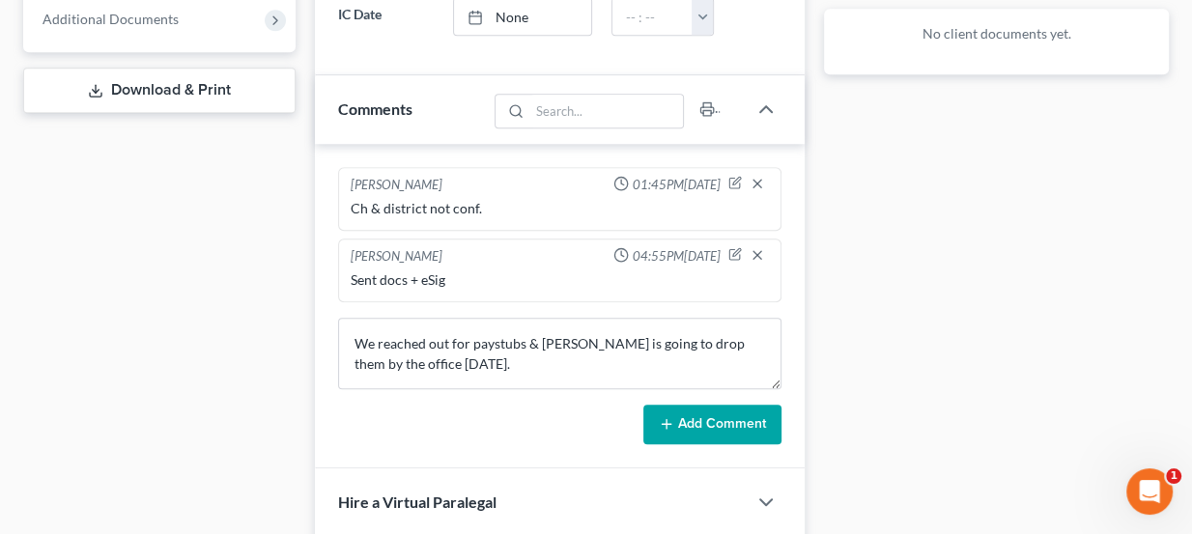
click at [672, 416] on icon at bounding box center [666, 423] width 15 height 15
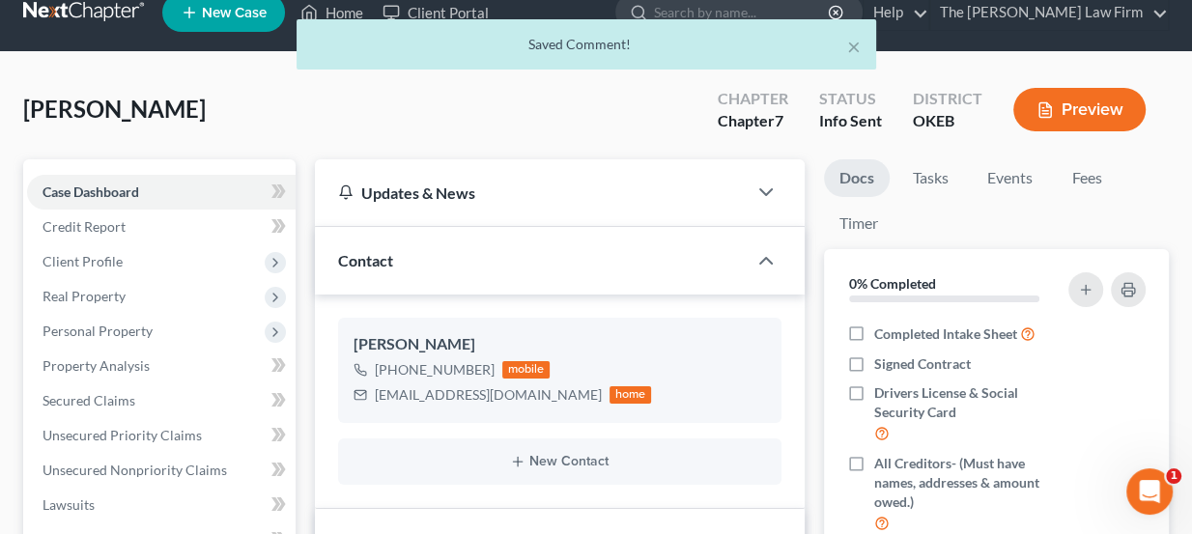
scroll to position [0, 0]
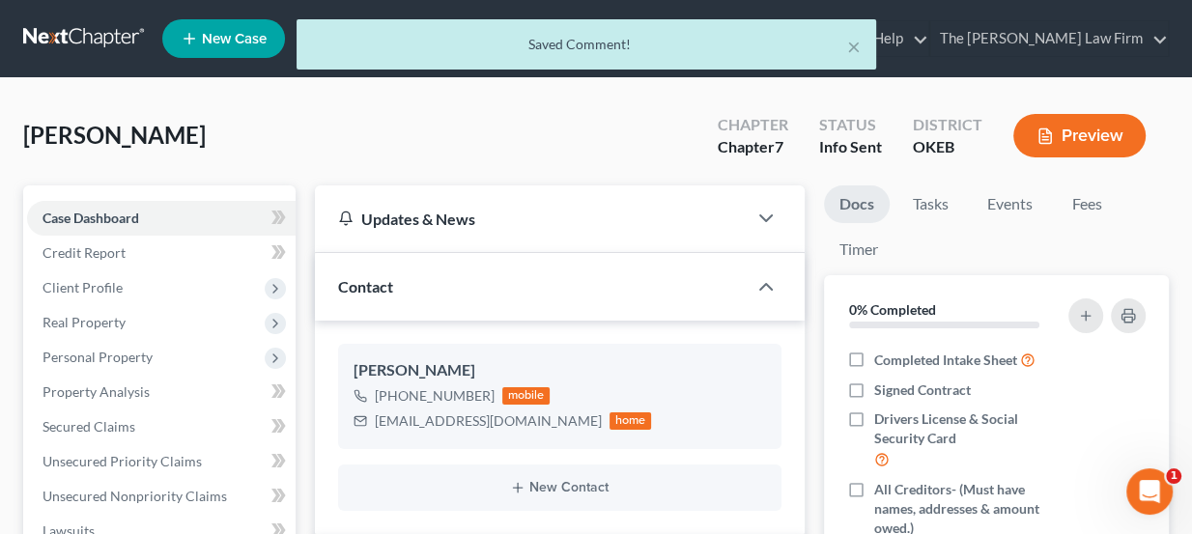
click at [104, 47] on div "× Saved Comment!" at bounding box center [586, 49] width 1192 height 60
click at [106, 27] on div "× Saved Comment!" at bounding box center [586, 49] width 1192 height 60
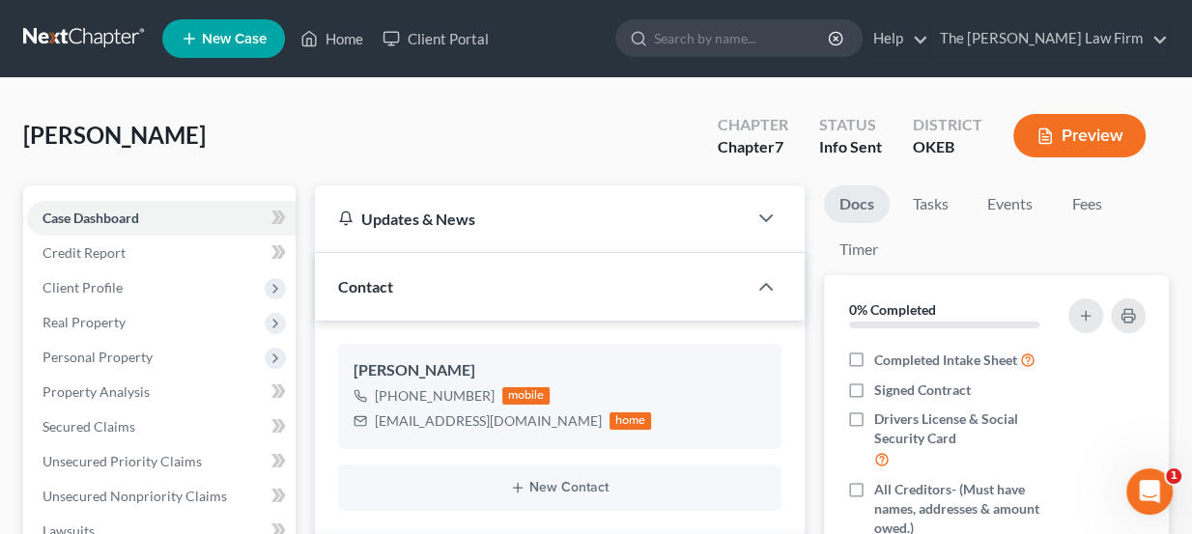
click at [97, 27] on link at bounding box center [85, 38] width 124 height 35
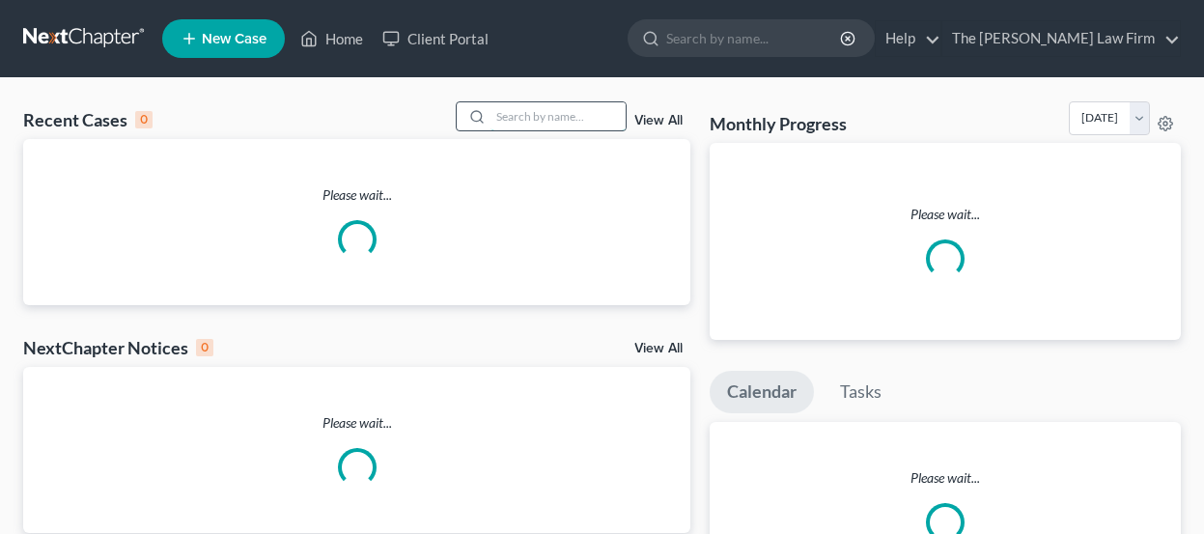
click at [571, 112] on input "search" at bounding box center [558, 116] width 135 height 28
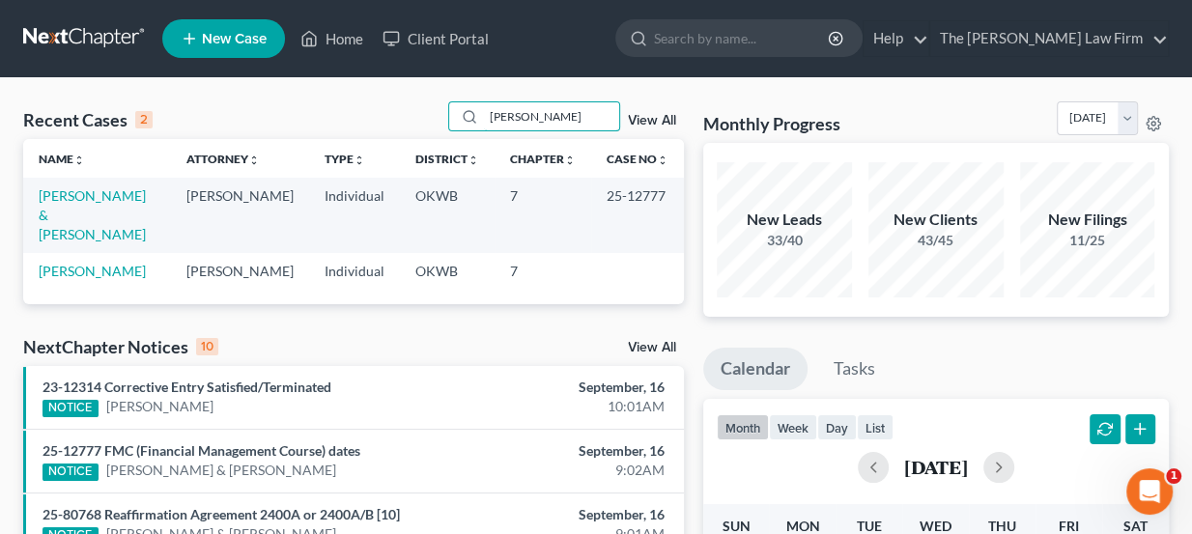
type input "[PERSON_NAME]"
click at [98, 259] on td "[PERSON_NAME]" at bounding box center [97, 271] width 148 height 36
click at [98, 263] on link "[PERSON_NAME]" at bounding box center [92, 271] width 107 height 16
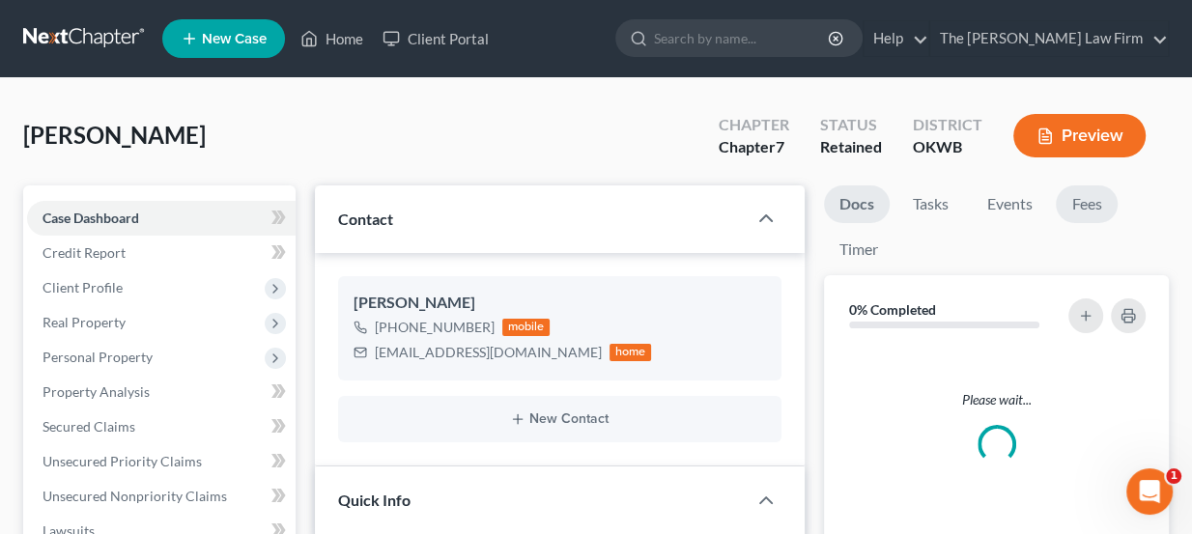
click at [1077, 202] on link "Fees" at bounding box center [1087, 204] width 62 height 38
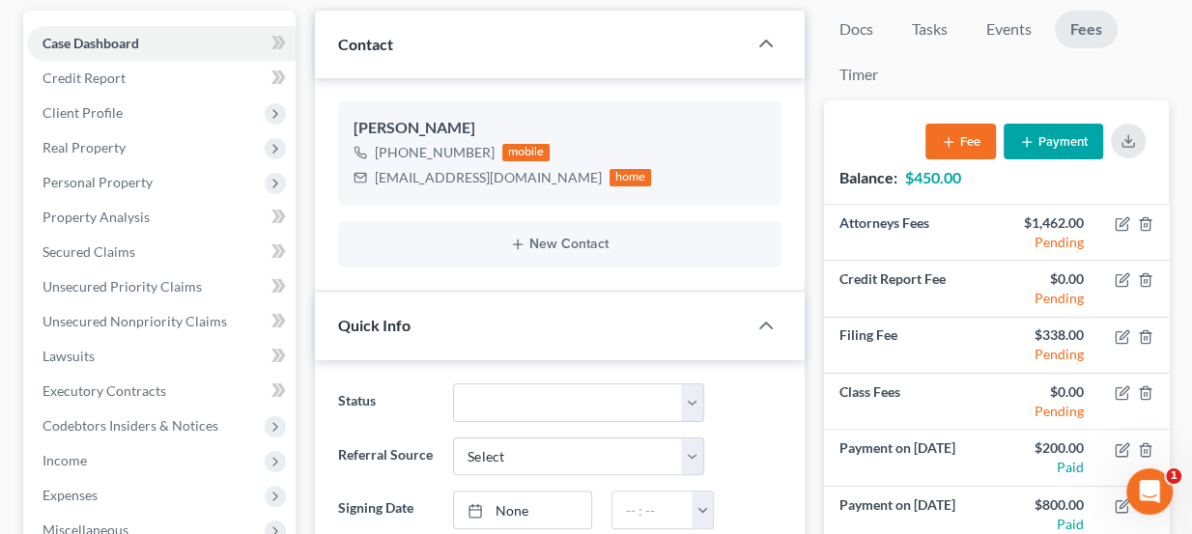
scroll to position [175, 0]
click at [1074, 126] on button "Payment" at bounding box center [1053, 142] width 99 height 36
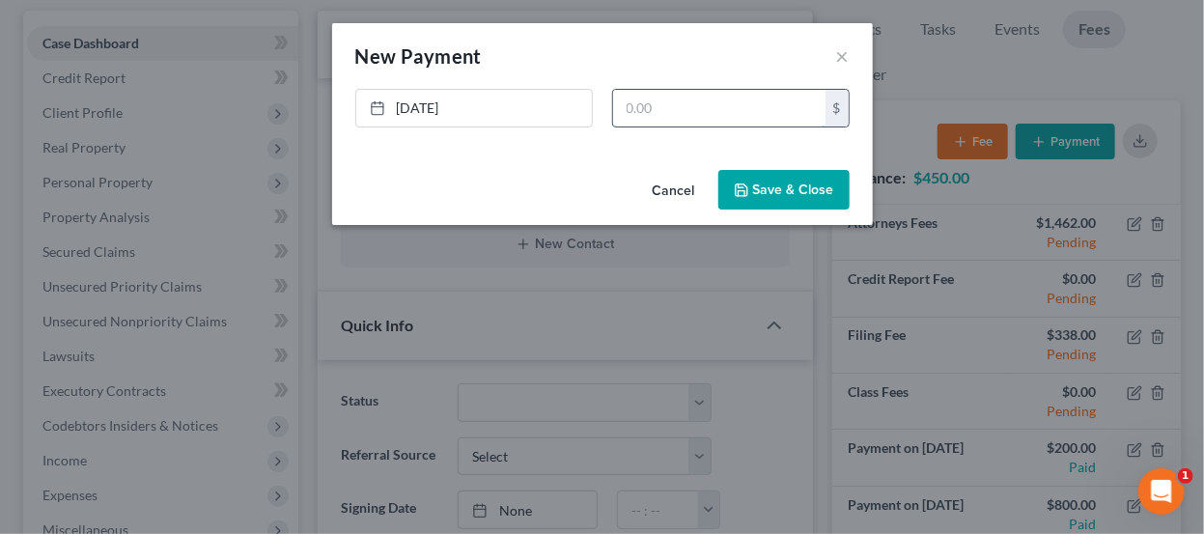
click at [681, 117] on input "text" at bounding box center [719, 108] width 212 height 37
type input "450"
click at [757, 191] on button "Save & Close" at bounding box center [784, 190] width 131 height 41
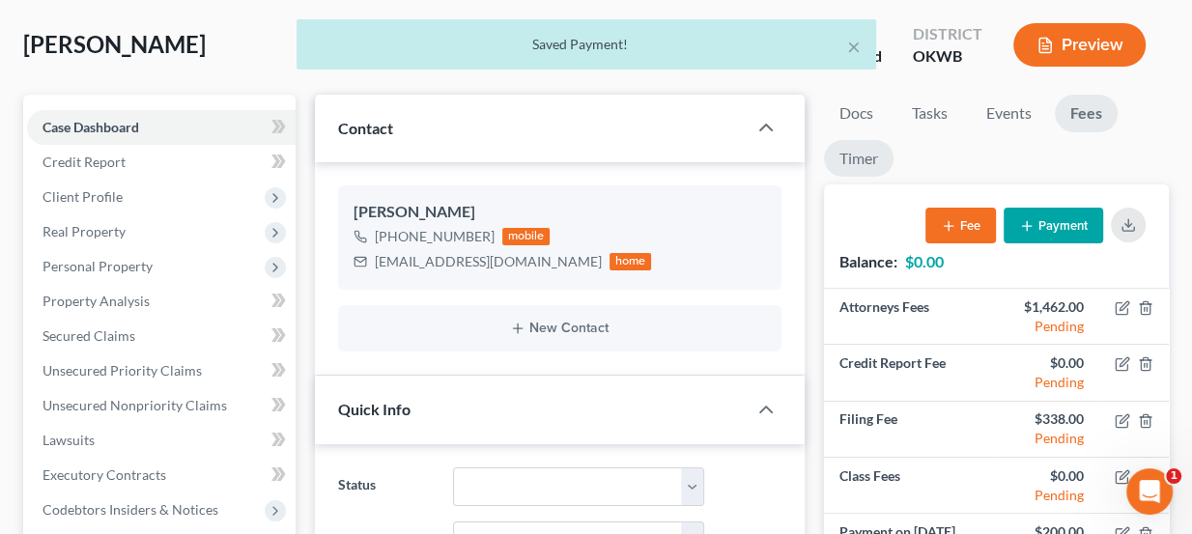
scroll to position [87, 0]
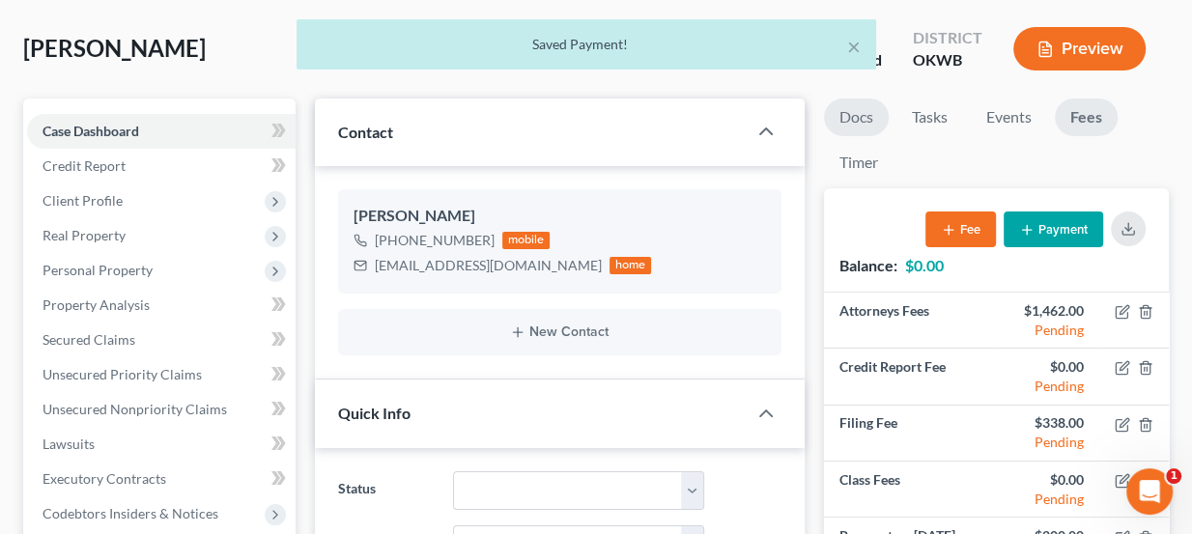
click at [842, 115] on link "Docs" at bounding box center [856, 118] width 65 height 38
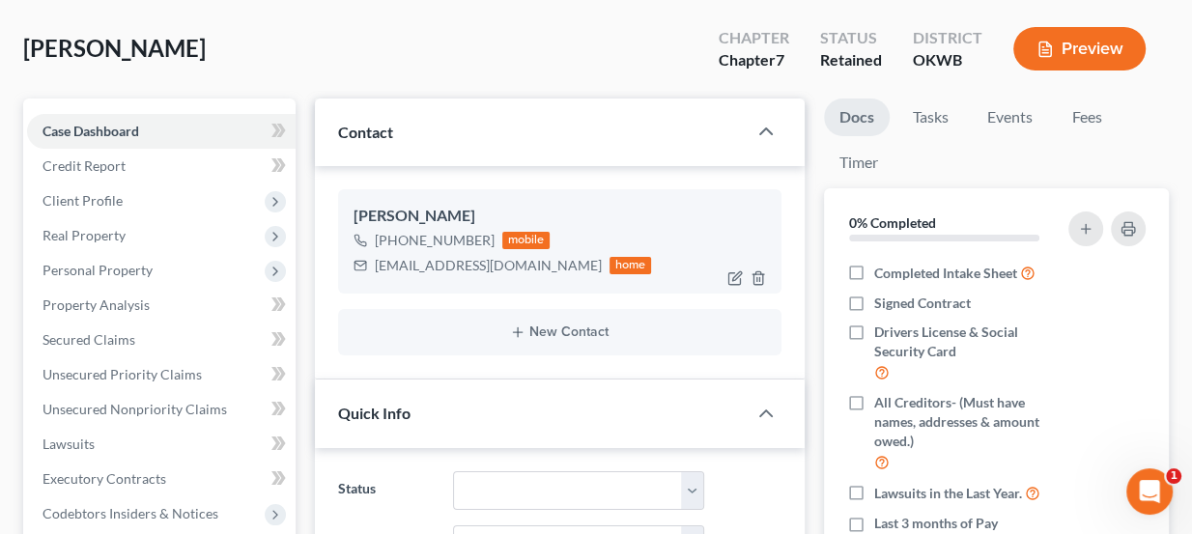
click at [427, 264] on div "[EMAIL_ADDRESS][DOMAIN_NAME]" at bounding box center [488, 265] width 227 height 19
copy div "[EMAIL_ADDRESS][DOMAIN_NAME]"
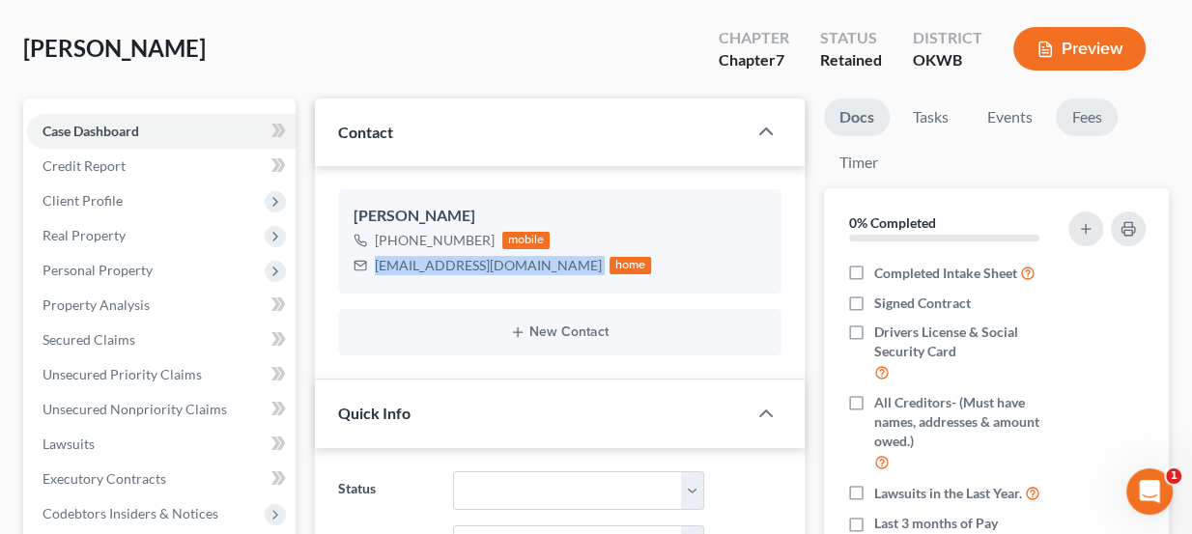
click at [1090, 119] on link "Fees" at bounding box center [1087, 118] width 62 height 38
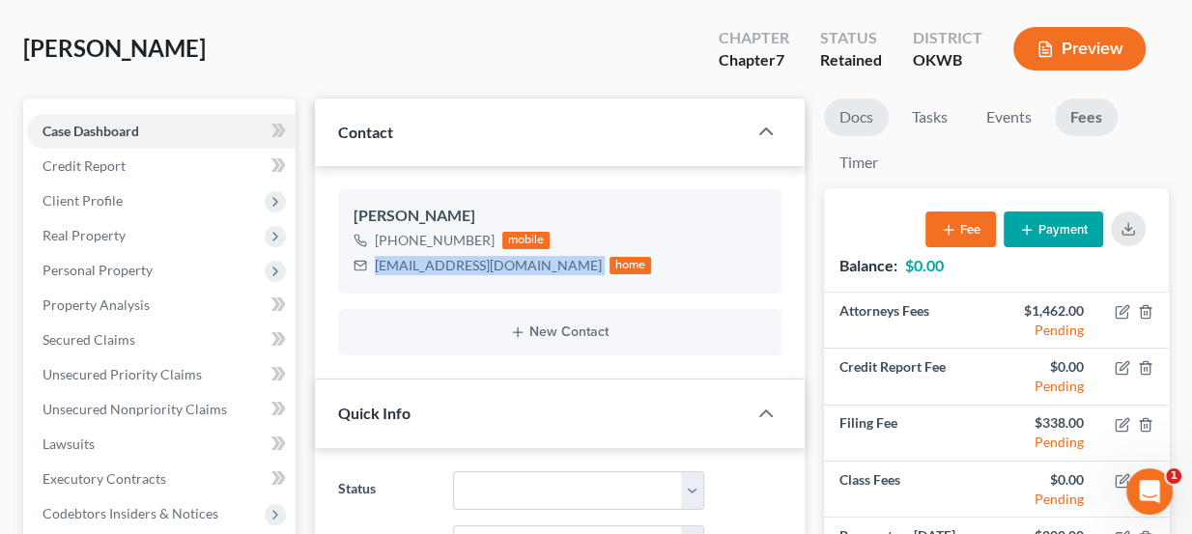
click at [876, 119] on link "Docs" at bounding box center [856, 118] width 65 height 38
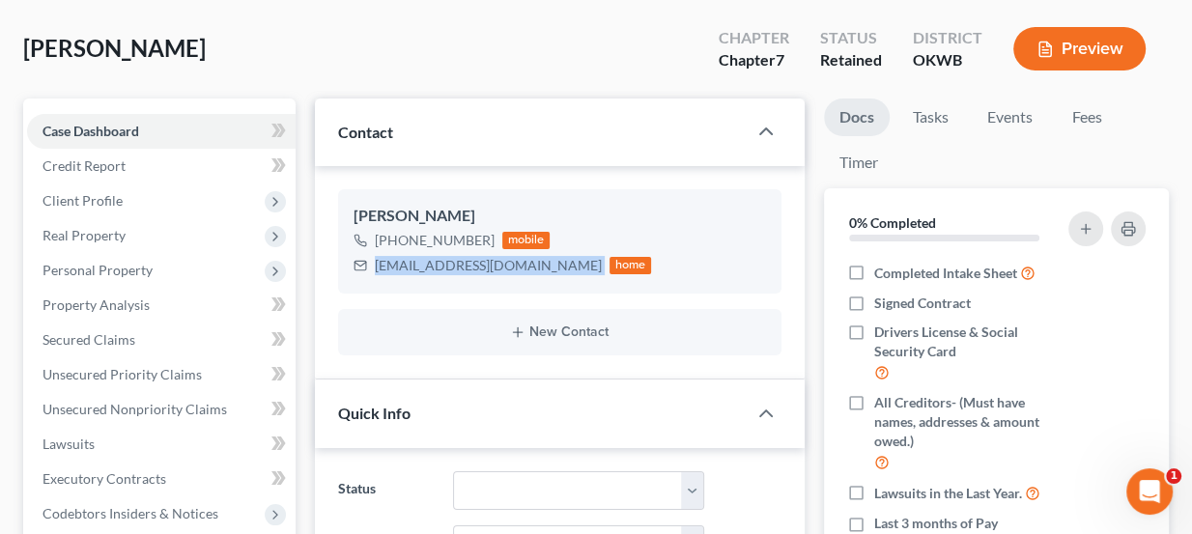
drag, startPoint x: 178, startPoint y: 46, endPoint x: 26, endPoint y: 47, distance: 151.6
click at [26, 47] on span "[PERSON_NAME]" at bounding box center [114, 48] width 183 height 28
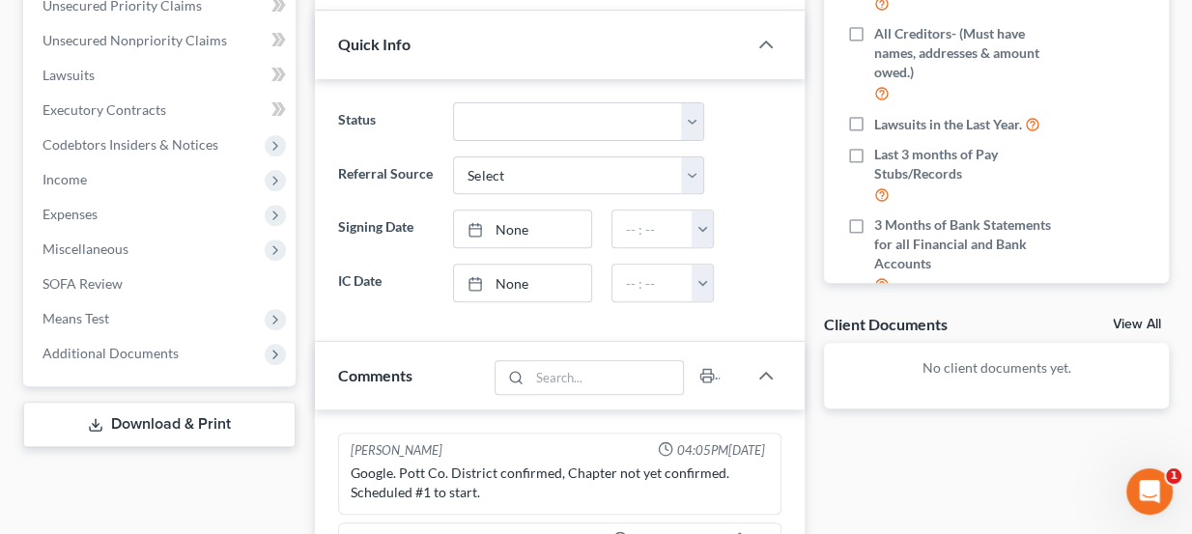
scroll to position [351, 0]
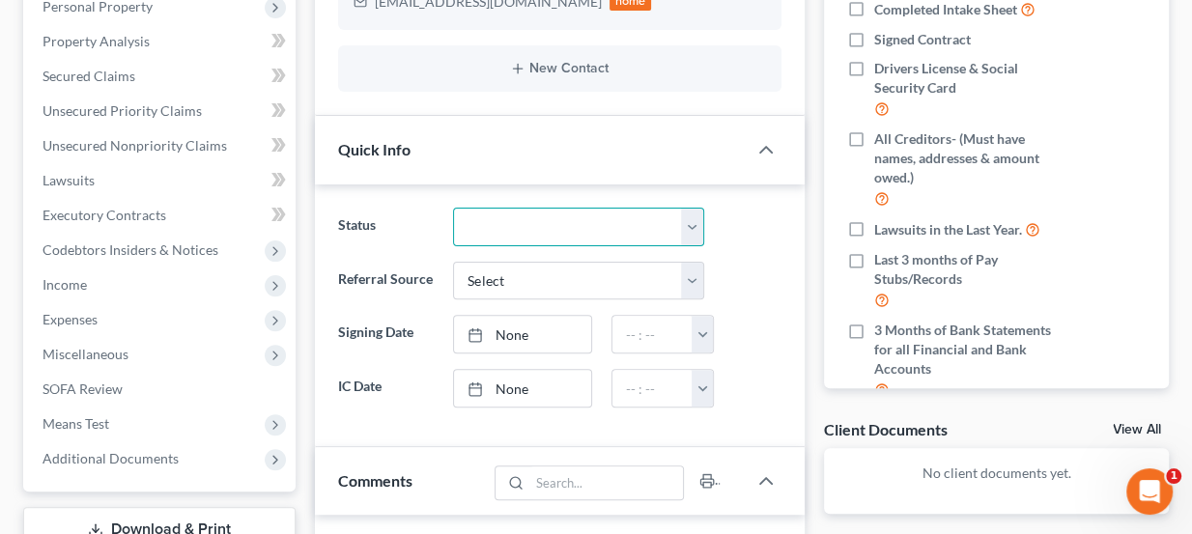
click at [551, 212] on select "Discharged Dismissed Filed Info Sent In Progress Lead Lost Lead Ready to File R…" at bounding box center [578, 227] width 251 height 39
select select "4"
click at [453, 208] on select "Discharged Dismissed Filed Info Sent In Progress Lead Lost Lead Ready to File R…" at bounding box center [578, 227] width 251 height 39
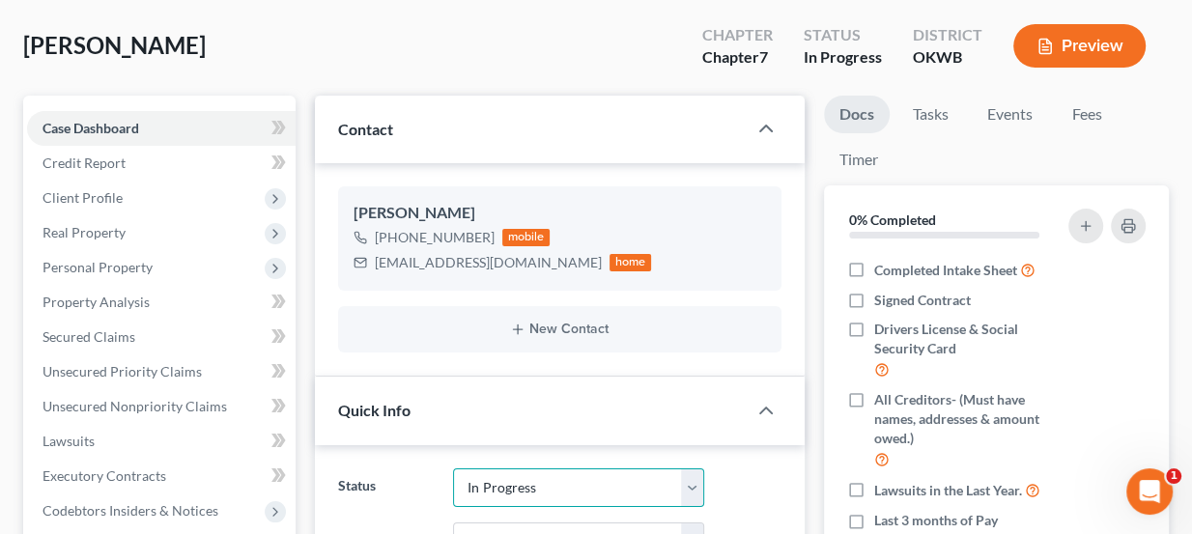
scroll to position [87, 0]
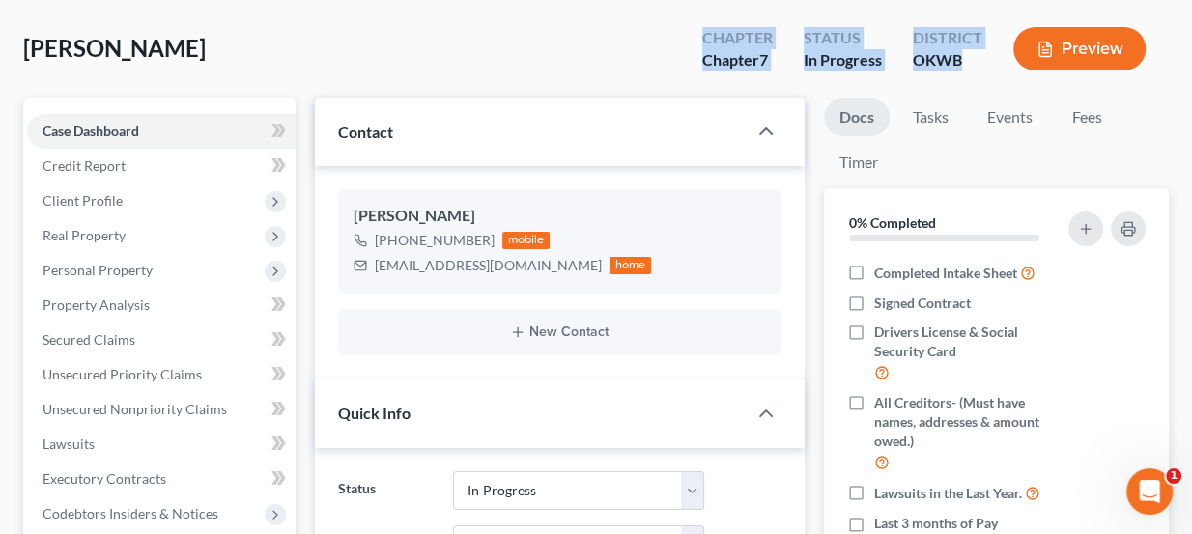
drag, startPoint x: 958, startPoint y: 58, endPoint x: 687, endPoint y: 37, distance: 272.2
click at [687, 37] on div "Chapter Chapter 7 Status In Progress District OKWB Preview" at bounding box center [924, 48] width 490 height 69
drag, startPoint x: 712, startPoint y: 35, endPoint x: 964, endPoint y: 64, distance: 253.8
click at [964, 64] on div "Chapter Chapter 7 Status In Progress District OKWB Preview" at bounding box center [928, 50] width 482 height 57
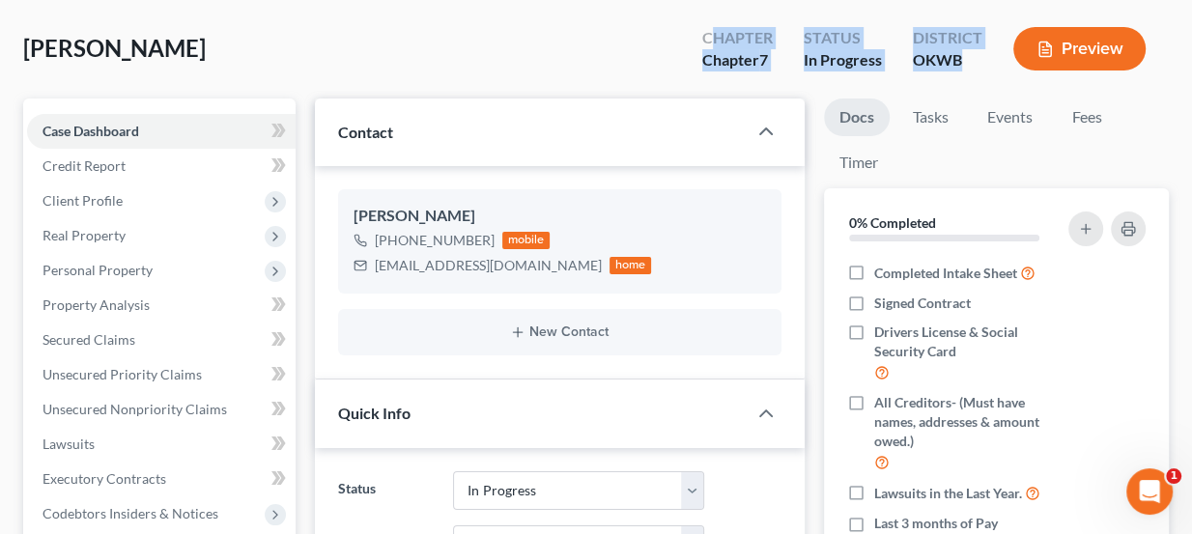
click at [964, 65] on div "OKWB" at bounding box center [948, 60] width 70 height 22
drag, startPoint x: 966, startPoint y: 60, endPoint x: 703, endPoint y: 42, distance: 263.4
click at [703, 42] on div "Chapter Chapter 7 Status In Progress District OKWB Preview" at bounding box center [928, 50] width 482 height 57
click at [703, 42] on div "Chapter" at bounding box center [737, 38] width 71 height 22
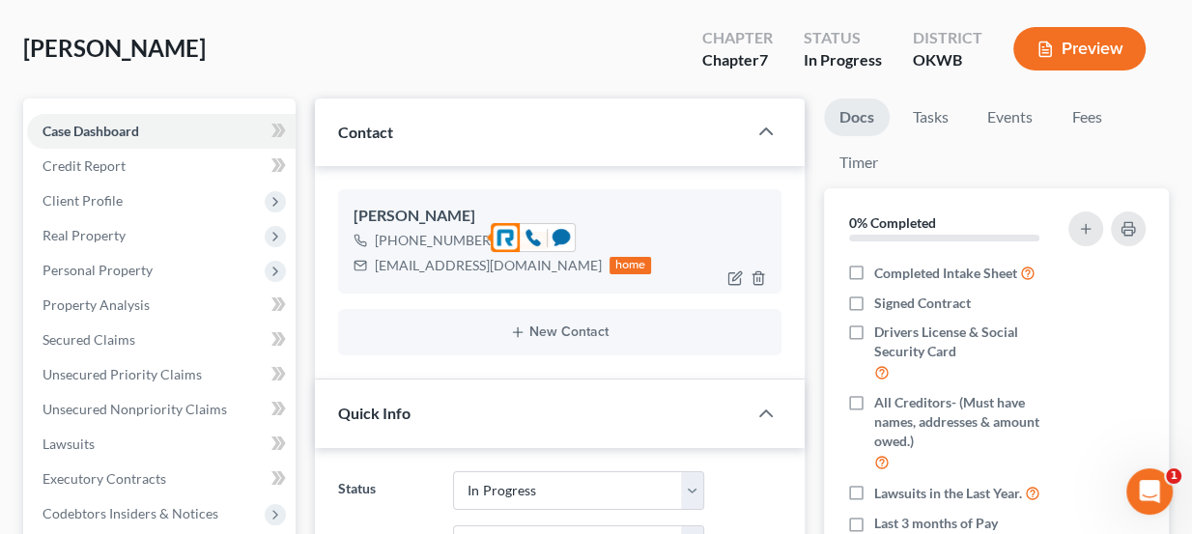
click at [441, 235] on div "+1 (405) 436-3329" at bounding box center [435, 240] width 120 height 19
click at [441, 236] on div "+1 (405) 436-3329" at bounding box center [435, 240] width 120 height 19
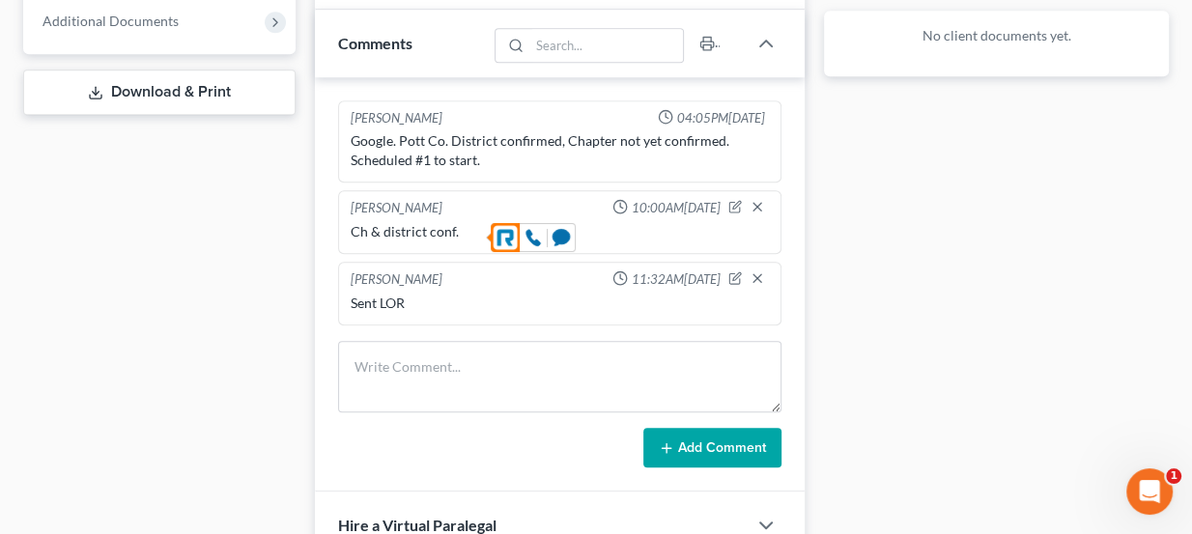
scroll to position [790, 0]
drag, startPoint x: 429, startPoint y: 226, endPoint x: 458, endPoint y: 224, distance: 29.0
click at [458, 224] on div "Ch & district conf." at bounding box center [560, 229] width 419 height 19
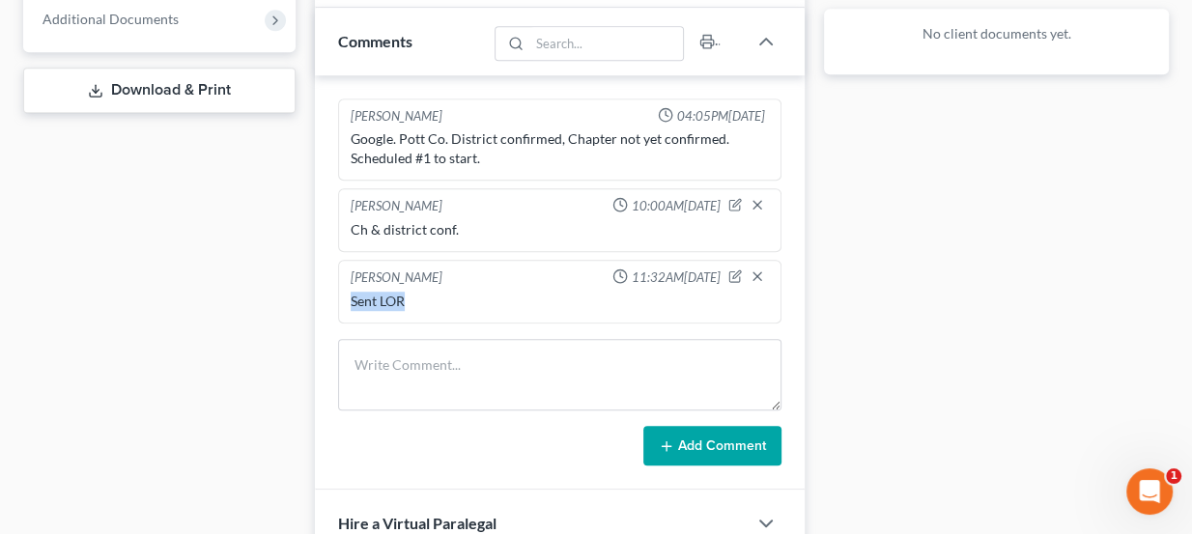
drag, startPoint x: 405, startPoint y: 300, endPoint x: 341, endPoint y: 299, distance: 63.8
click at [341, 299] on div "Lou Phillips 11:32AM, 04/21/2025 Sent LOR" at bounding box center [560, 292] width 444 height 64
drag, startPoint x: 458, startPoint y: 133, endPoint x: 555, endPoint y: 124, distance: 98.0
click at [549, 129] on div "Google. Pott Co. District confirmed, Chapter not yet confirmed. Scheduled #1 to…" at bounding box center [560, 148] width 419 height 39
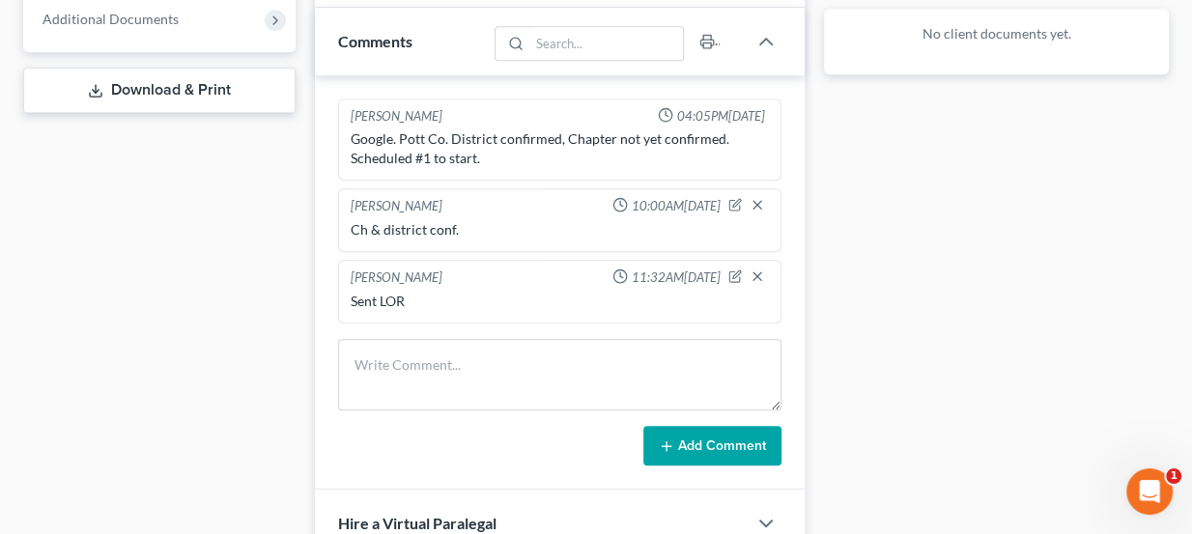
click at [555, 129] on div "Google. Pott Co. District confirmed, Chapter not yet confirmed. Scheduled #1 to…" at bounding box center [560, 148] width 419 height 39
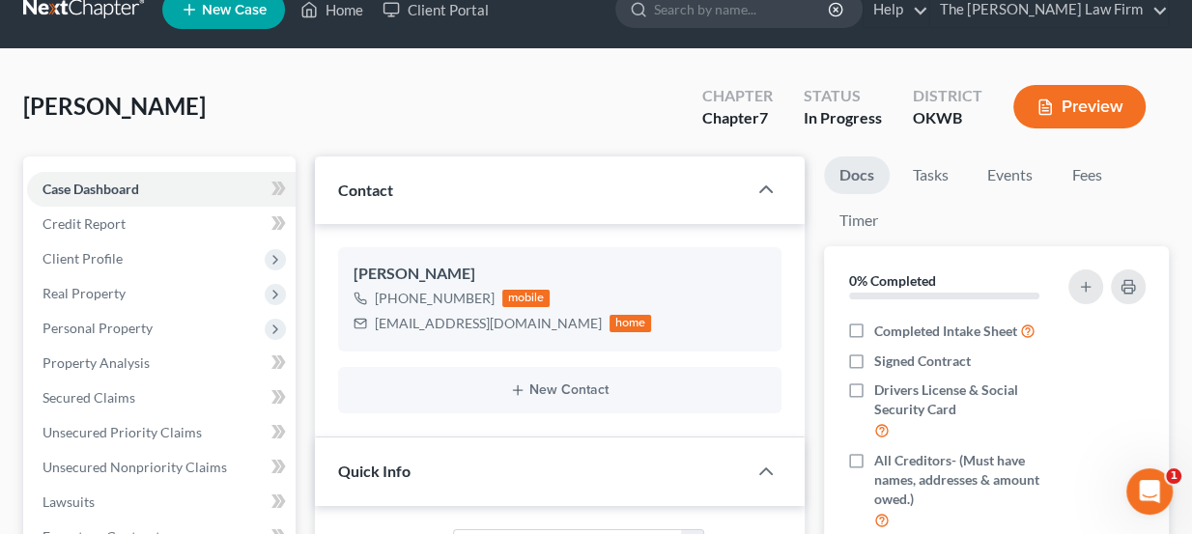
scroll to position [0, 0]
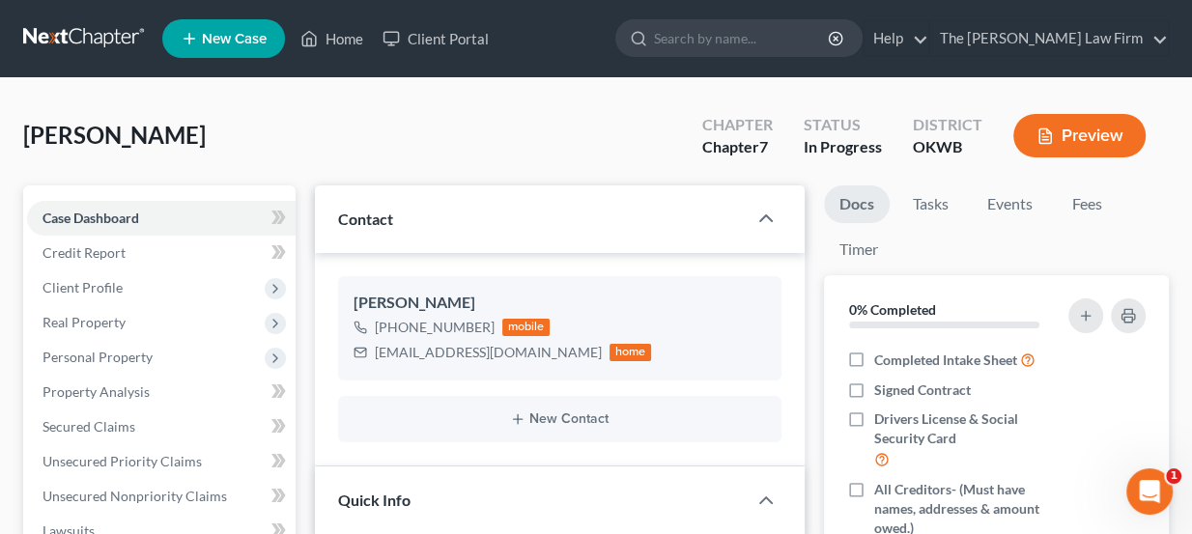
drag, startPoint x: 182, startPoint y: 138, endPoint x: 26, endPoint y: 145, distance: 155.7
click at [26, 145] on div "Griggs, Beverly Upgraded Chapter Chapter 7 Status In Progress District OKWB Pre…" at bounding box center [596, 143] width 1146 height 84
click at [26, 145] on span "[PERSON_NAME]" at bounding box center [114, 135] width 183 height 28
drag, startPoint x: 28, startPoint y: 140, endPoint x: 180, endPoint y: 141, distance: 151.6
click at [180, 141] on div "Griggs, Beverly Upgraded Chapter Chapter 7 Status In Progress District OKWB Pre…" at bounding box center [596, 143] width 1146 height 84
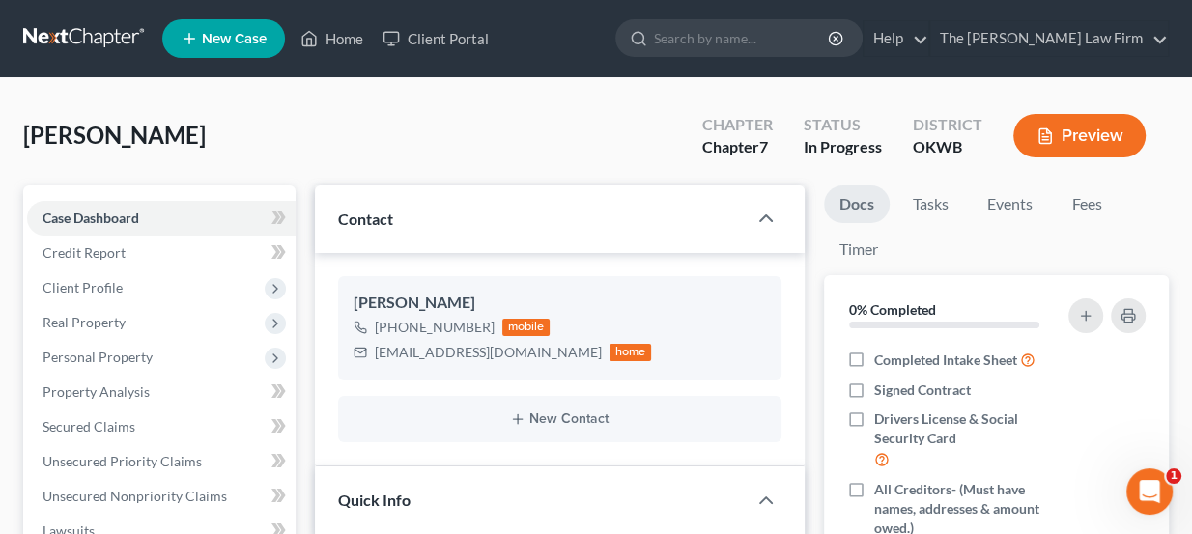
click at [180, 141] on div "Griggs, Beverly Upgraded Chapter Chapter 7 Status In Progress District OKWB Pre…" at bounding box center [596, 143] width 1146 height 84
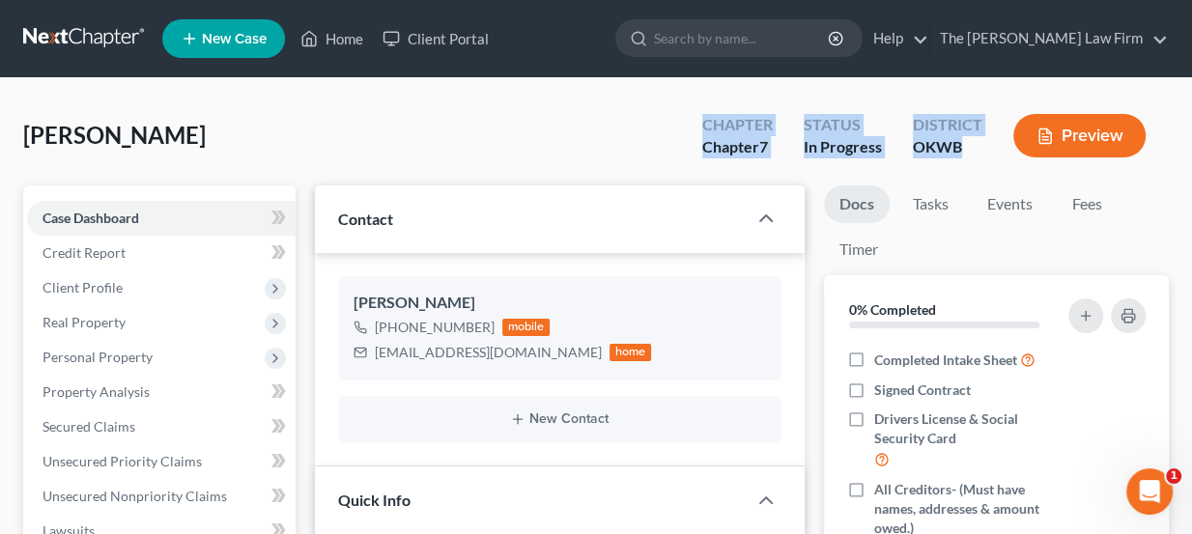
drag, startPoint x: 704, startPoint y: 119, endPoint x: 964, endPoint y: 152, distance: 261.9
click at [964, 152] on div "Chapter Chapter 7 Status In Progress District OKWB Preview" at bounding box center [928, 137] width 482 height 57
click at [964, 152] on div "OKWB" at bounding box center [948, 147] width 70 height 22
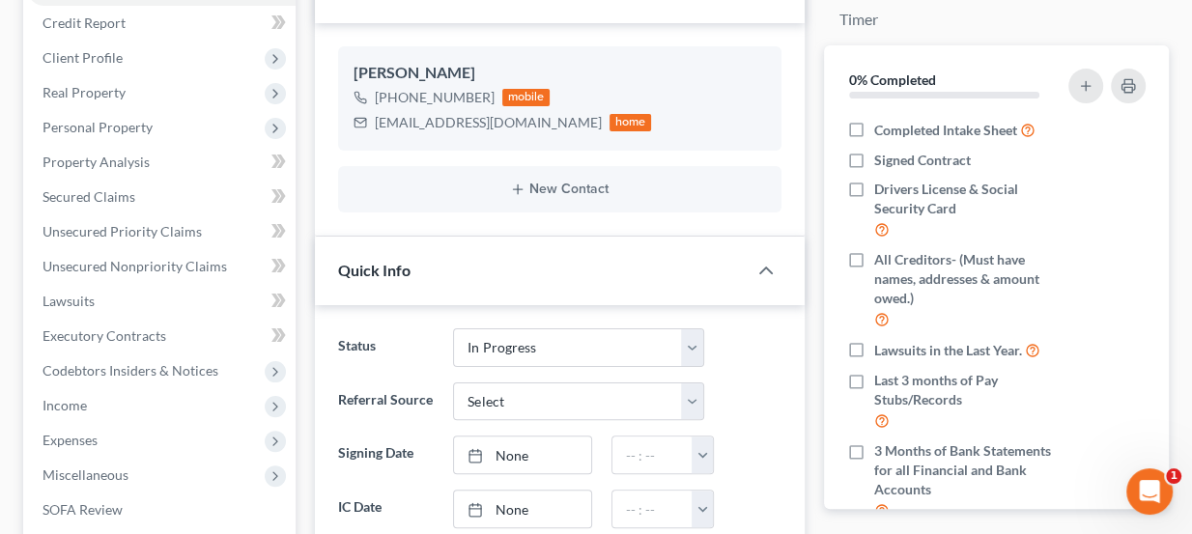
scroll to position [170, 0]
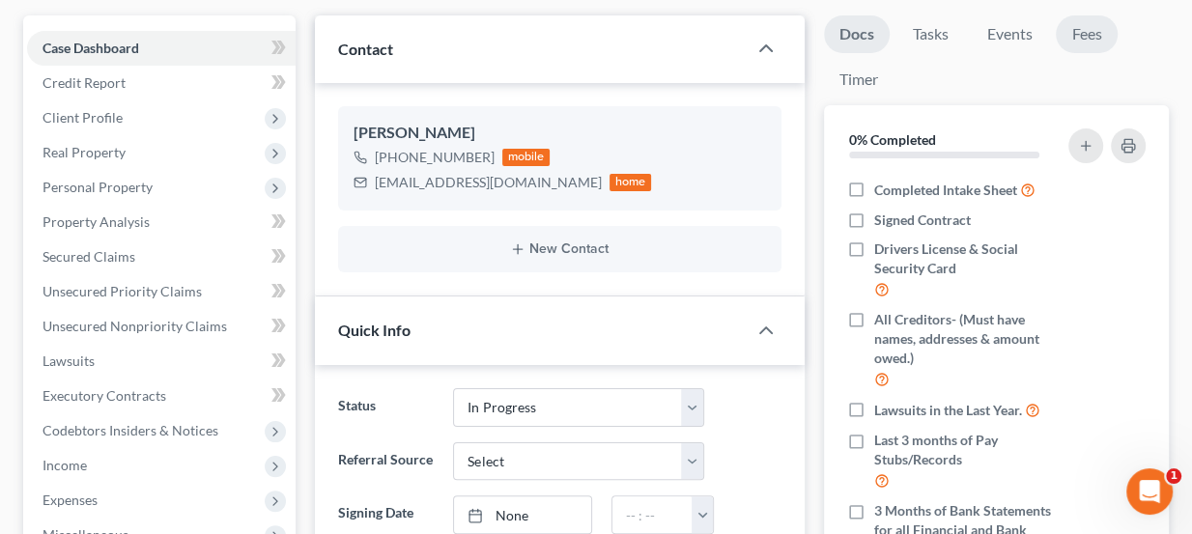
click at [1079, 32] on link "Fees" at bounding box center [1087, 34] width 62 height 38
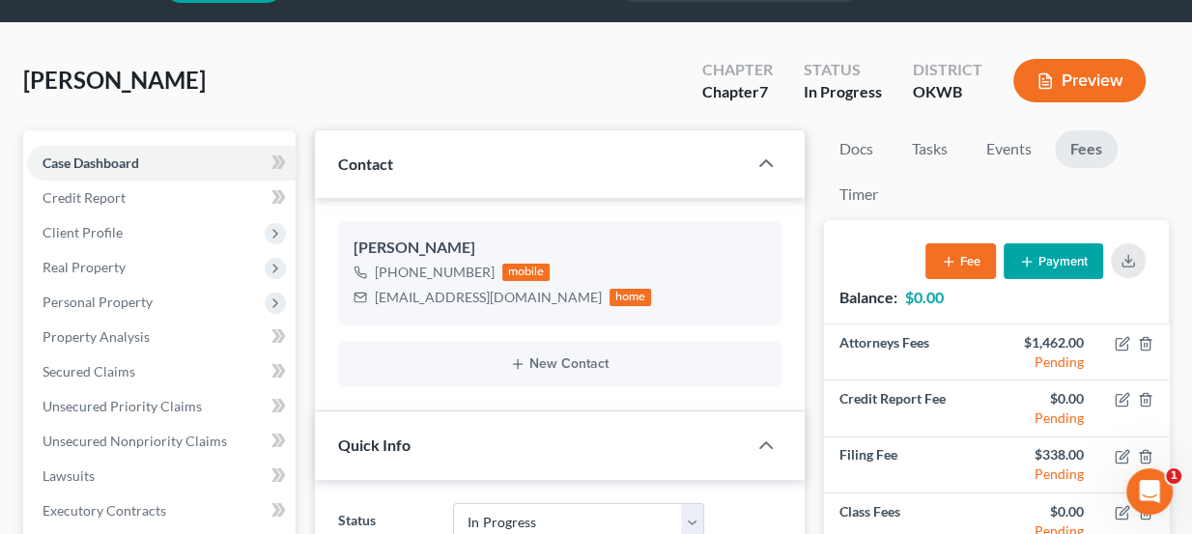
scroll to position [0, 0]
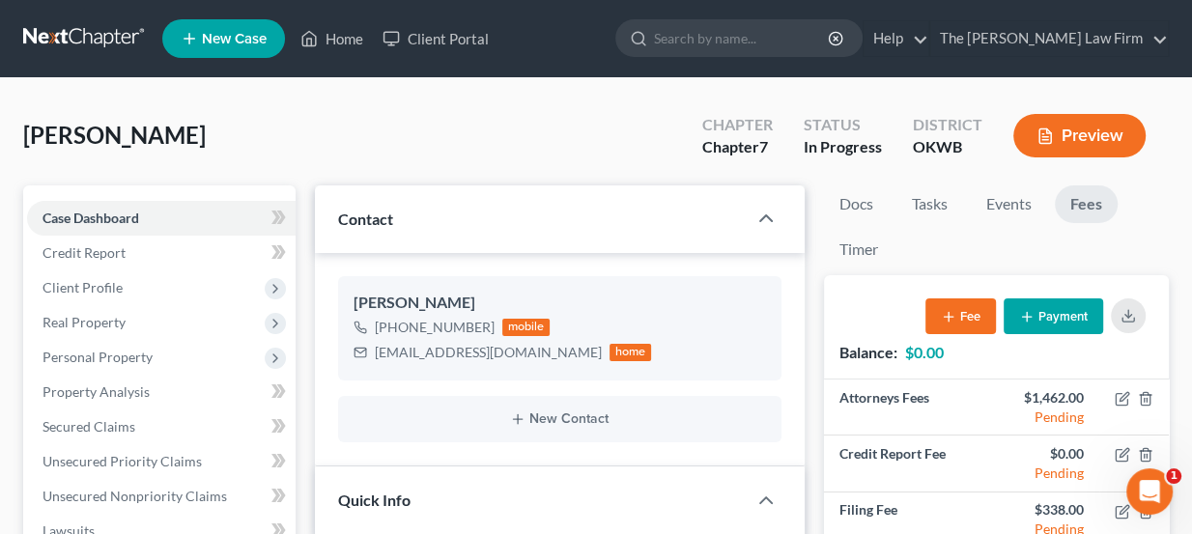
drag, startPoint x: 792, startPoint y: 165, endPoint x: 669, endPoint y: 156, distance: 123.0
click at [669, 156] on div "Griggs, Beverly Upgraded Chapter Chapter 7 Status In Progress District OKWB Pre…" at bounding box center [596, 143] width 1146 height 84
click at [865, 197] on link "Docs" at bounding box center [856, 204] width 65 height 38
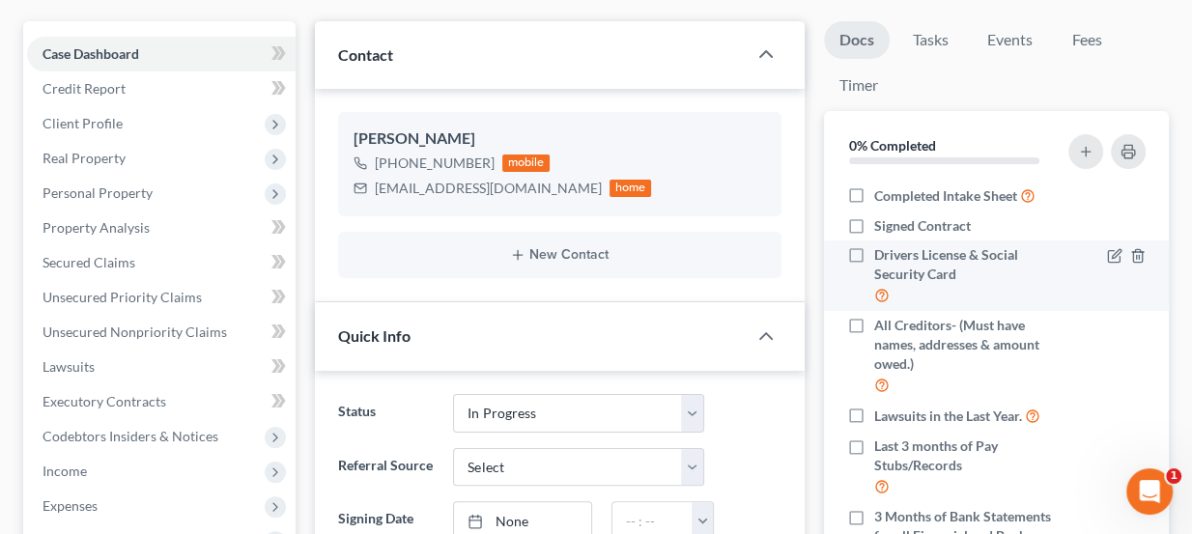
scroll to position [175, 0]
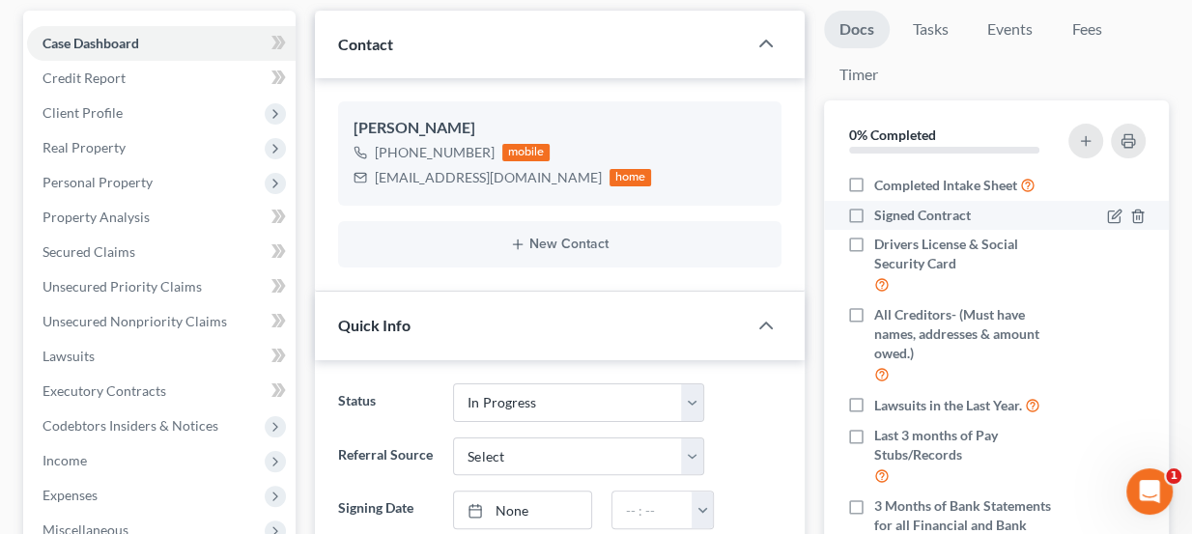
click at [916, 210] on span "Signed Contract" at bounding box center [922, 215] width 97 height 19
click at [894, 210] on input "Signed Contract" at bounding box center [888, 212] width 13 height 13
checkbox input "true"
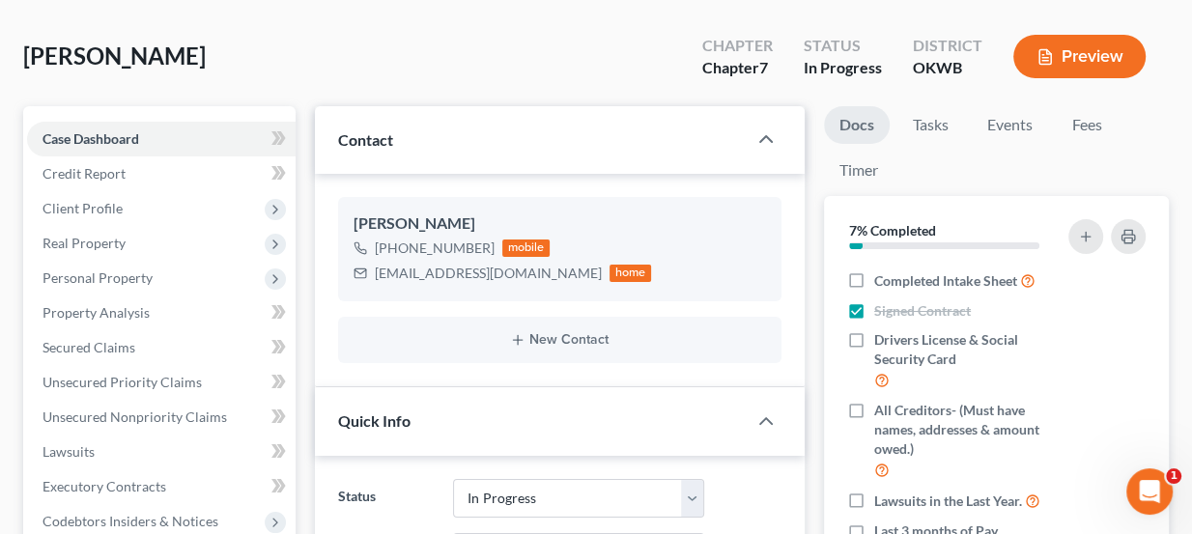
scroll to position [0, 0]
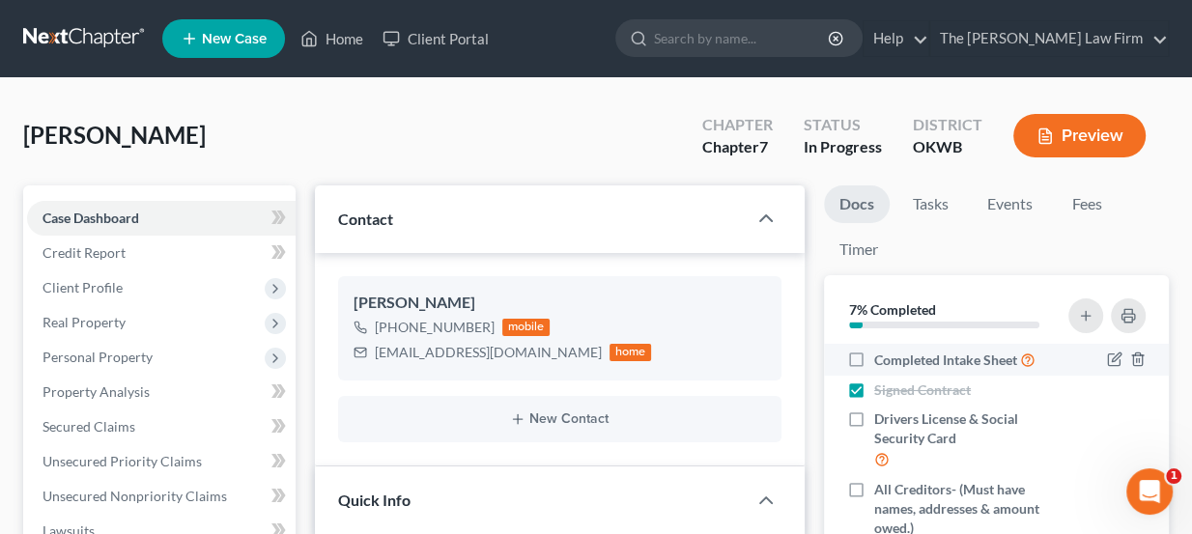
click at [980, 351] on span "Completed Intake Sheet" at bounding box center [945, 360] width 143 height 19
click at [894, 351] on input "Completed Intake Sheet" at bounding box center [888, 355] width 13 height 13
checkbox input "true"
click at [89, 29] on link at bounding box center [85, 38] width 124 height 35
